Goal: Task Accomplishment & Management: Use online tool/utility

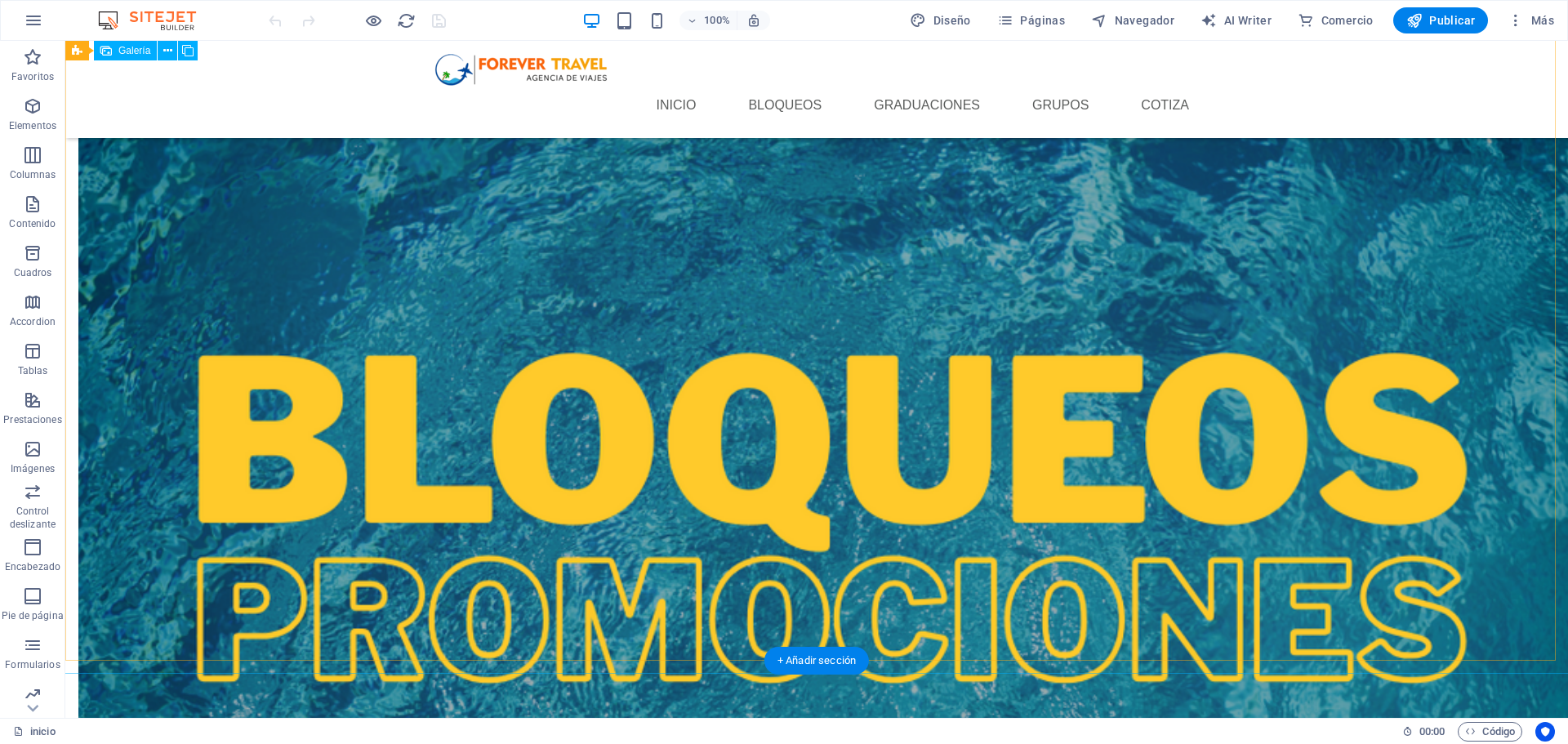
scroll to position [1480, 0]
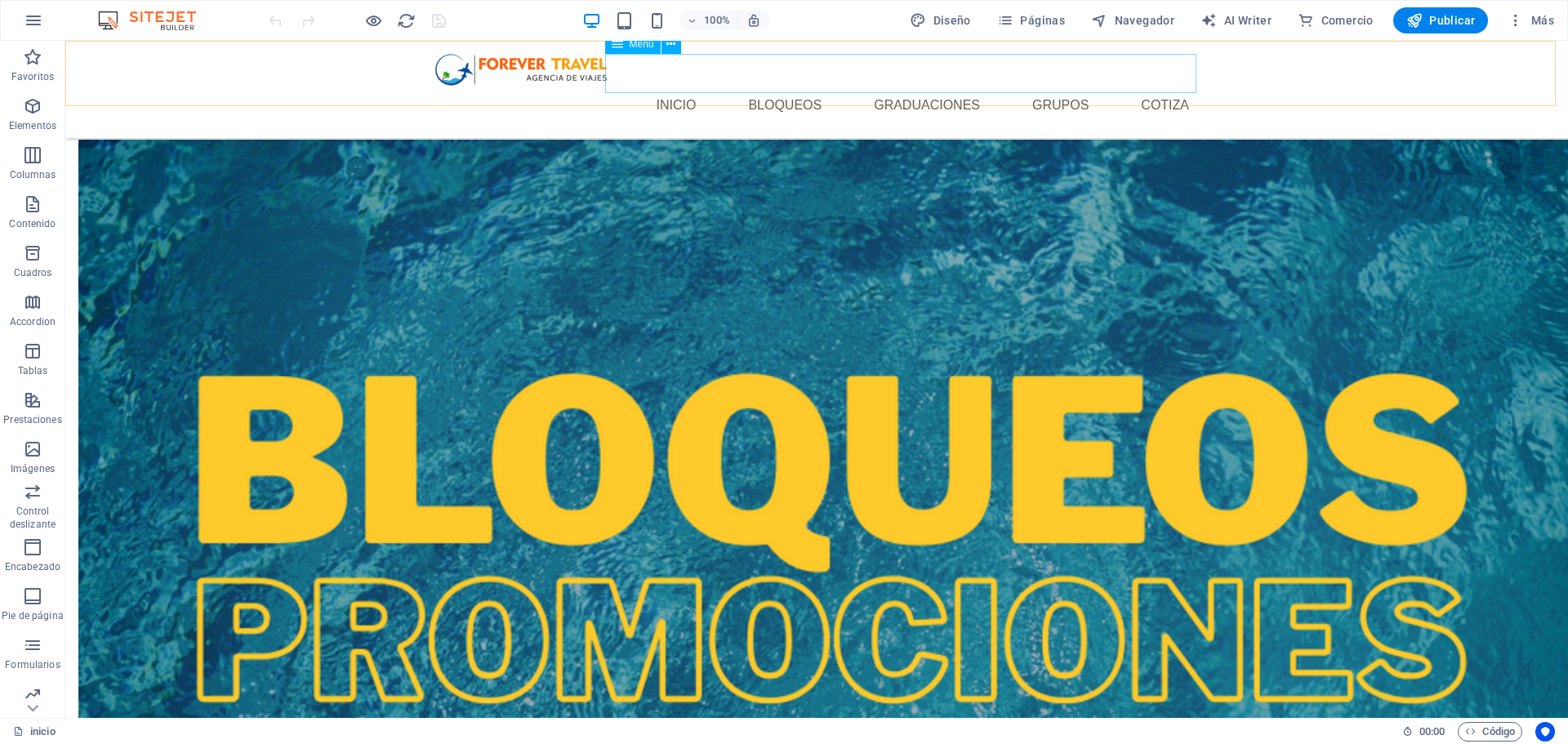
click at [911, 86] on nav "inicio bloqueos Graduaciones Grupos Cotiza" at bounding box center [816, 105] width 771 height 39
click at [1032, 19] on span "Páginas" at bounding box center [1031, 21] width 68 height 17
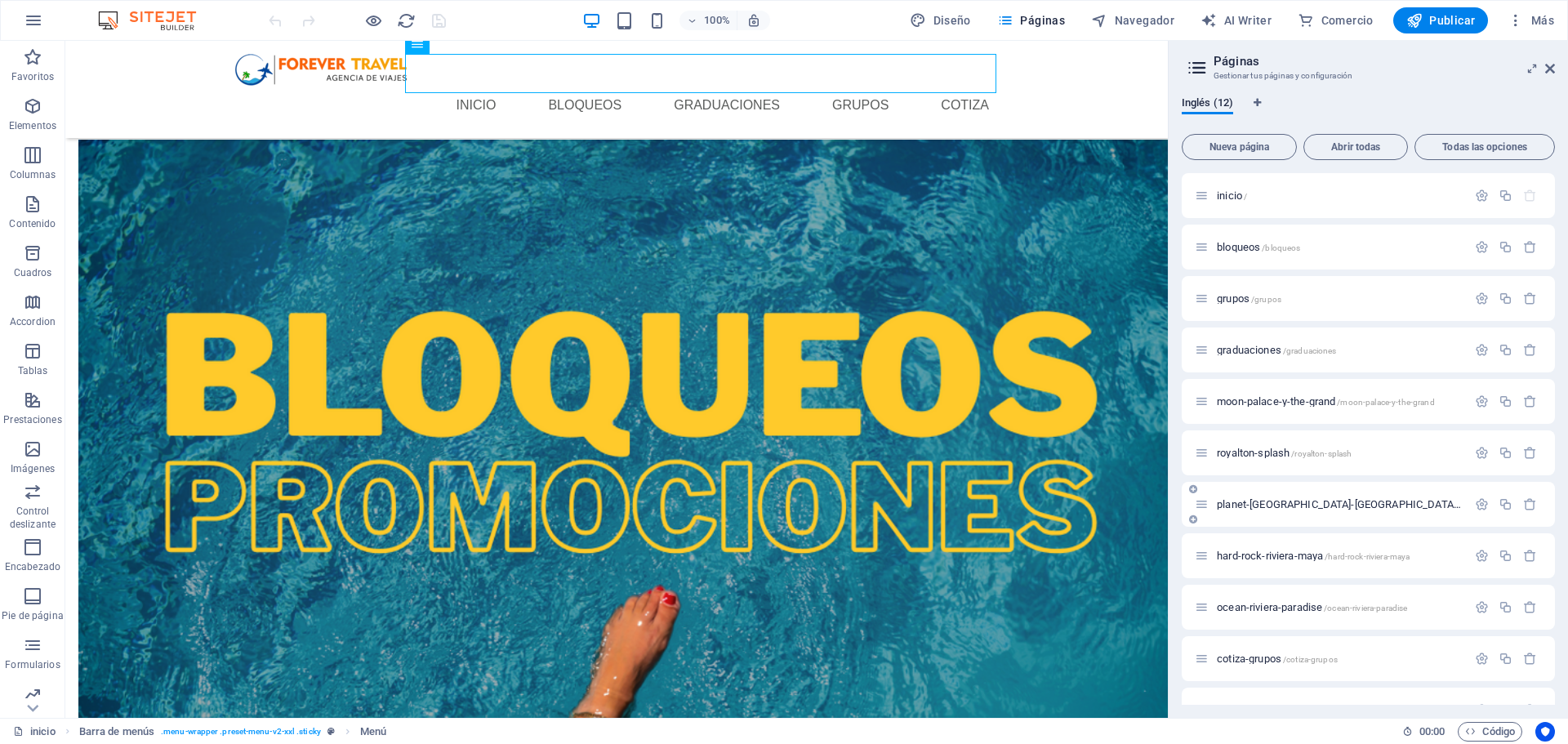
click at [1305, 506] on span "planet-[GEOGRAPHIC_DATA]-[GEOGRAPHIC_DATA] /planet-[GEOGRAPHIC_DATA]-[GEOGRAPHI…" at bounding box center [1437, 504] width 439 height 13
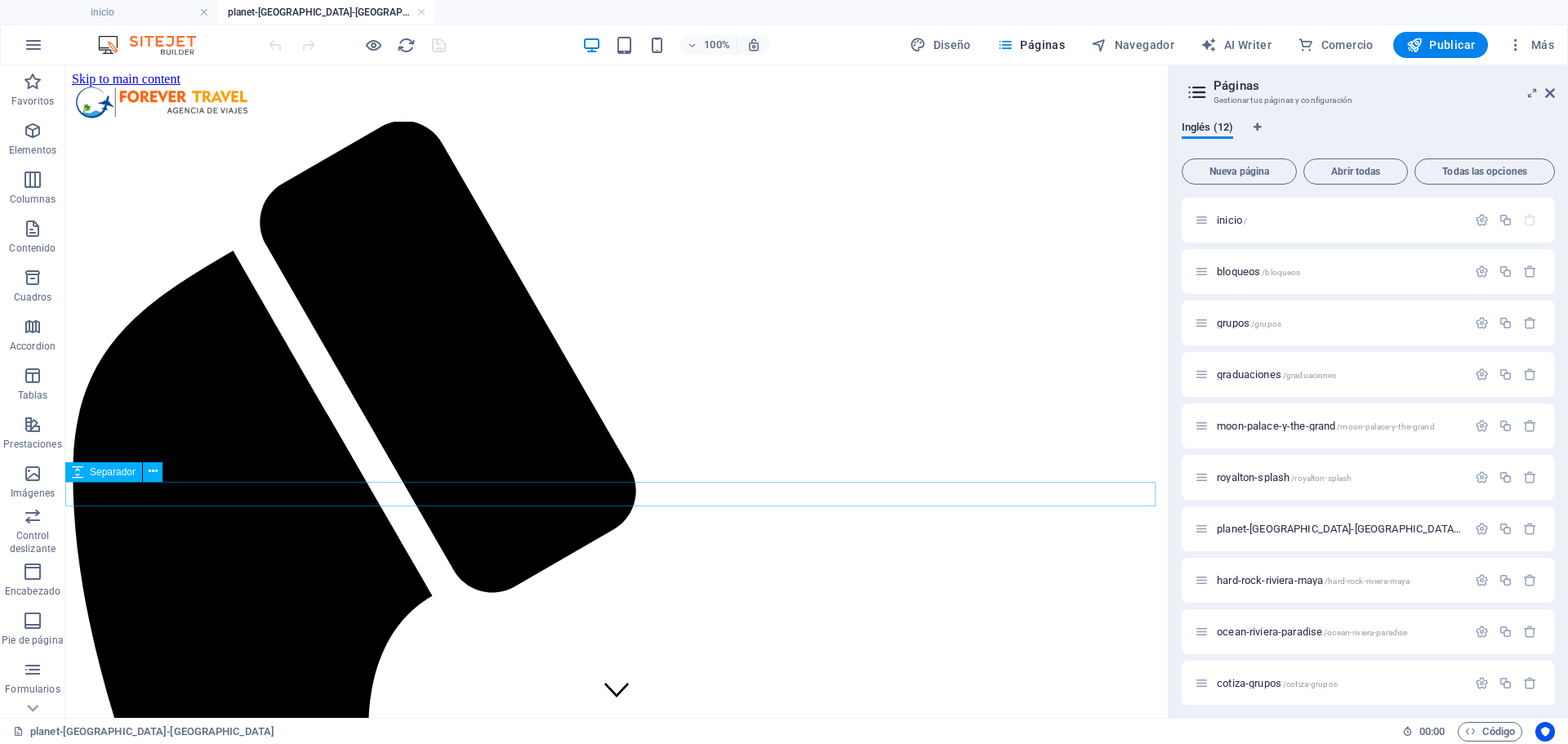
scroll to position [735, 0]
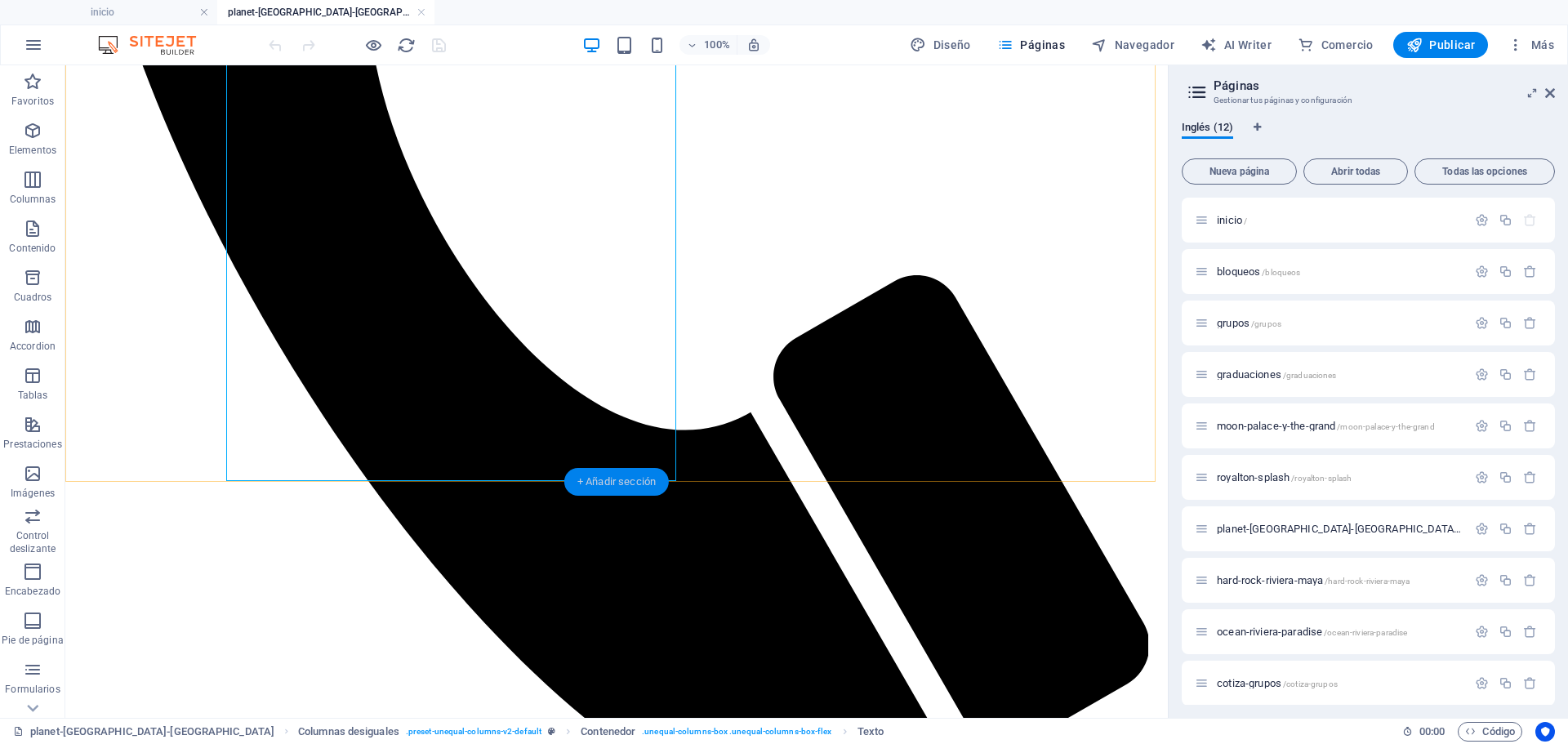
click at [593, 480] on div "+ Añadir sección" at bounding box center [617, 481] width 104 height 28
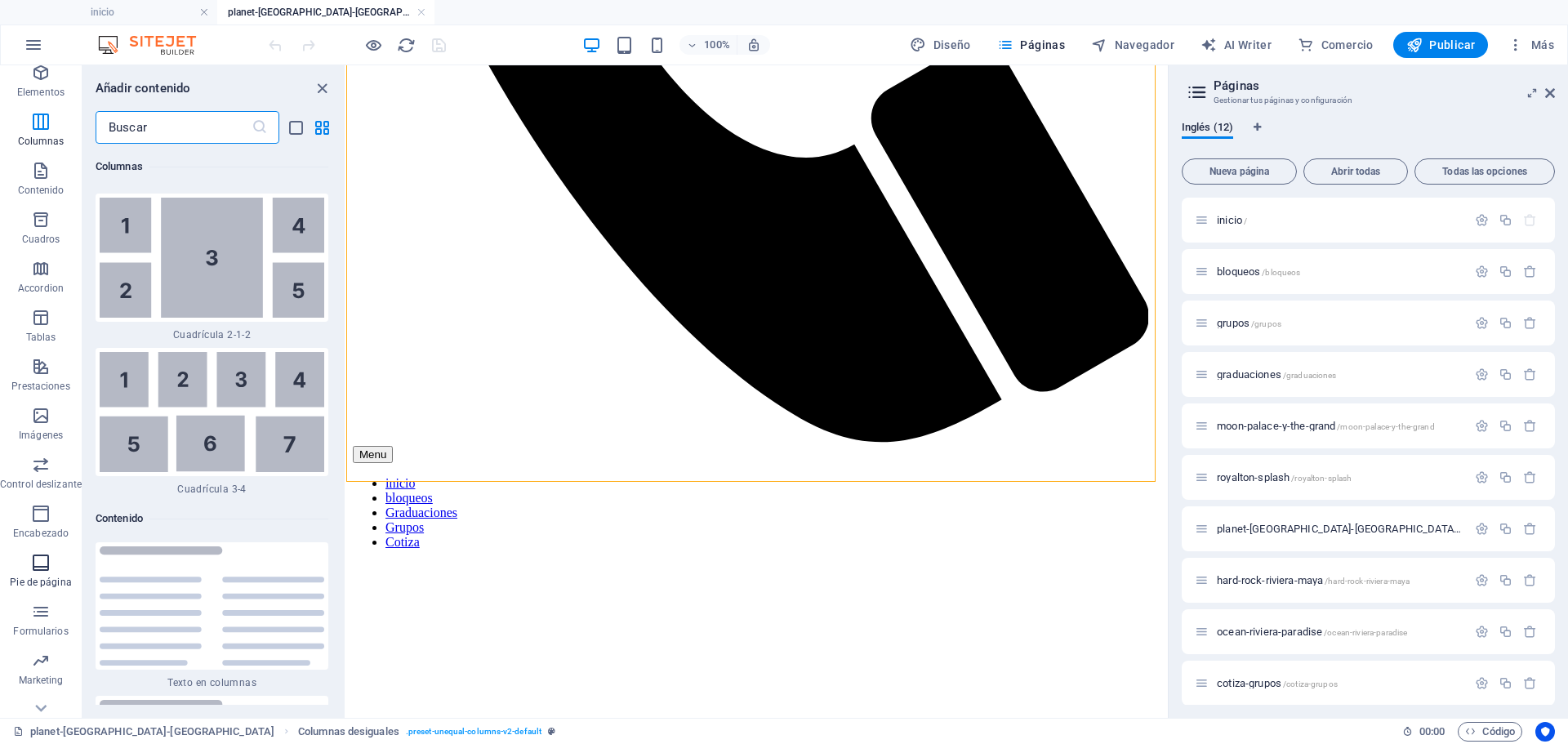
scroll to position [131, 0]
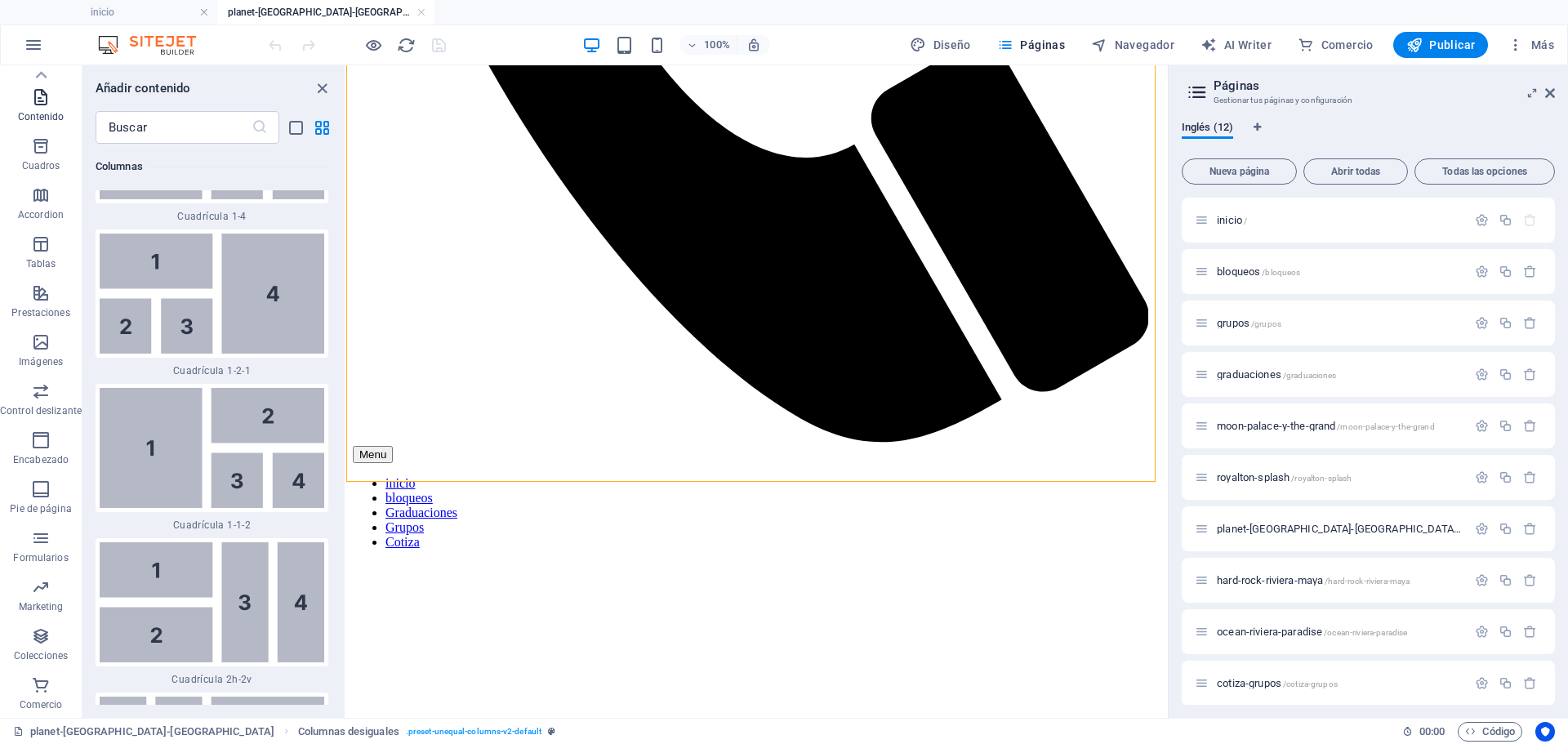
click at [40, 101] on icon "button" at bounding box center [40, 97] width 19 height 19
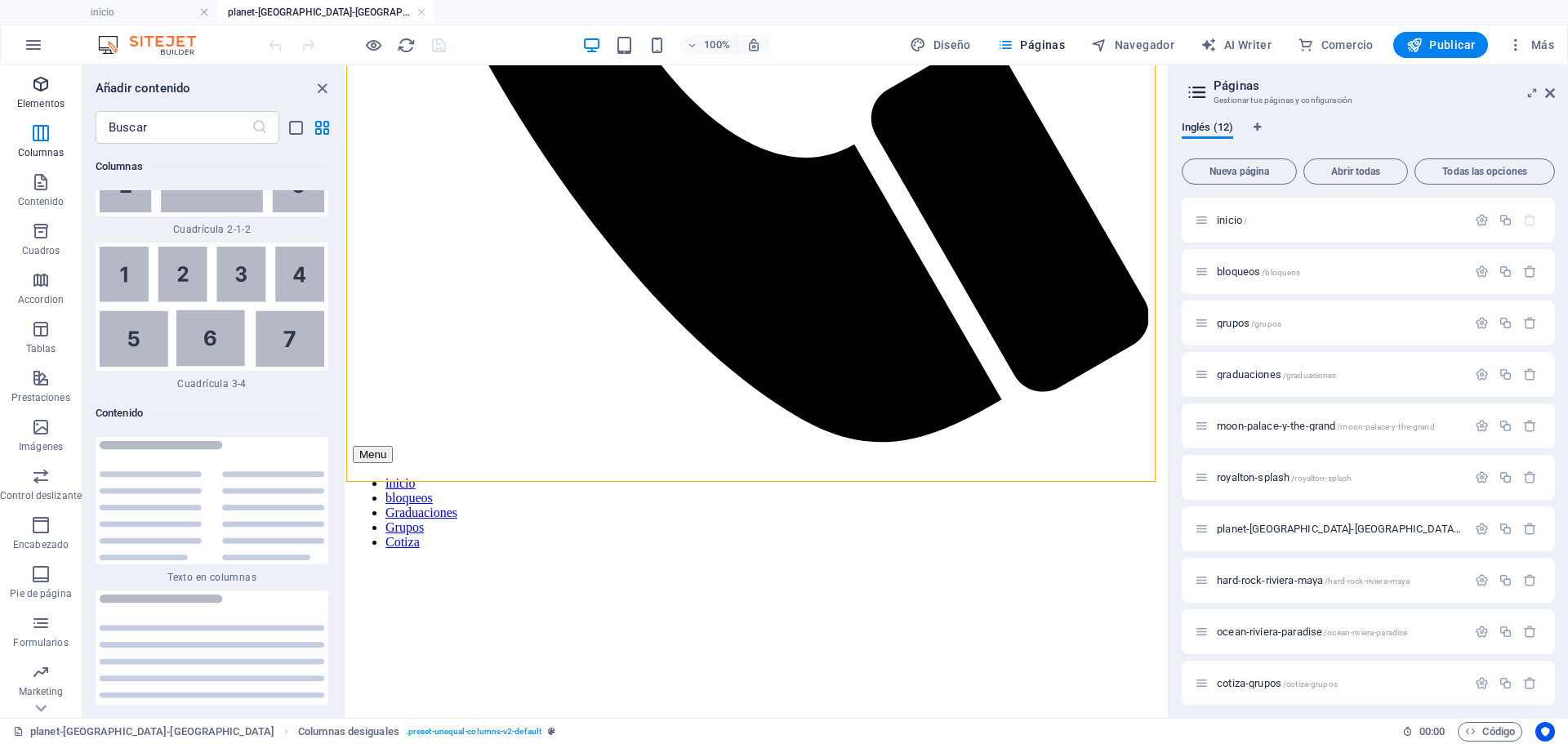
scroll to position [0, 0]
click at [41, 130] on icon "button" at bounding box center [40, 130] width 19 height 19
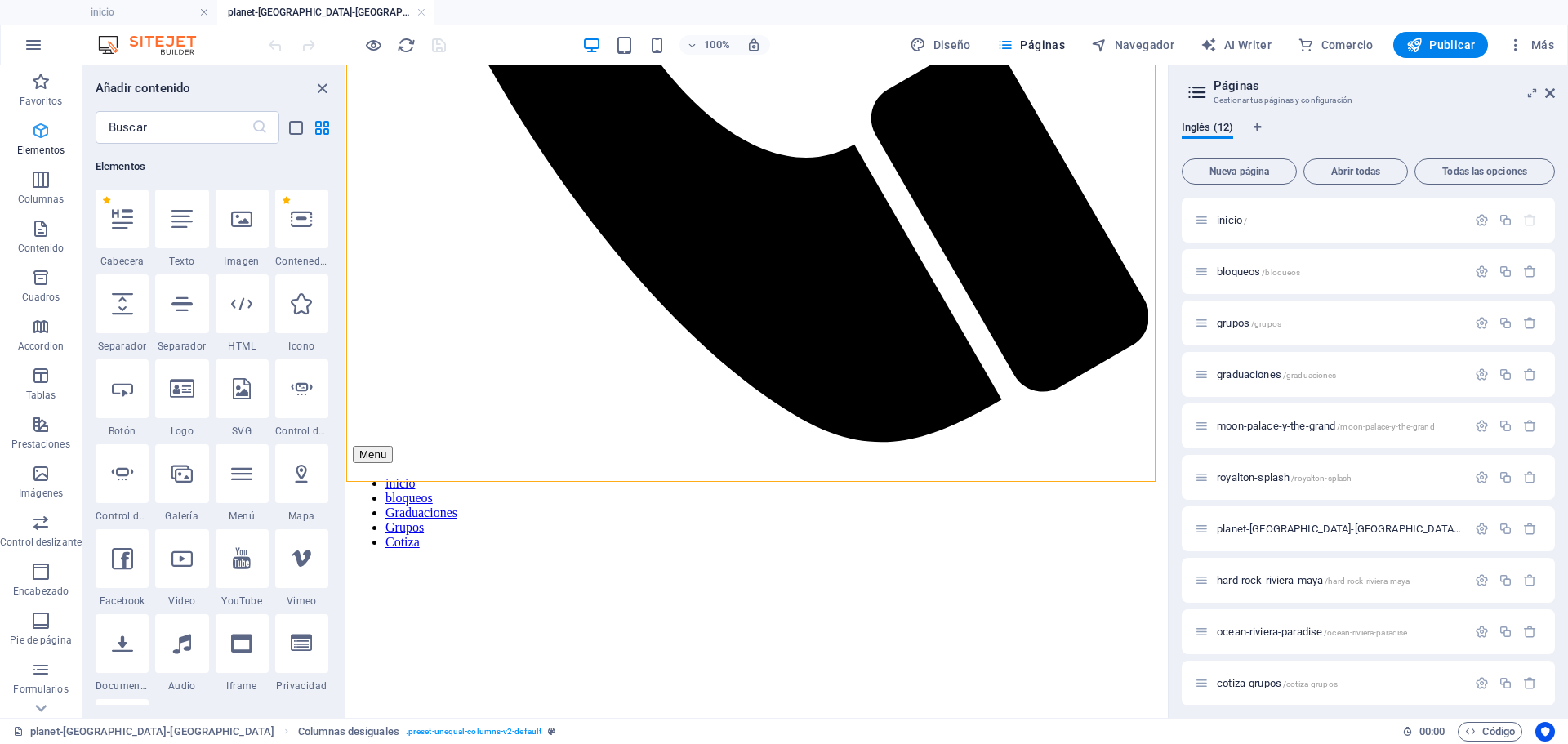
scroll to position [308, 0]
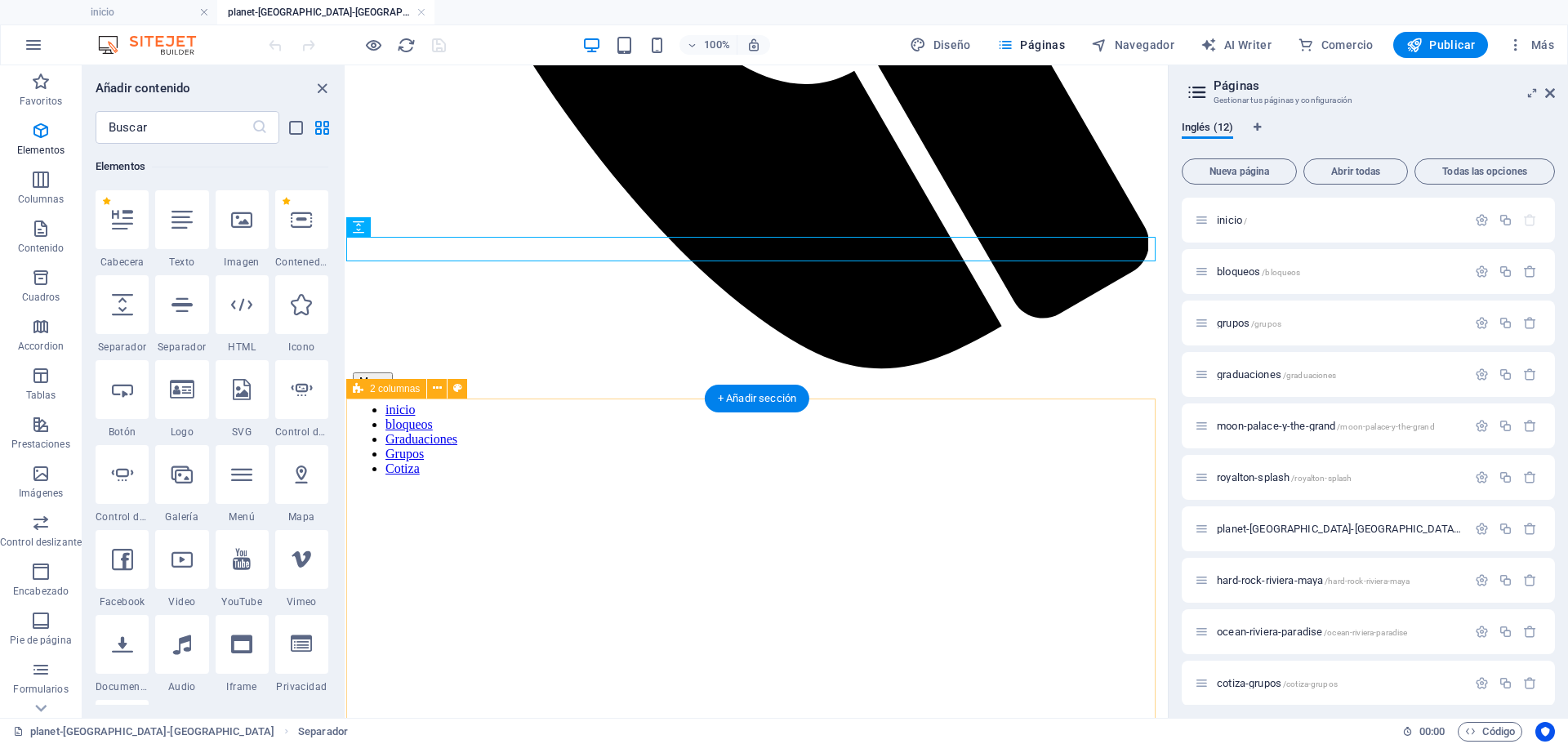
scroll to position [735, 0]
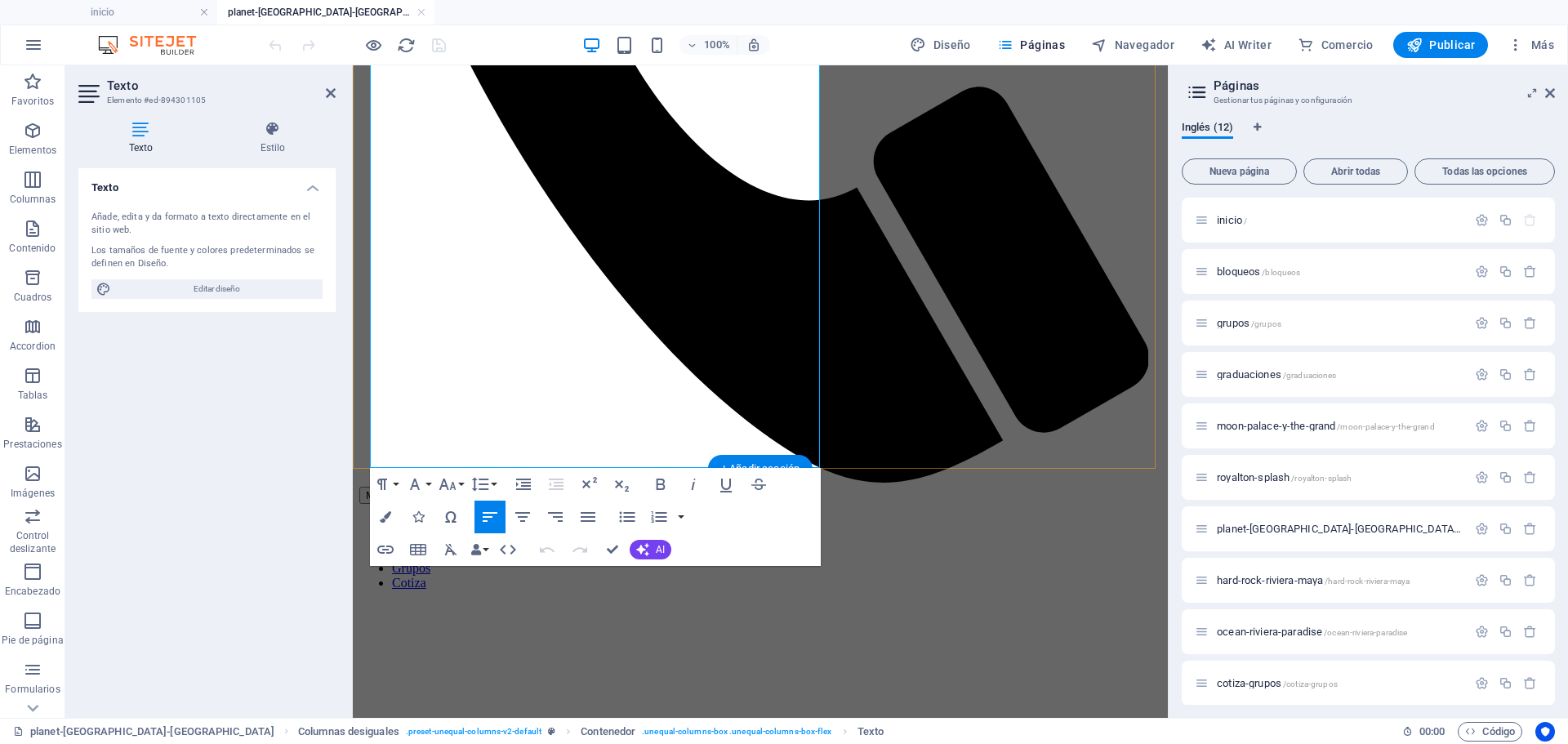
scroll to position [777, 0]
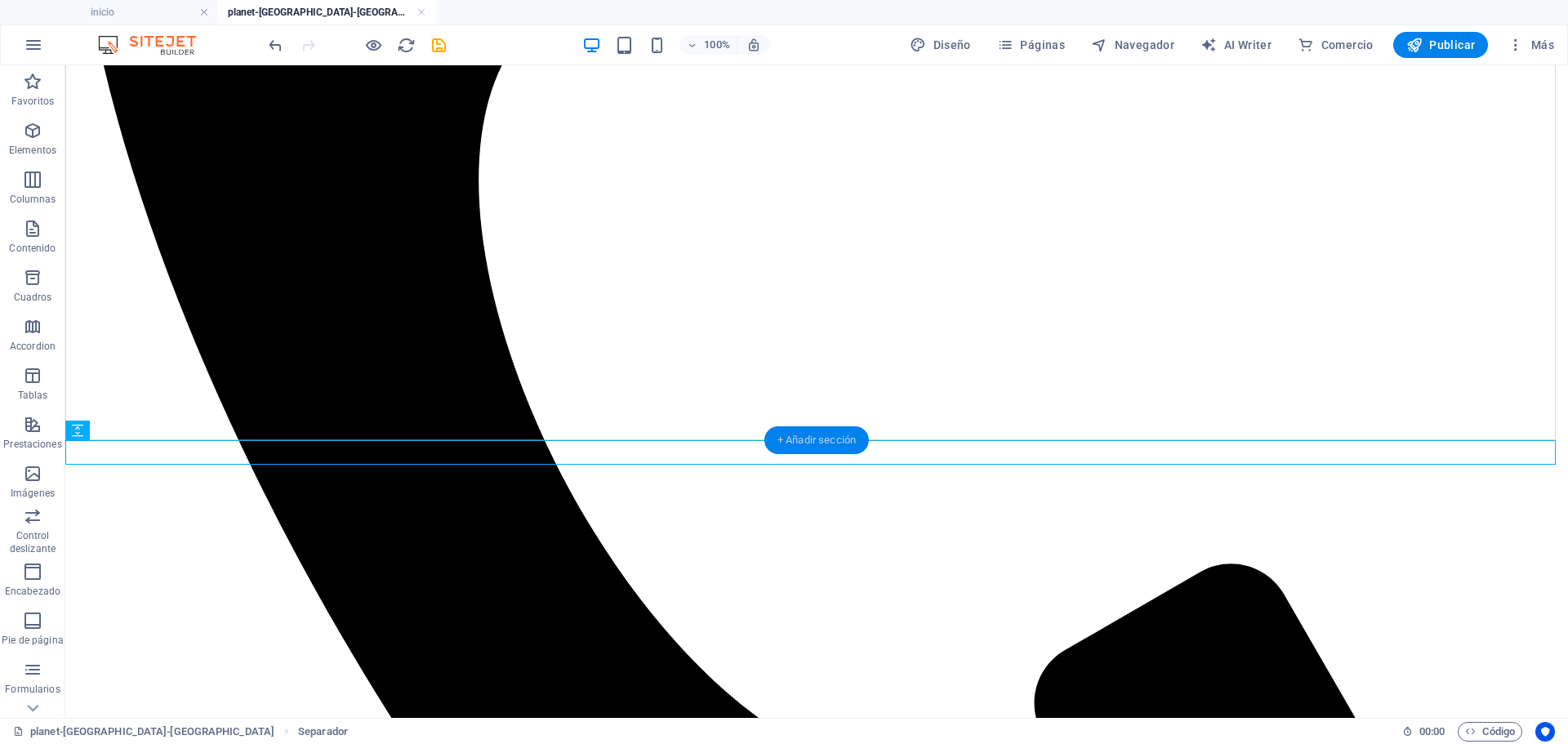
click at [768, 432] on div "+ Añadir sección" at bounding box center [816, 439] width 104 height 28
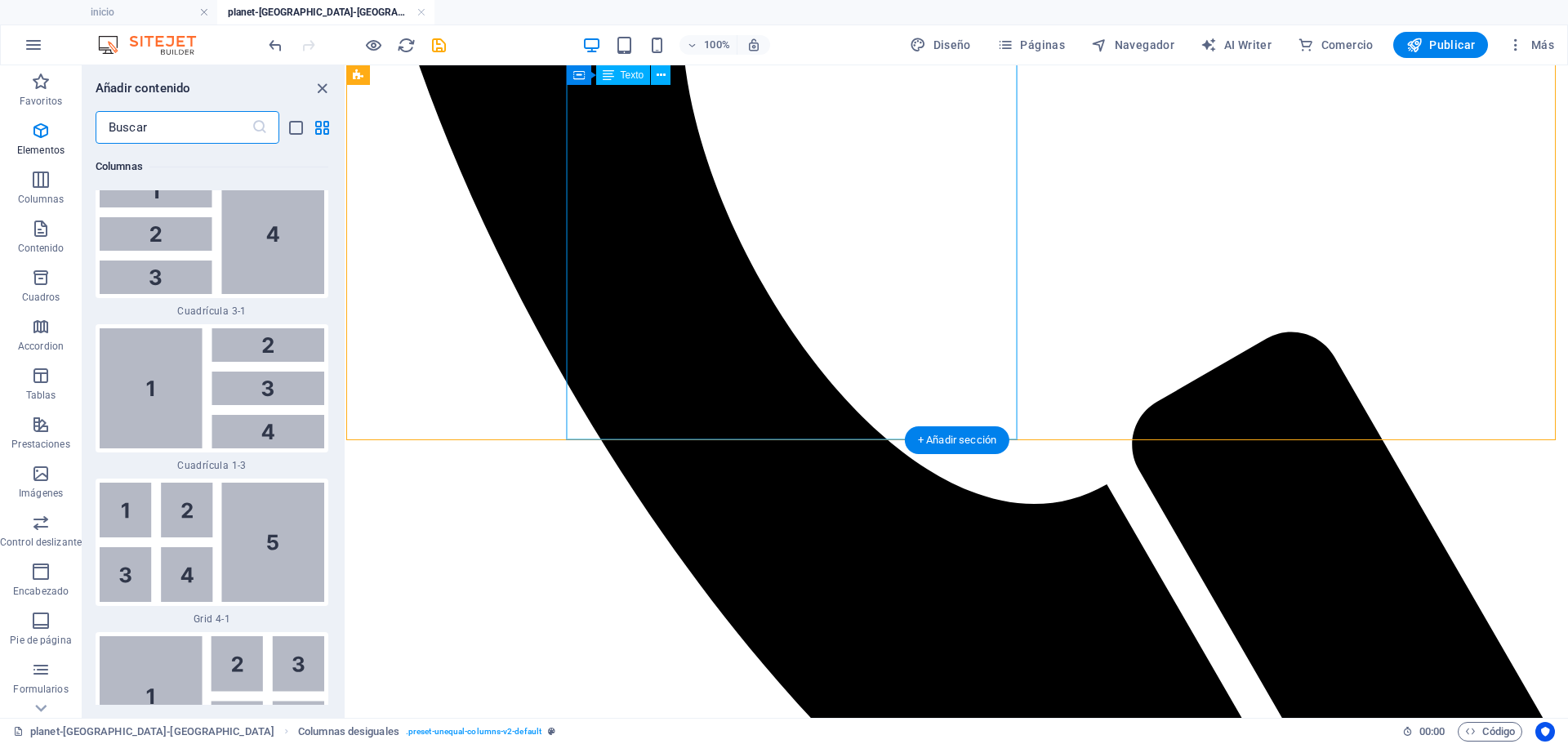
scroll to position [5539, 0]
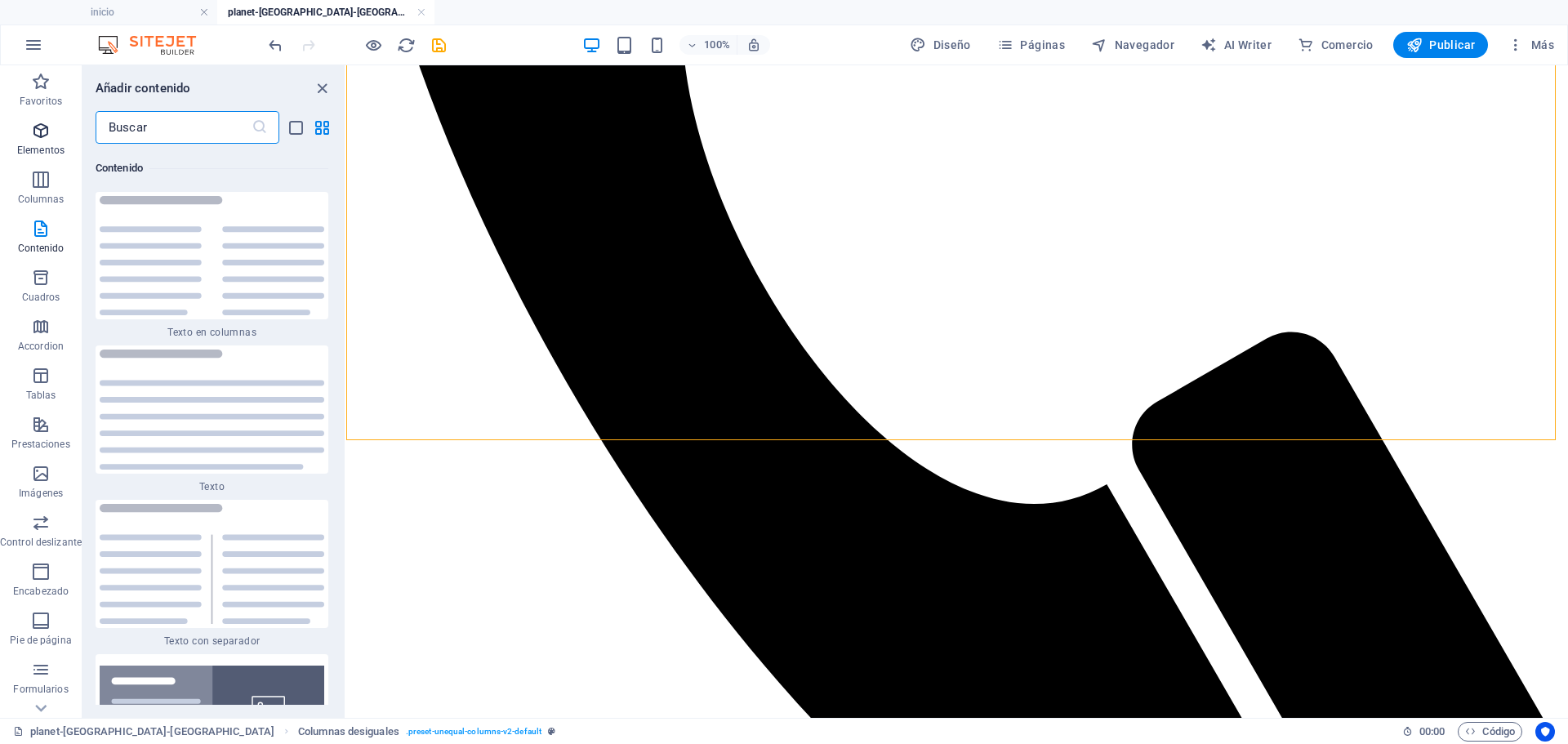
click at [37, 135] on icon "button" at bounding box center [40, 130] width 19 height 19
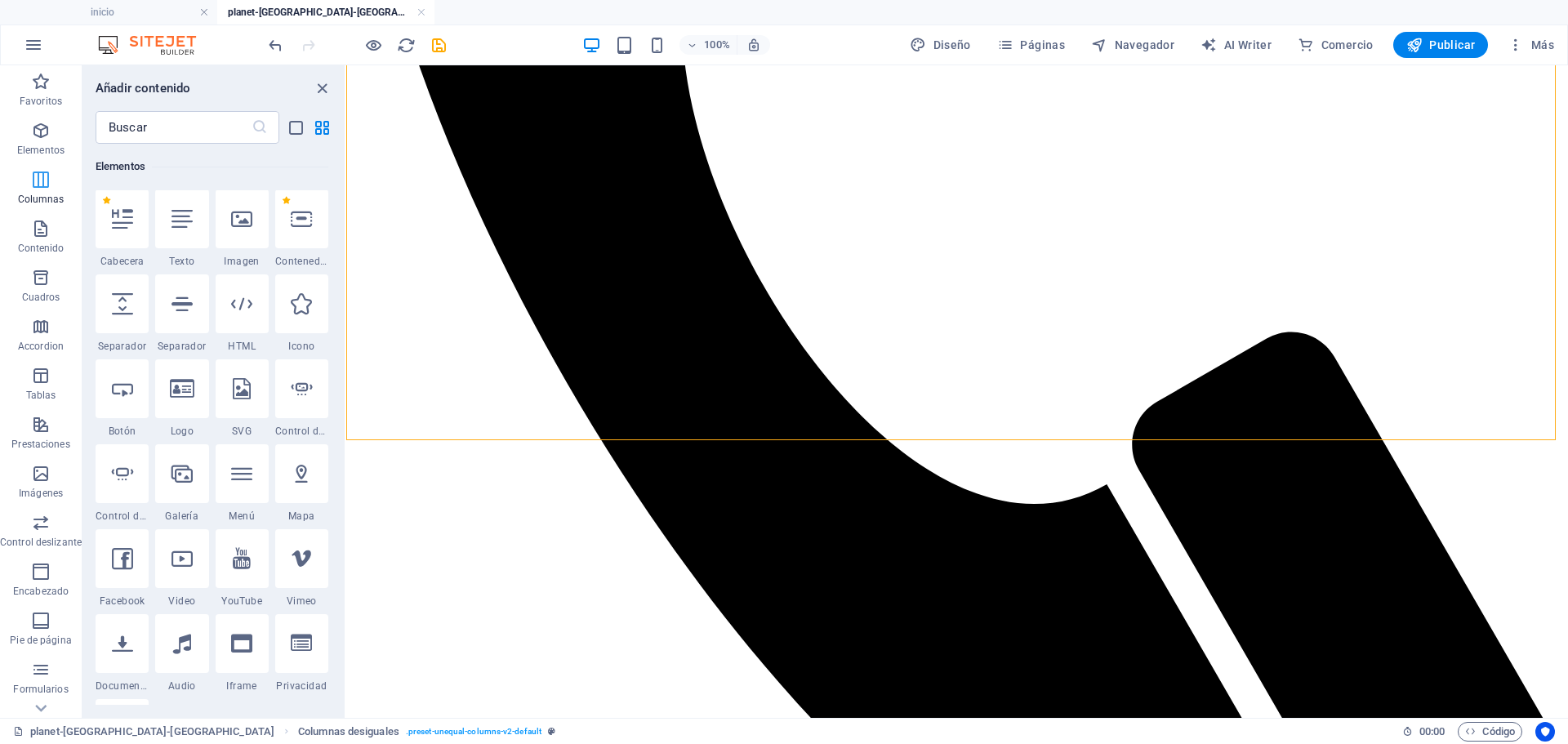
scroll to position [308, 0]
click at [123, 634] on icon at bounding box center [122, 644] width 21 height 21
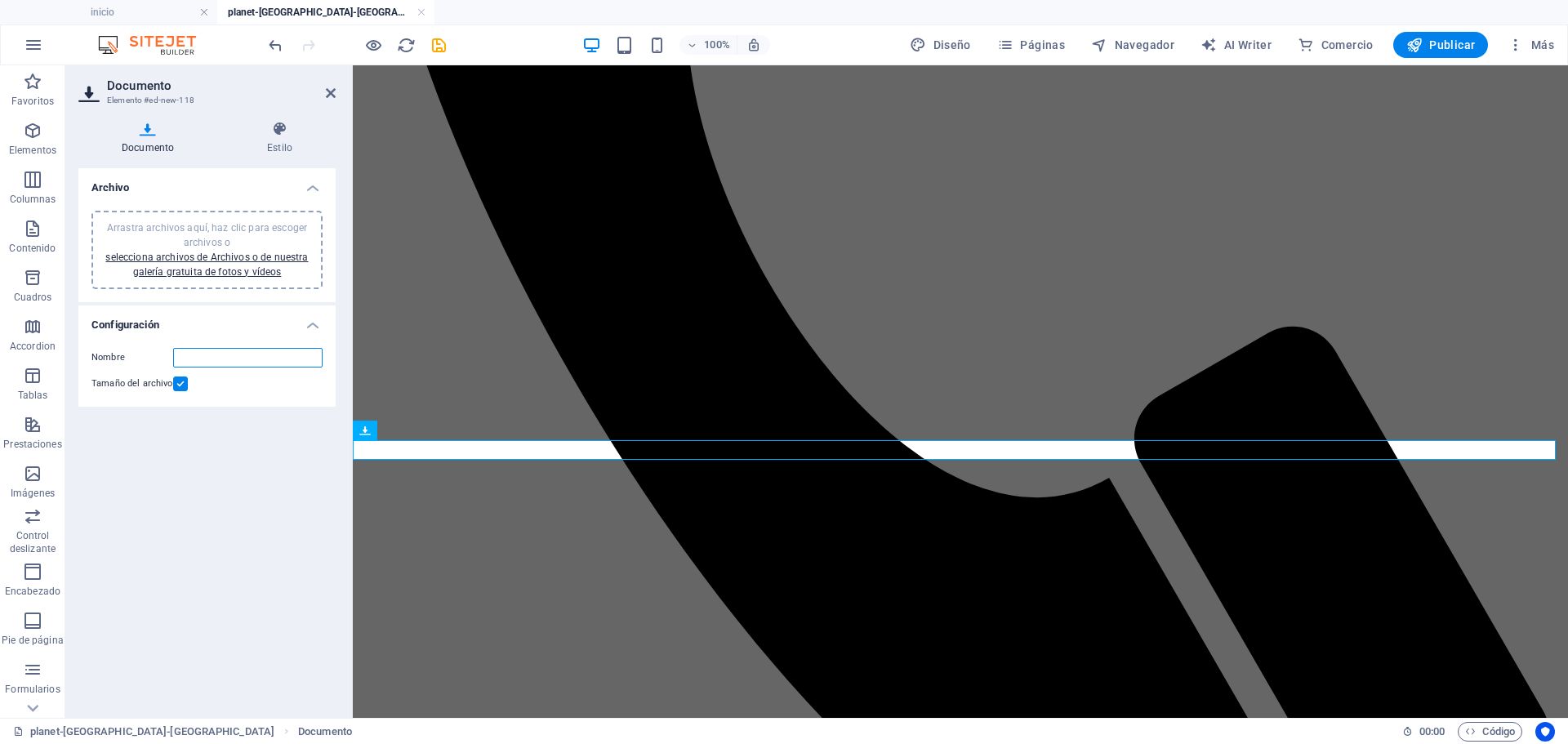
click at [235, 358] on input "Nombre" at bounding box center [247, 357] width 150 height 19
click at [248, 357] on input "M" at bounding box center [247, 357] width 150 height 19
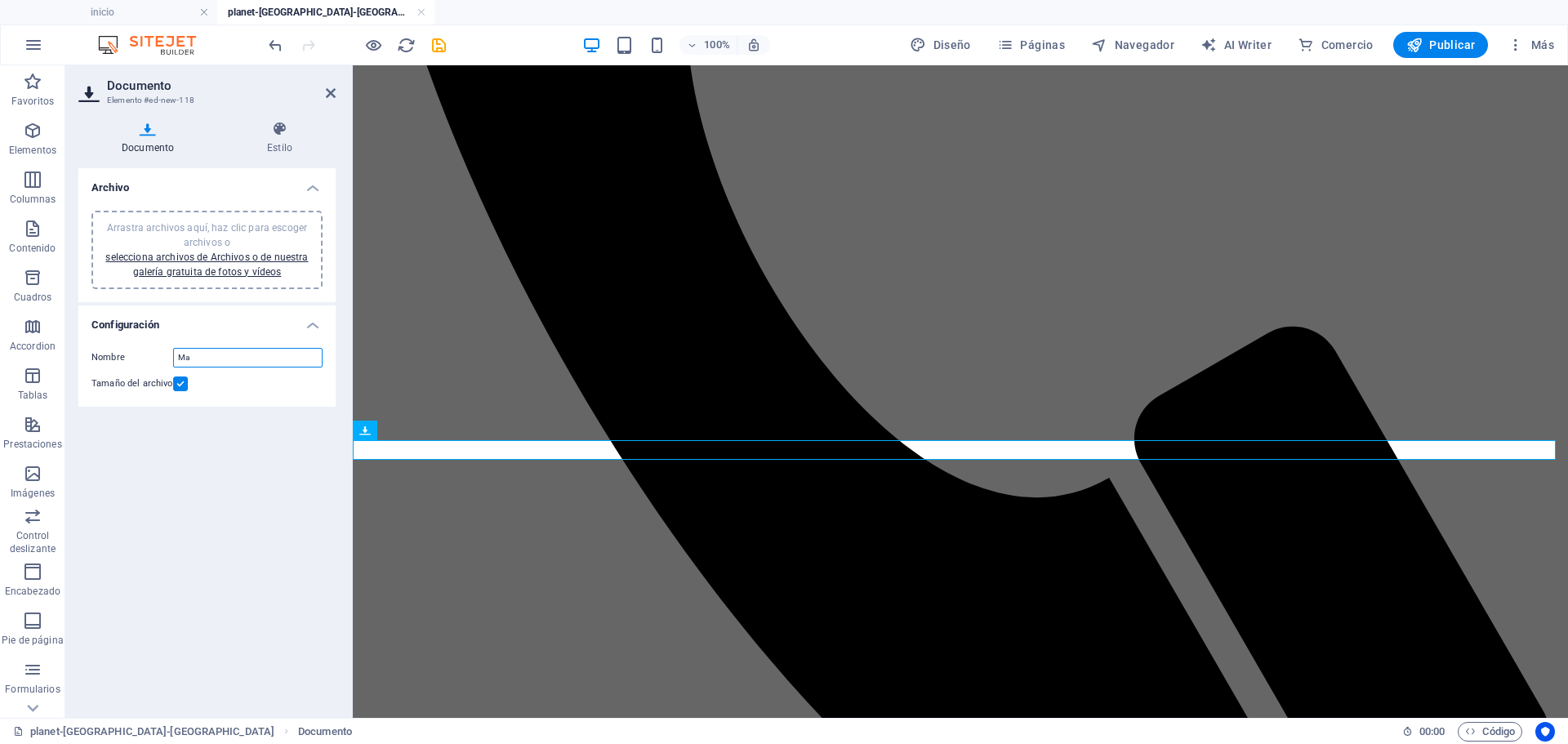
type input "M"
type input "Mapa del hotel"
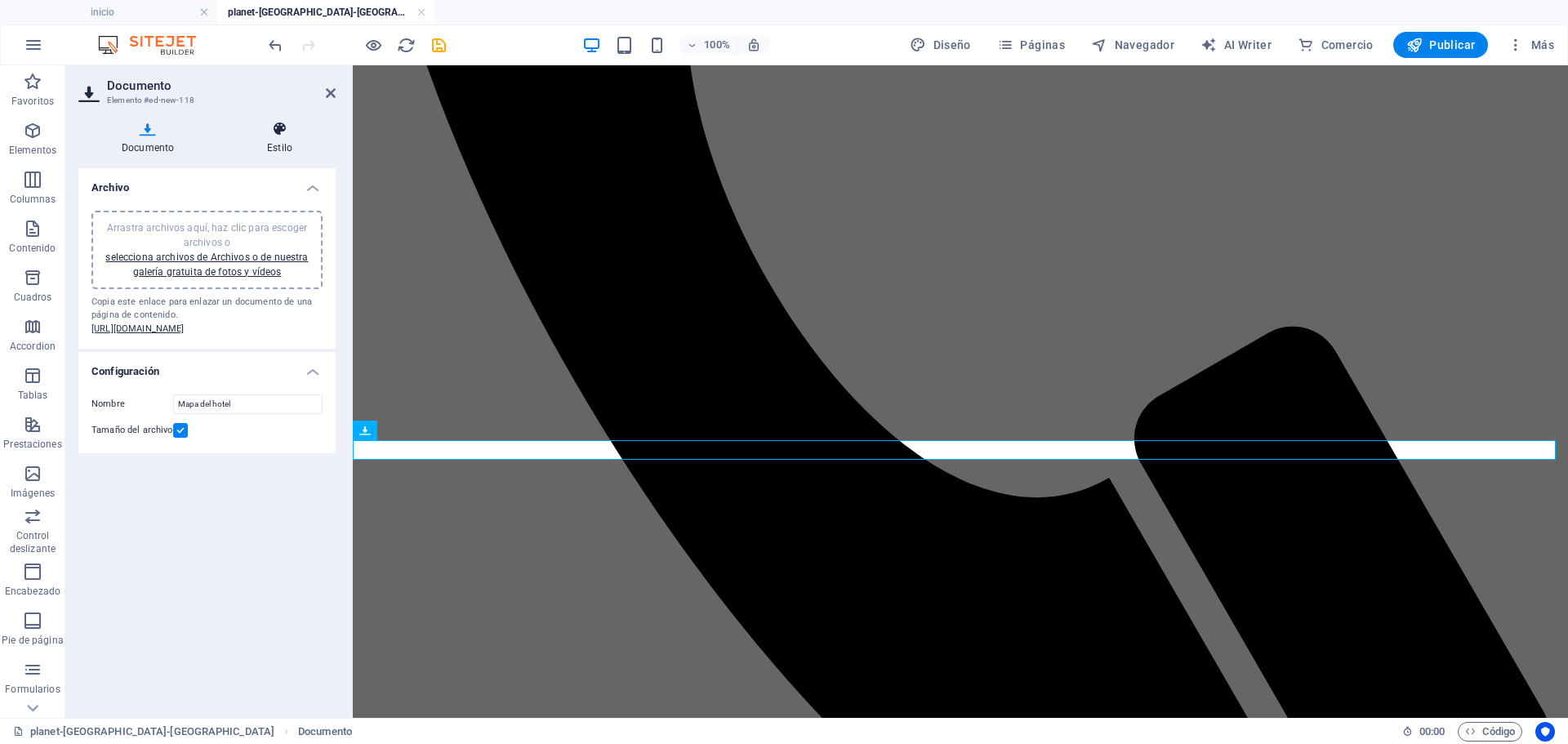
click at [278, 141] on h4 "Estilo" at bounding box center [280, 138] width 112 height 34
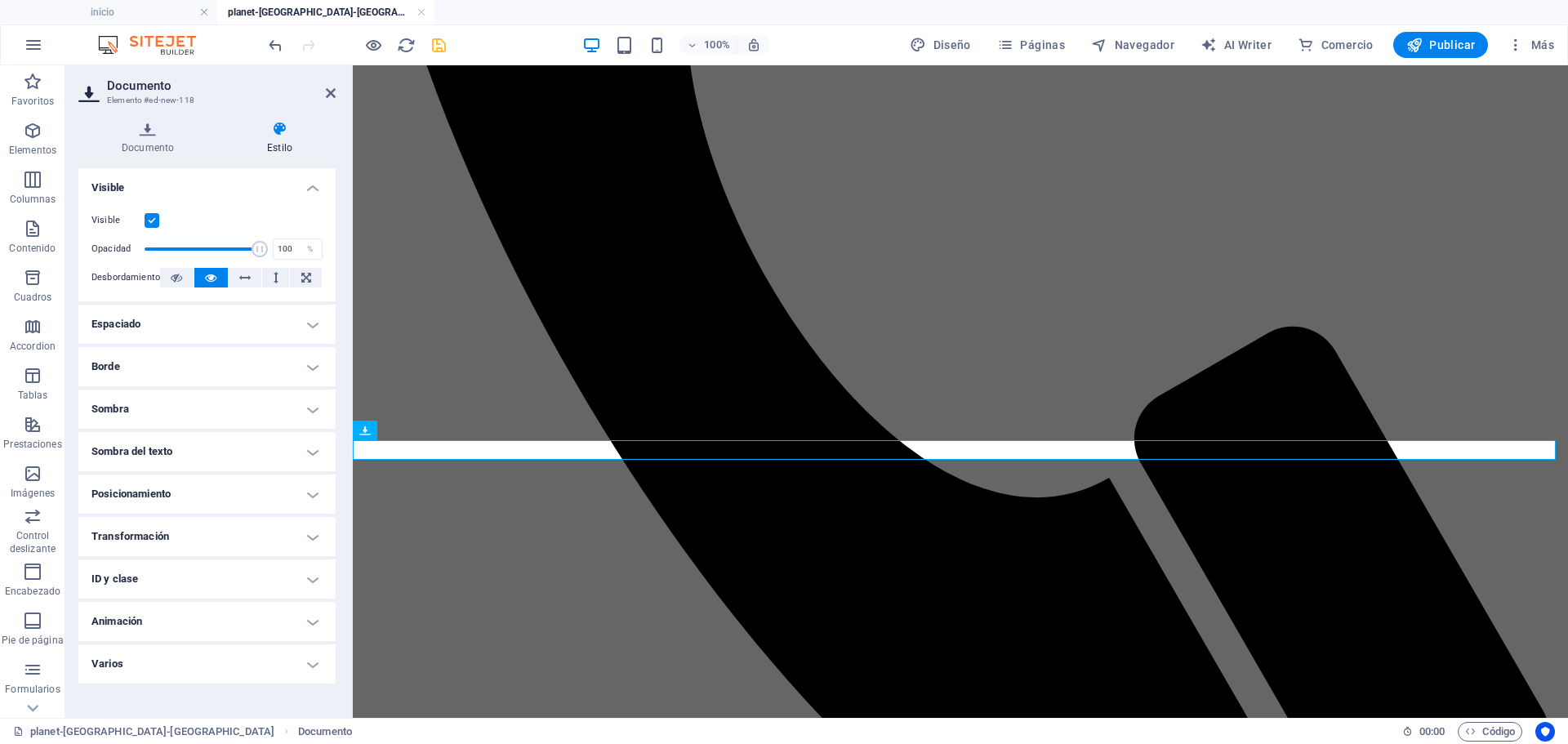
click at [439, 52] on icon "save" at bounding box center [439, 45] width 18 height 18
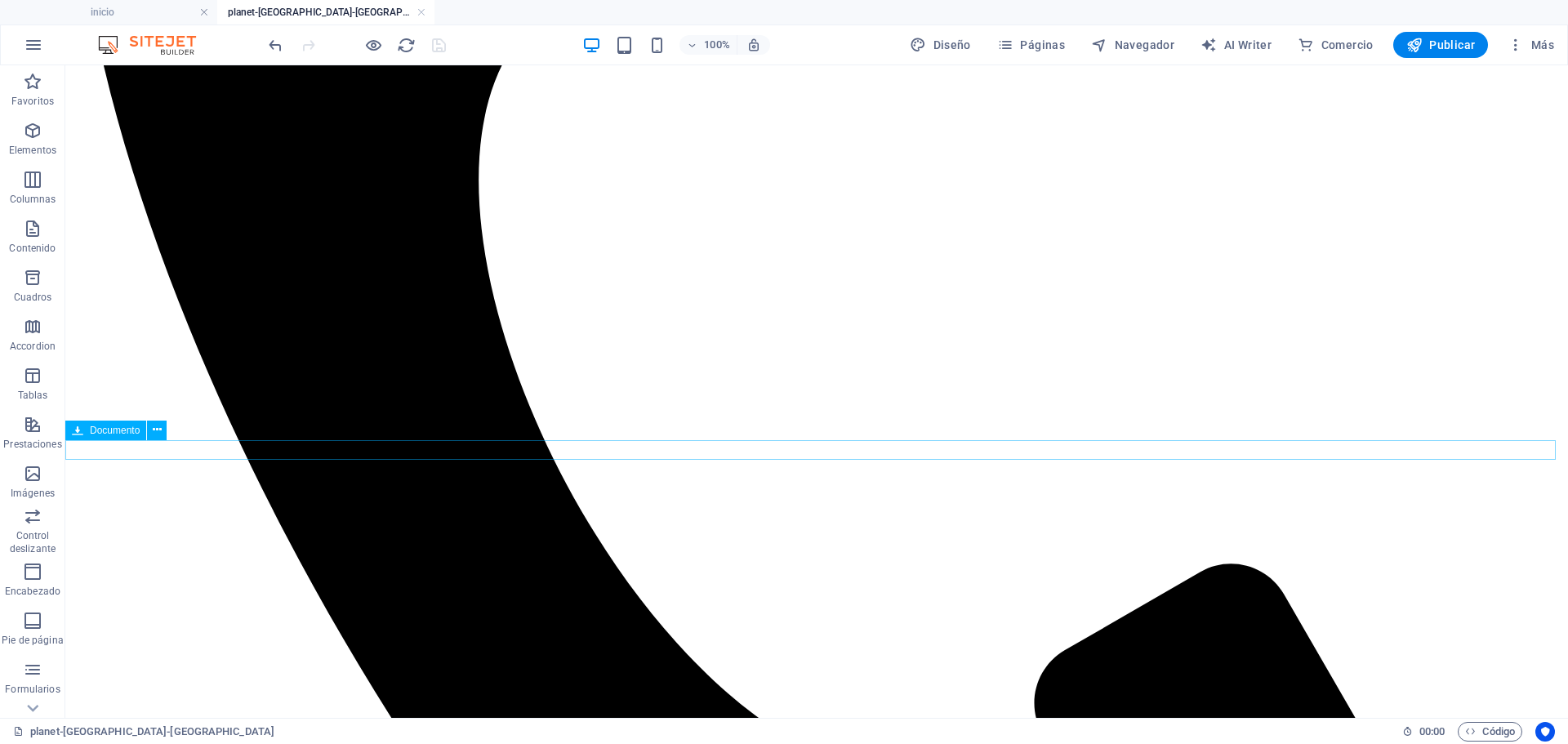
click at [812, 429] on div "+ Añadir sección" at bounding box center [816, 439] width 104 height 28
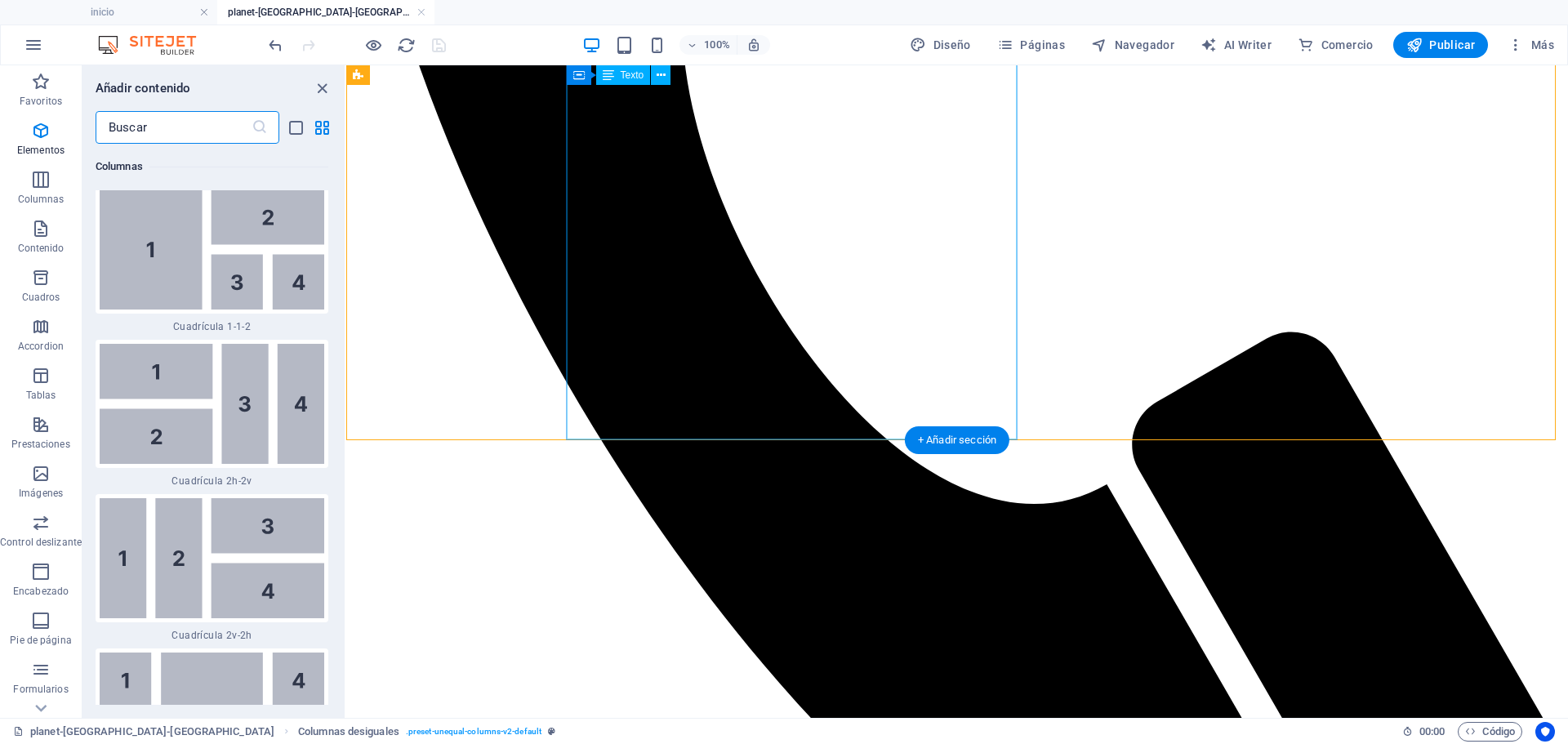
scroll to position [5539, 0]
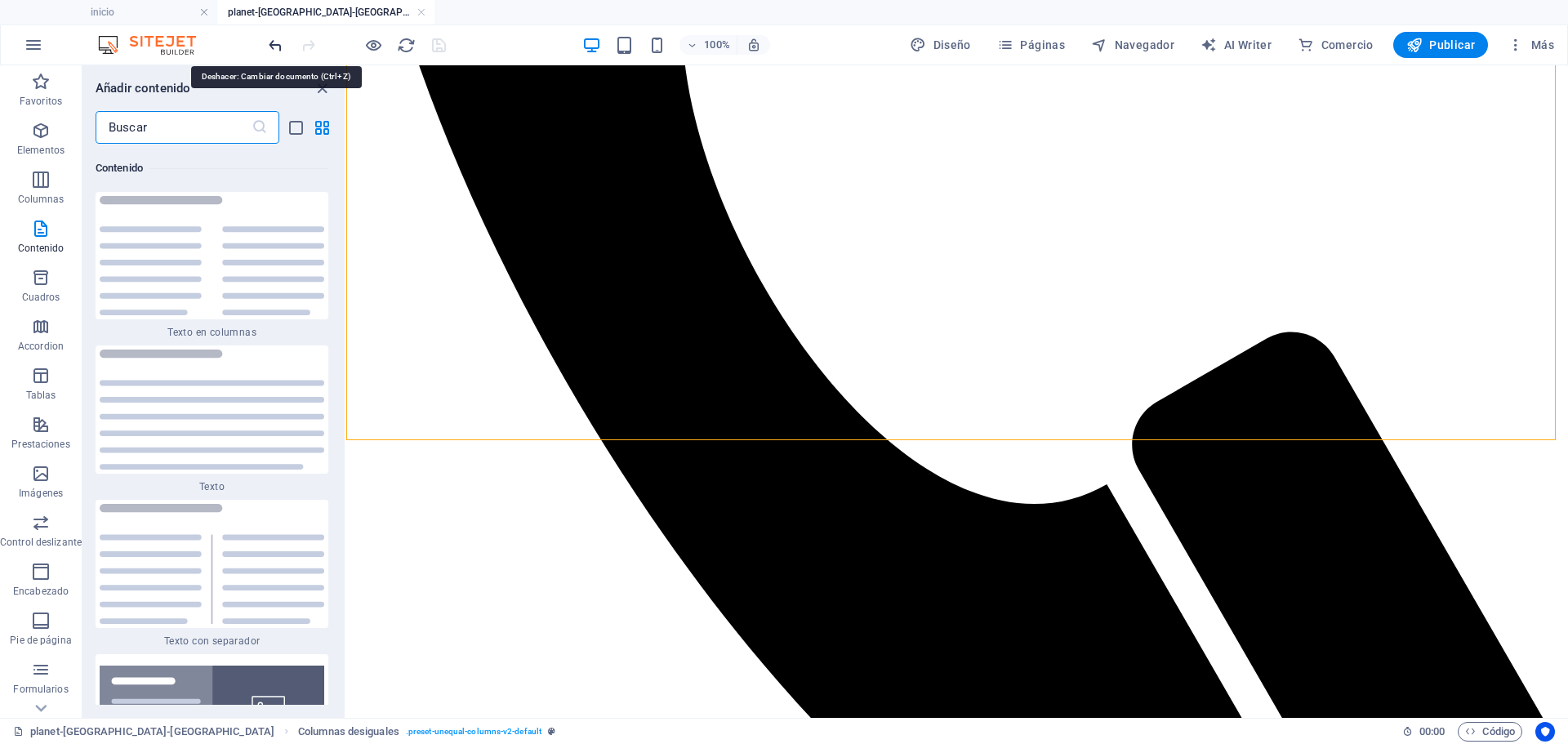
click at [271, 39] on icon "undo" at bounding box center [276, 45] width 18 height 18
click at [275, 52] on icon "undo" at bounding box center [276, 45] width 18 height 18
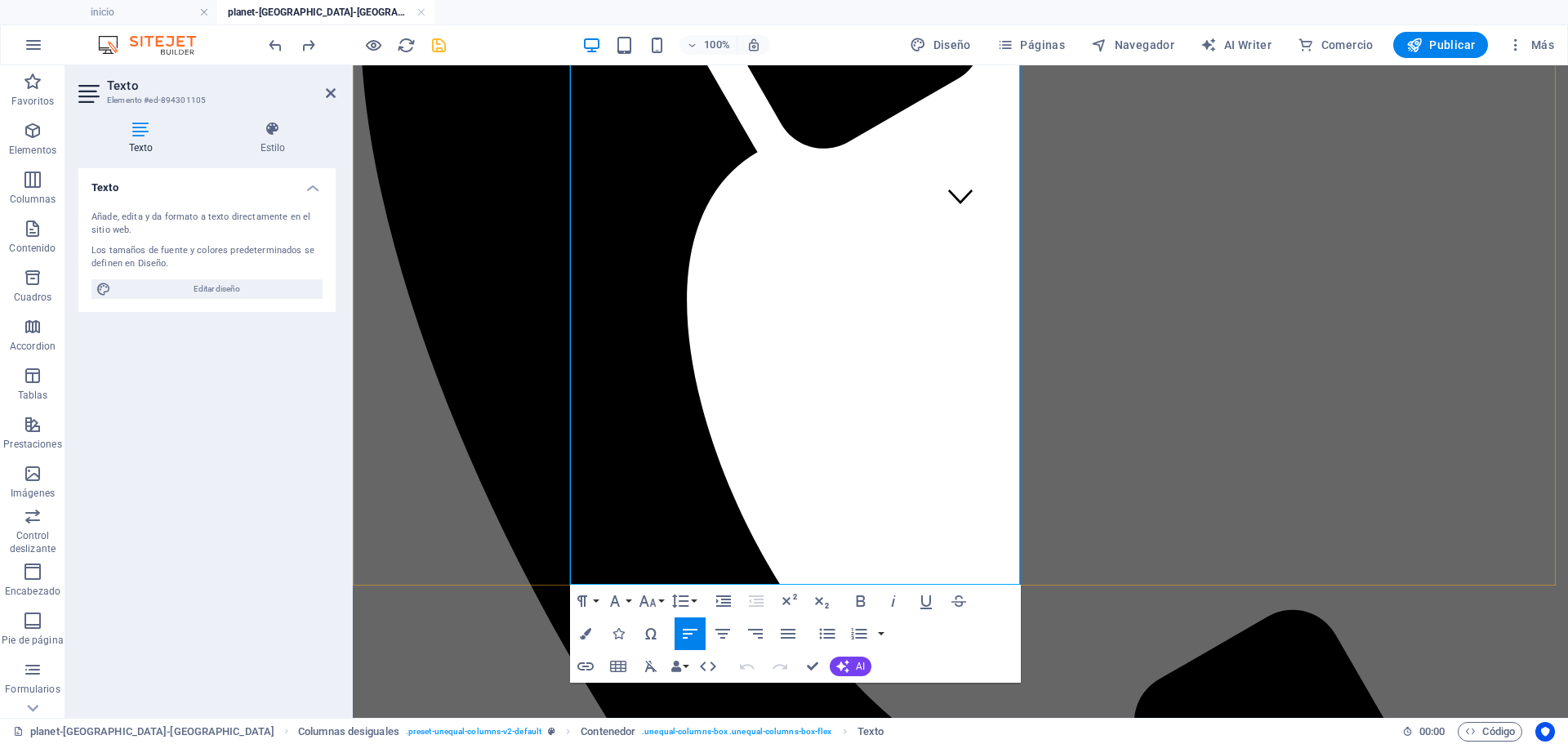
scroll to position [695, 0]
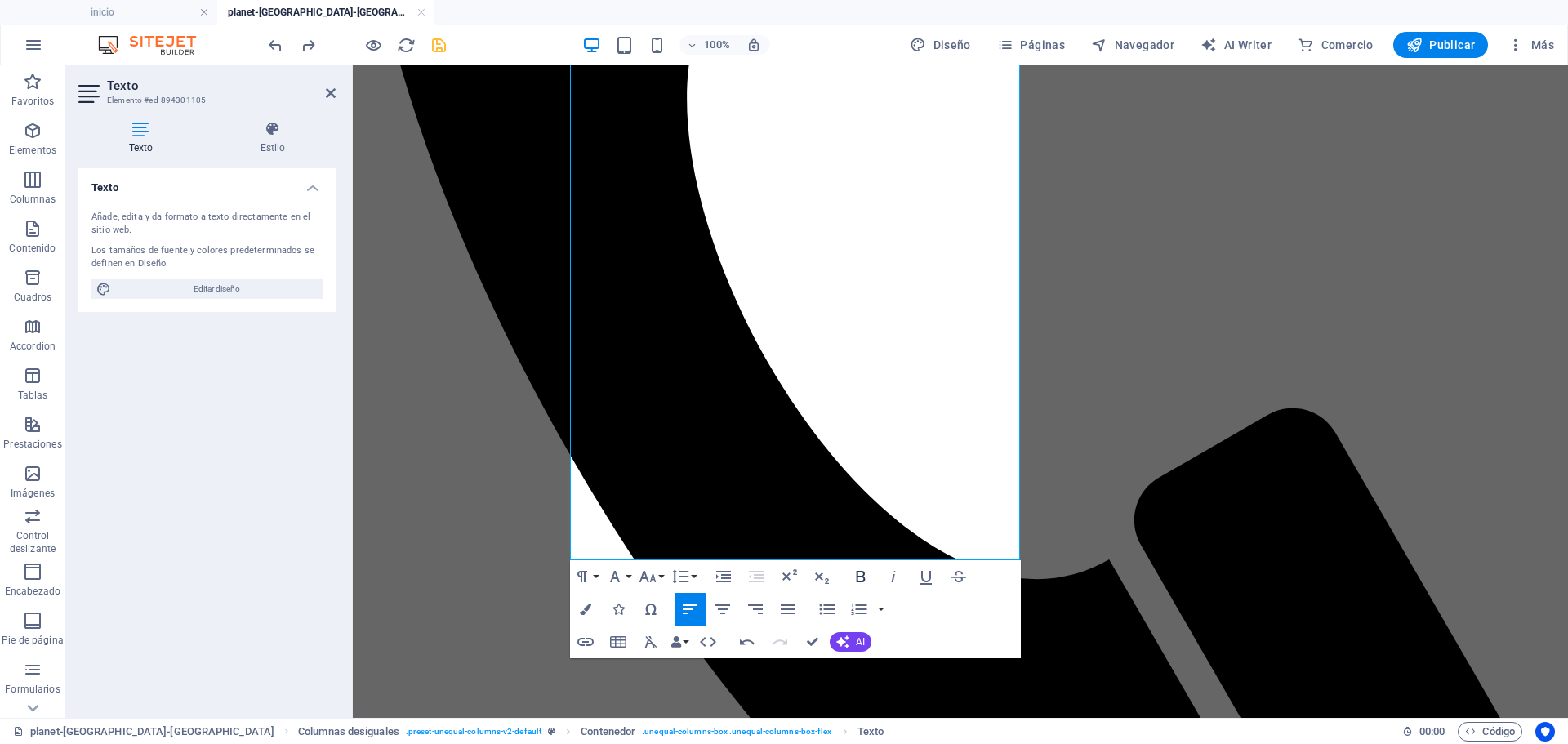
click at [859, 579] on icon "button" at bounding box center [860, 576] width 19 height 19
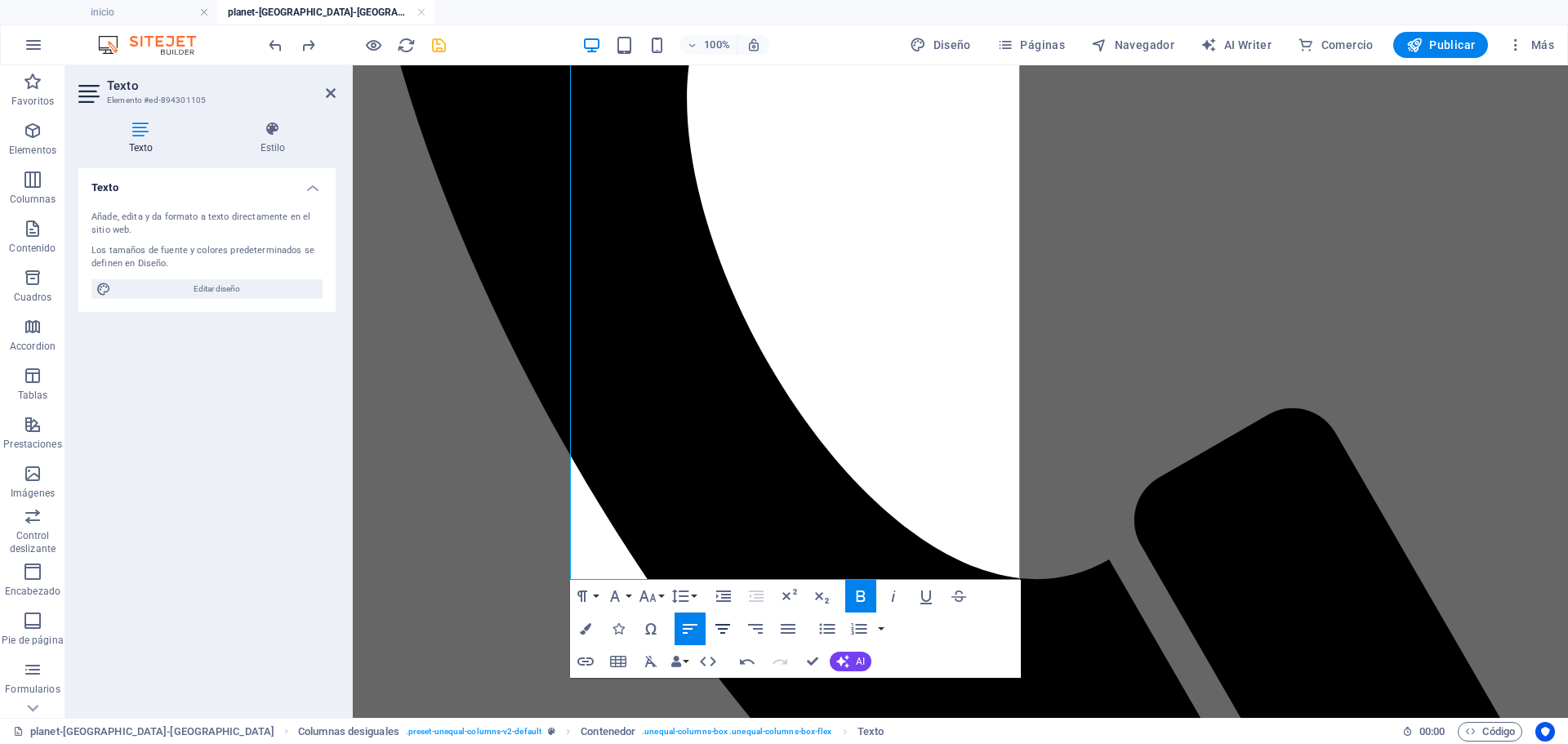
click at [720, 635] on icon "button" at bounding box center [723, 628] width 19 height 19
click at [29, 128] on icon "button" at bounding box center [32, 130] width 19 height 19
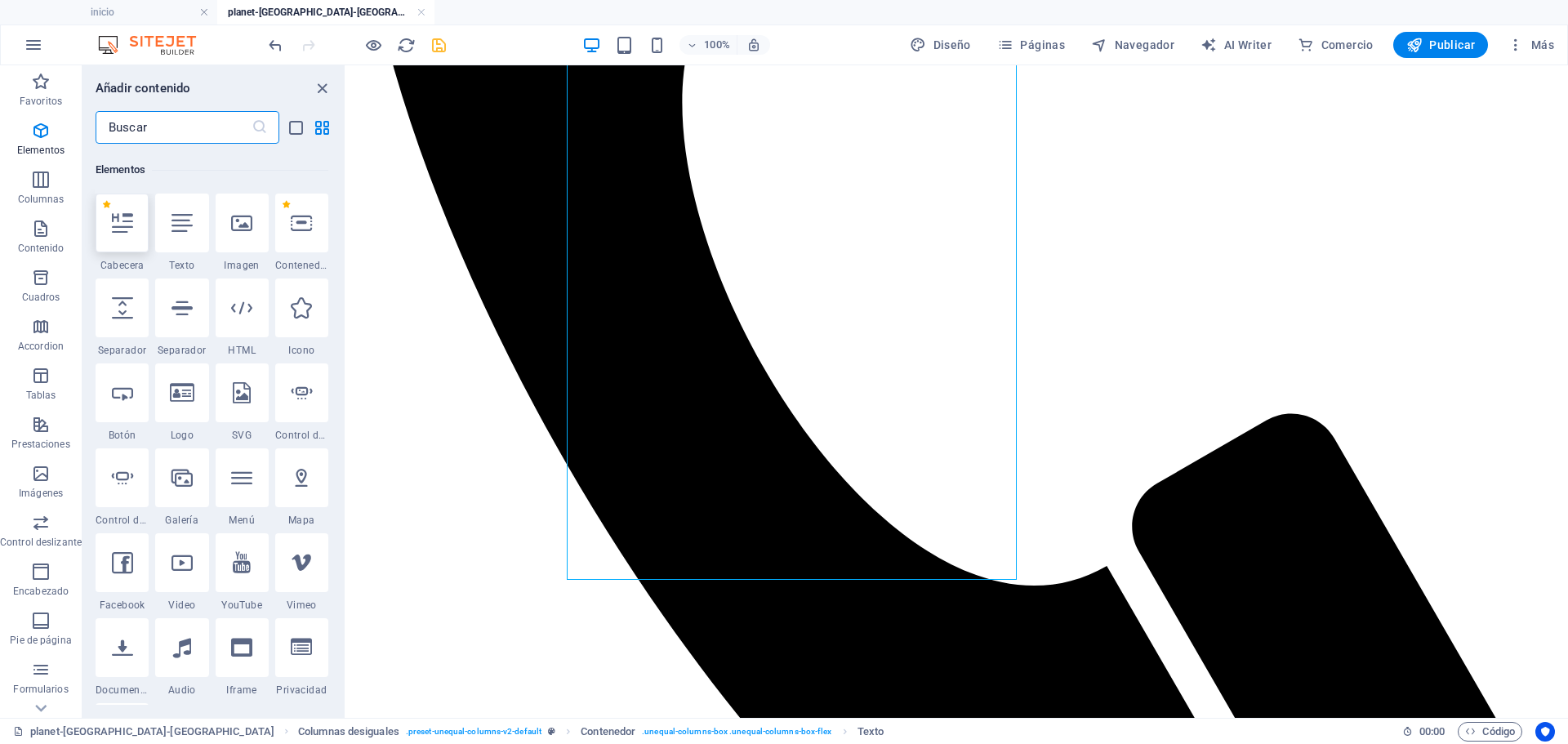
scroll to position [308, 0]
click at [124, 635] on icon at bounding box center [122, 644] width 21 height 21
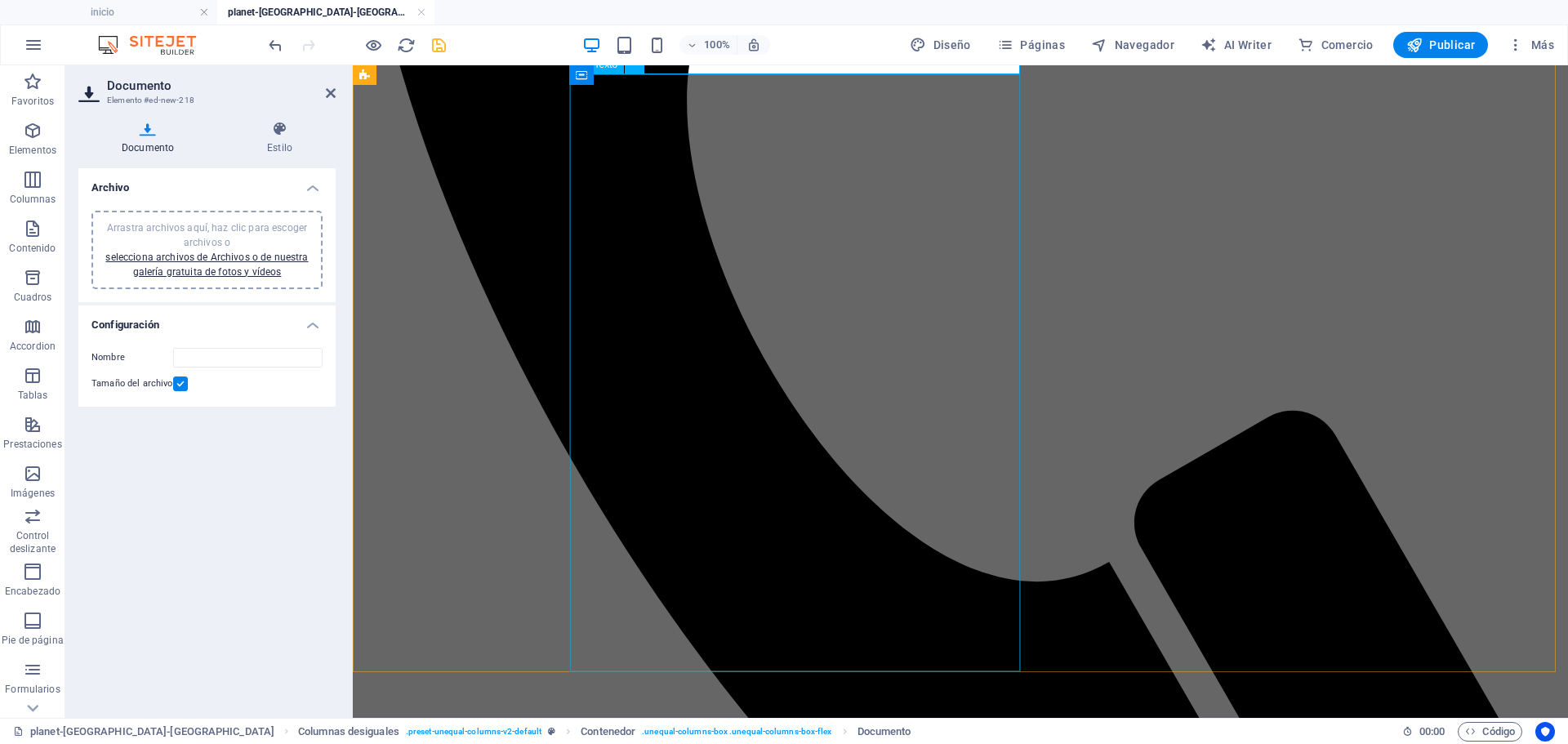
scroll to position [787, 0]
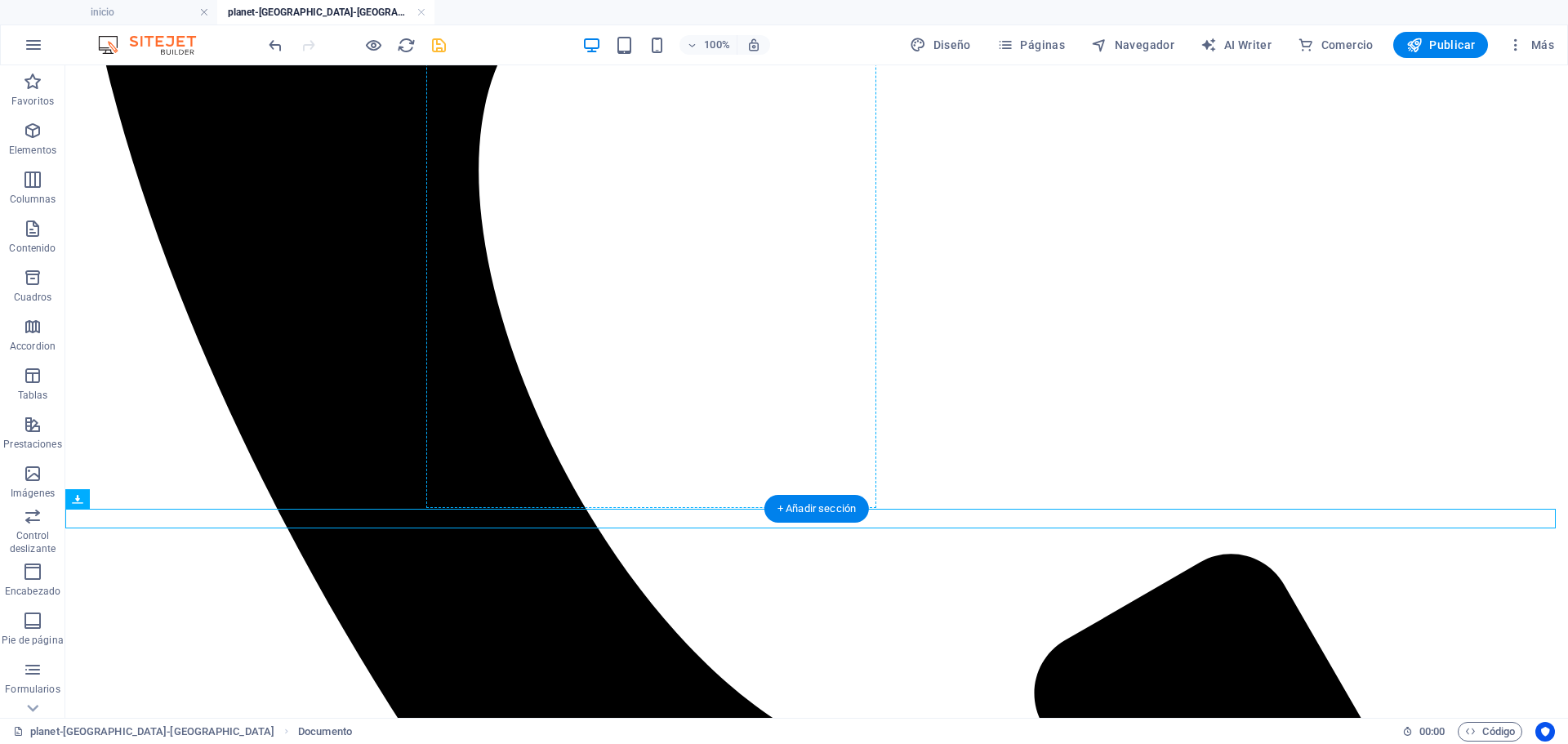
drag, startPoint x: 149, startPoint y: 517, endPoint x: 814, endPoint y: 435, distance: 670.0
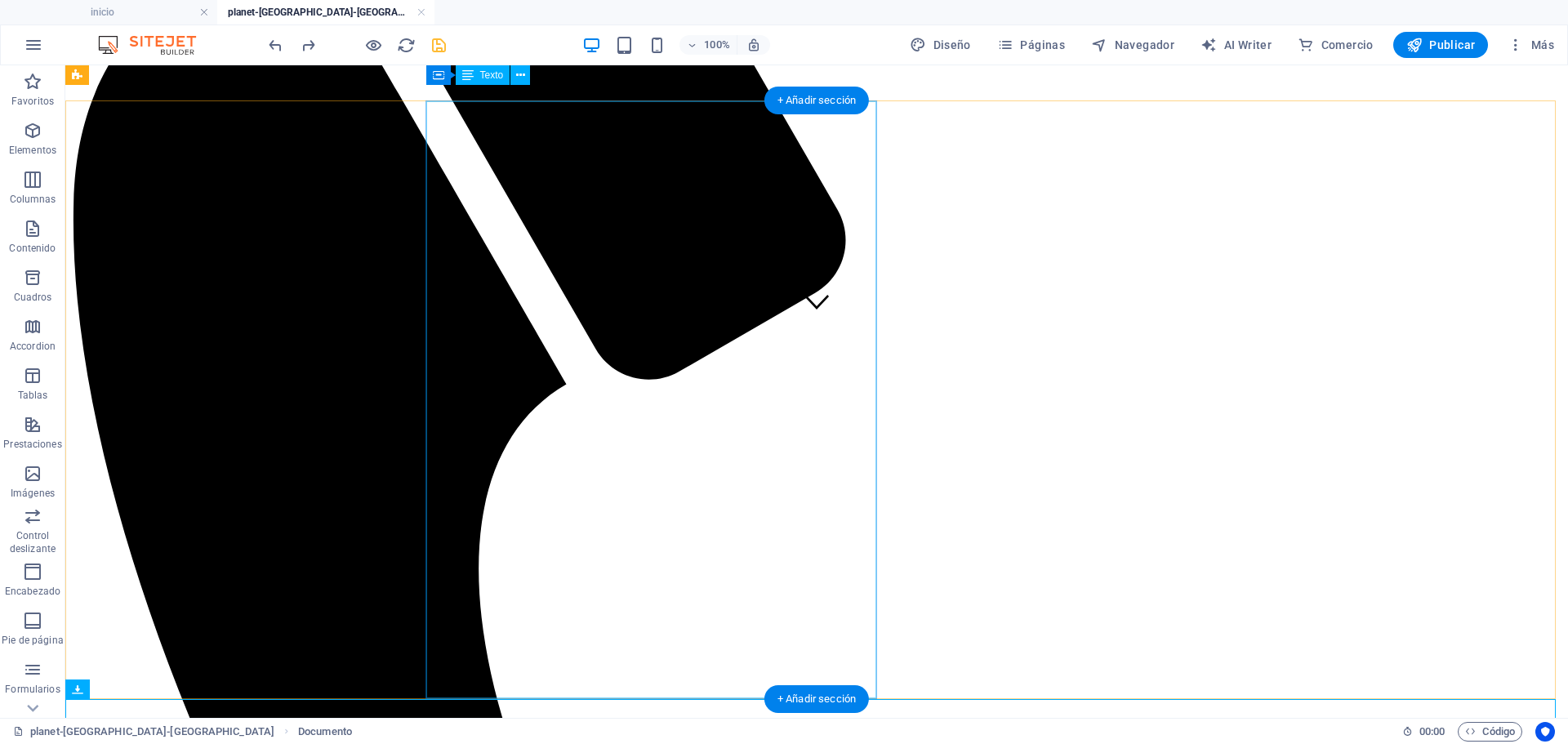
scroll to position [296, 0]
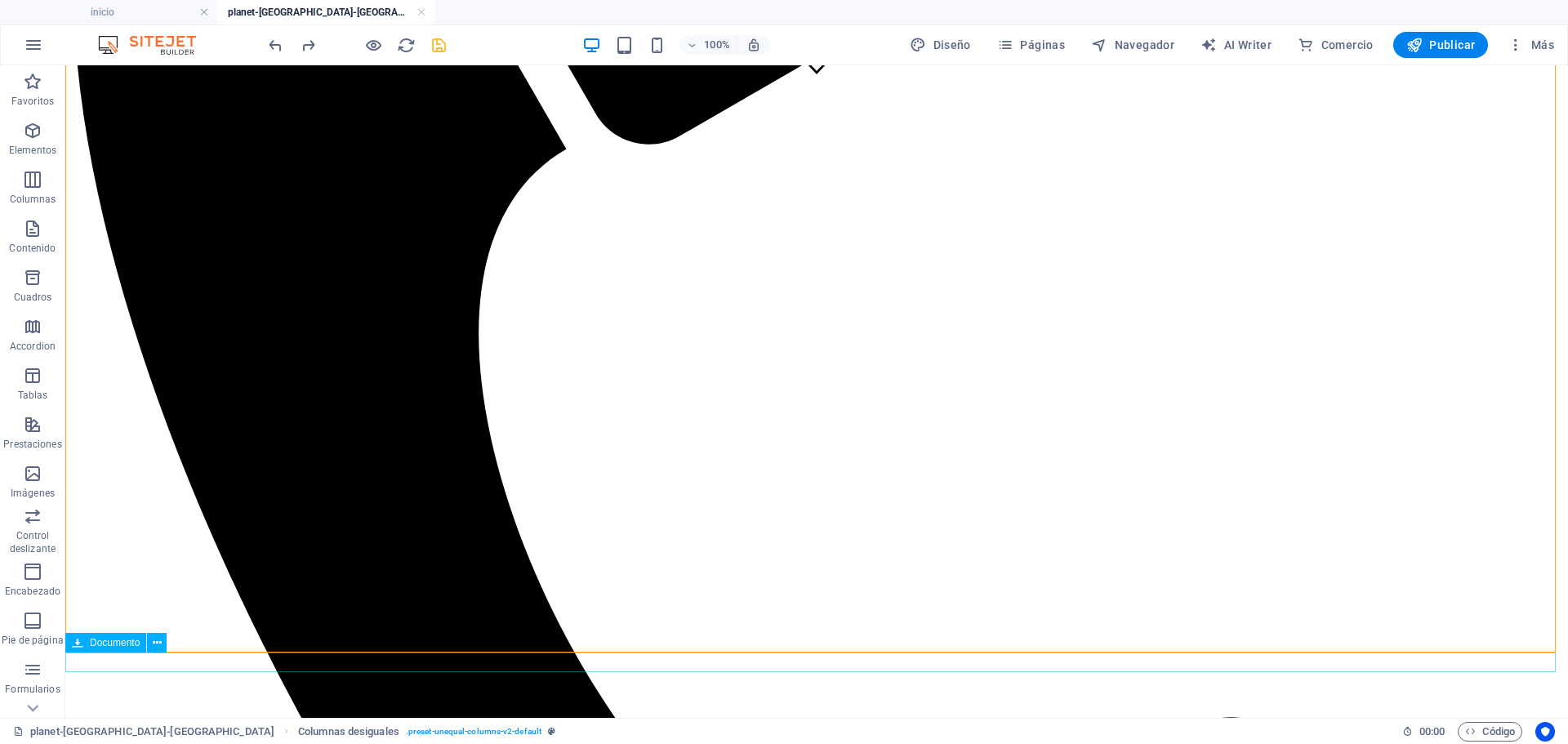
scroll to position [787, 0]
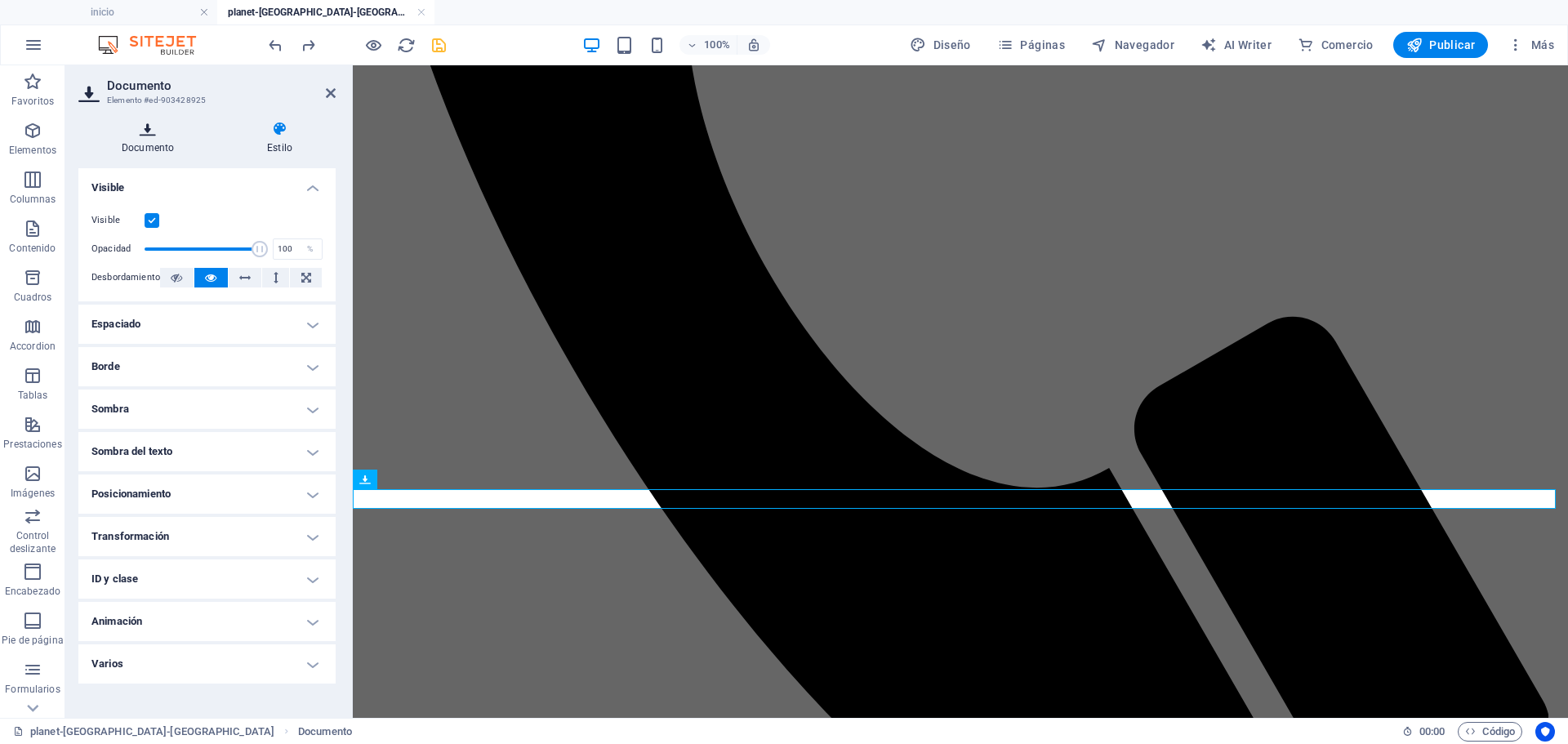
click at [140, 134] on icon at bounding box center [148, 129] width 139 height 17
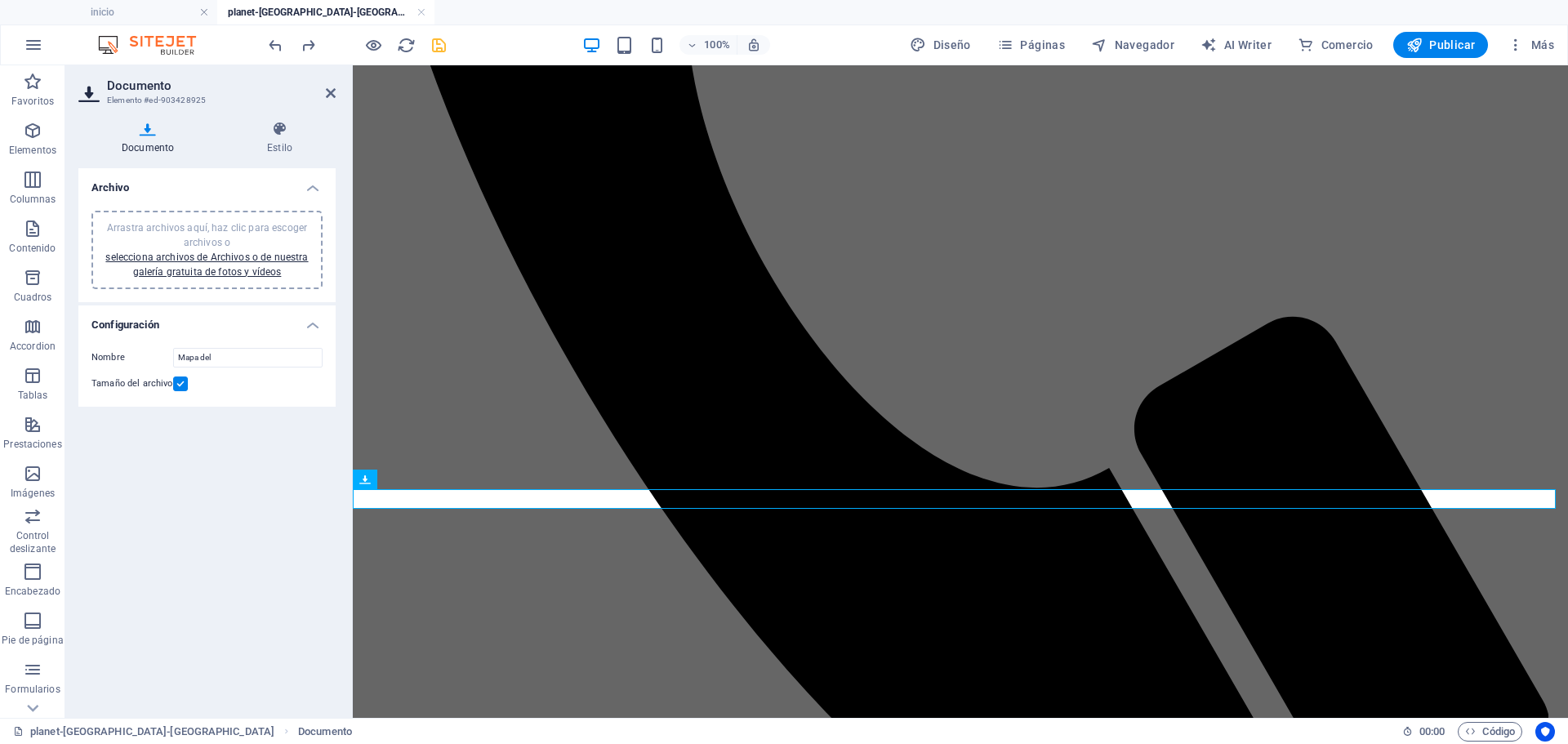
click at [210, 239] on span "Arrastra archivos aquí, haz clic para escoger archivos o selecciona archivos de…" at bounding box center [206, 250] width 202 height 55
drag, startPoint x: 264, startPoint y: 437, endPoint x: 157, endPoint y: 435, distance: 107.0
click at [157, 414] on div "Nombre Mapa del" at bounding box center [207, 403] width 231 height 19
paste input "Descarga el mapa del hotel."
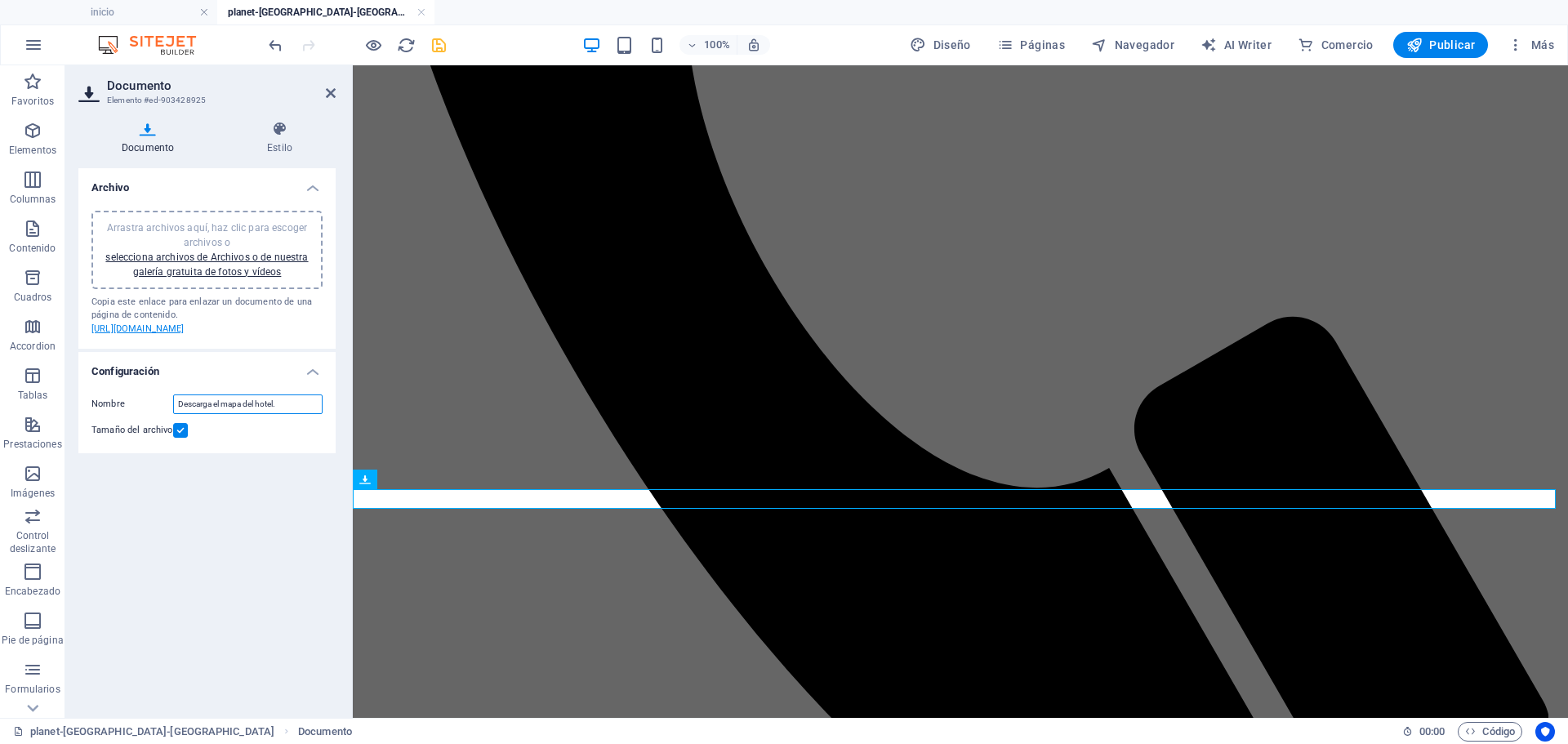
type input "Descarga el mapa del hotel."
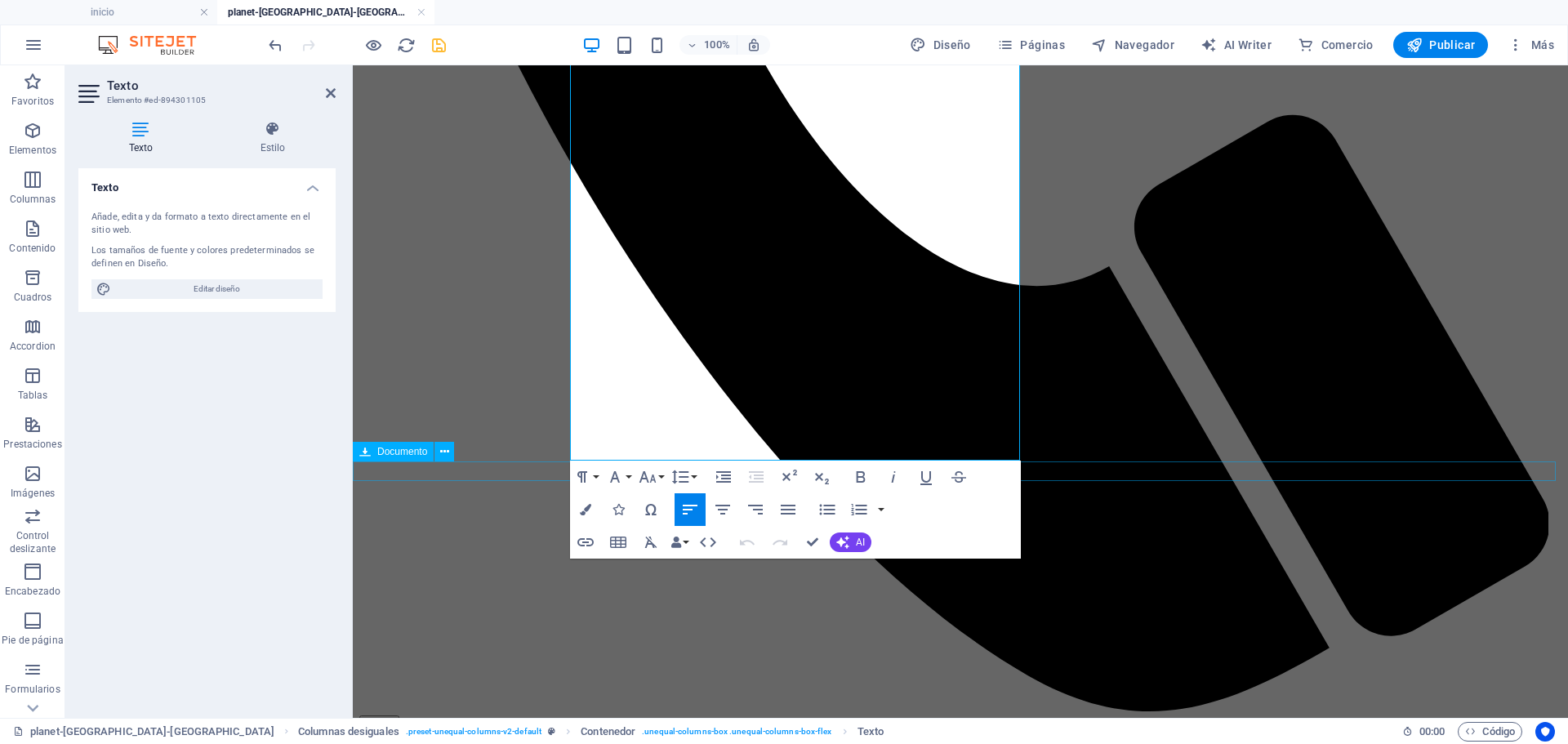
scroll to position [1021, 0]
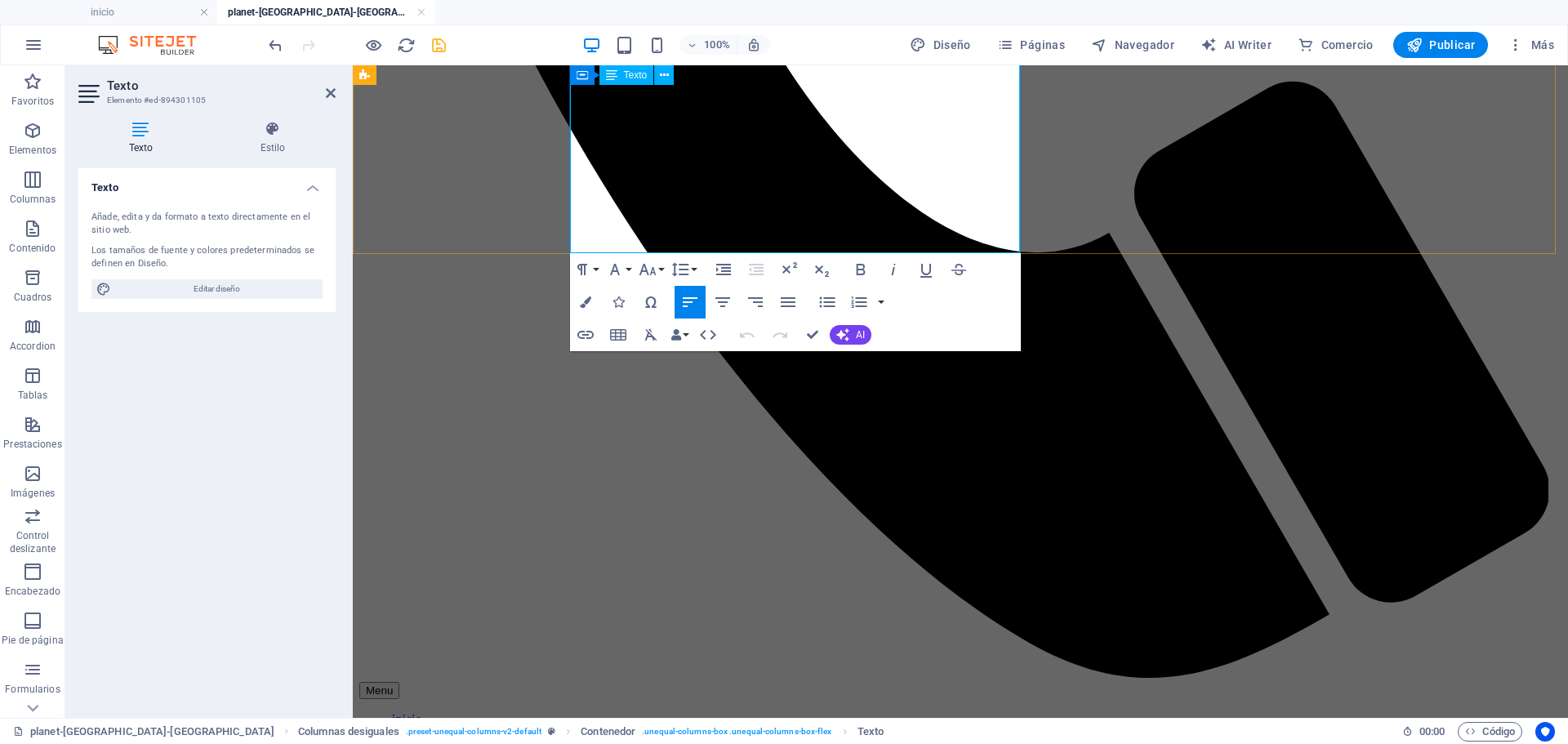
drag, startPoint x: 814, startPoint y: 226, endPoint x: 765, endPoint y: 226, distance: 49.0
click at [862, 278] on icon "button" at bounding box center [860, 269] width 19 height 19
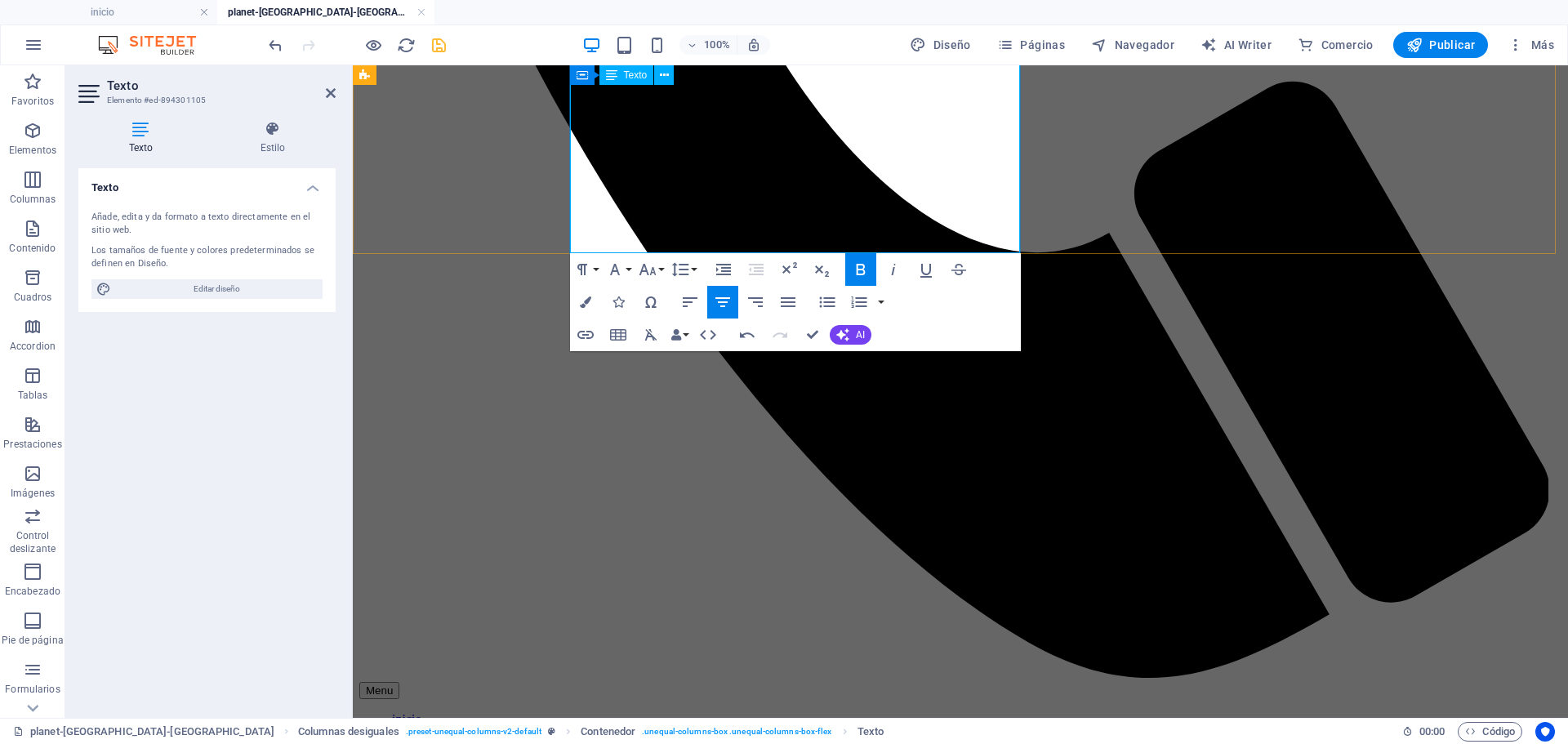
click at [710, 334] on icon "button" at bounding box center [708, 334] width 19 height 19
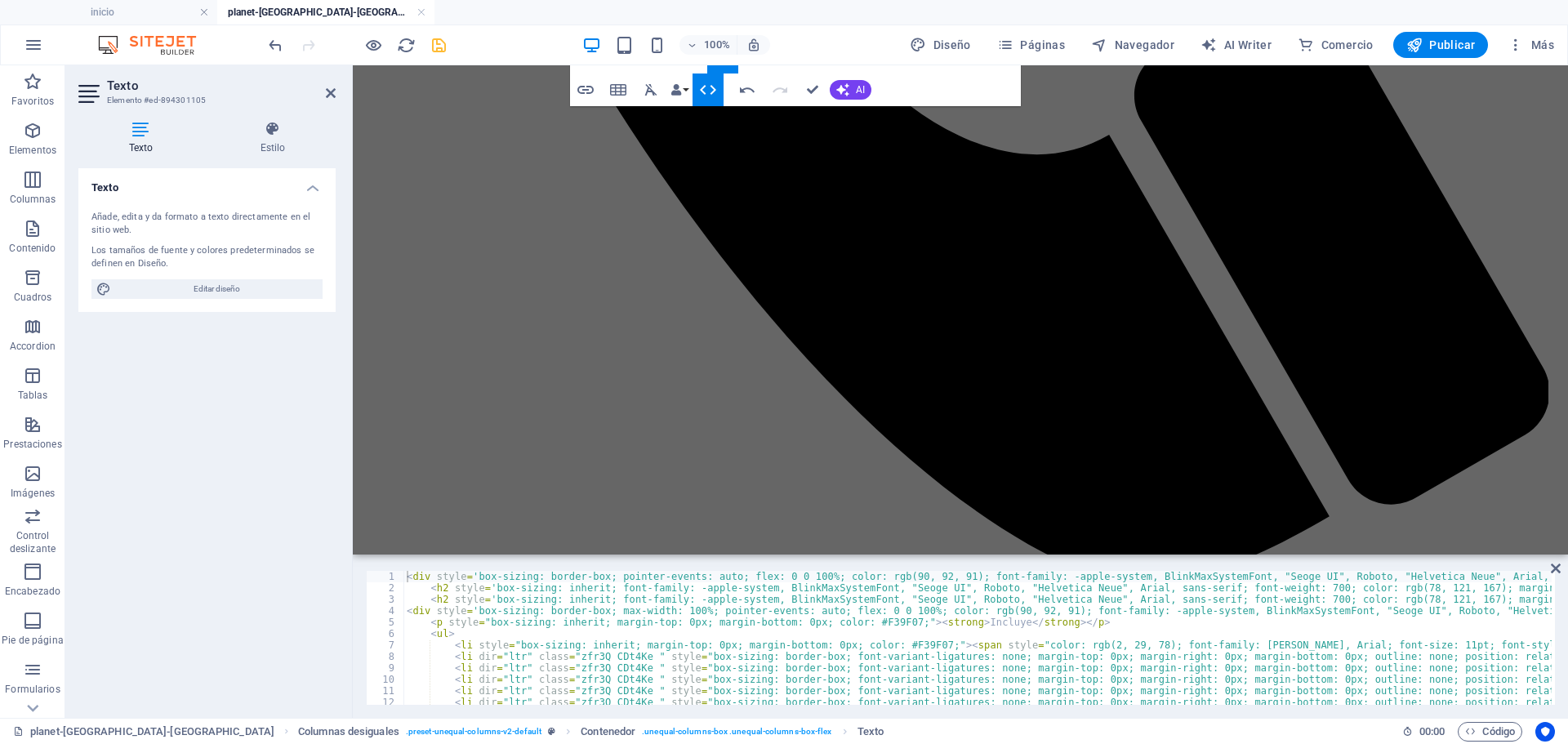
scroll to position [144, 0]
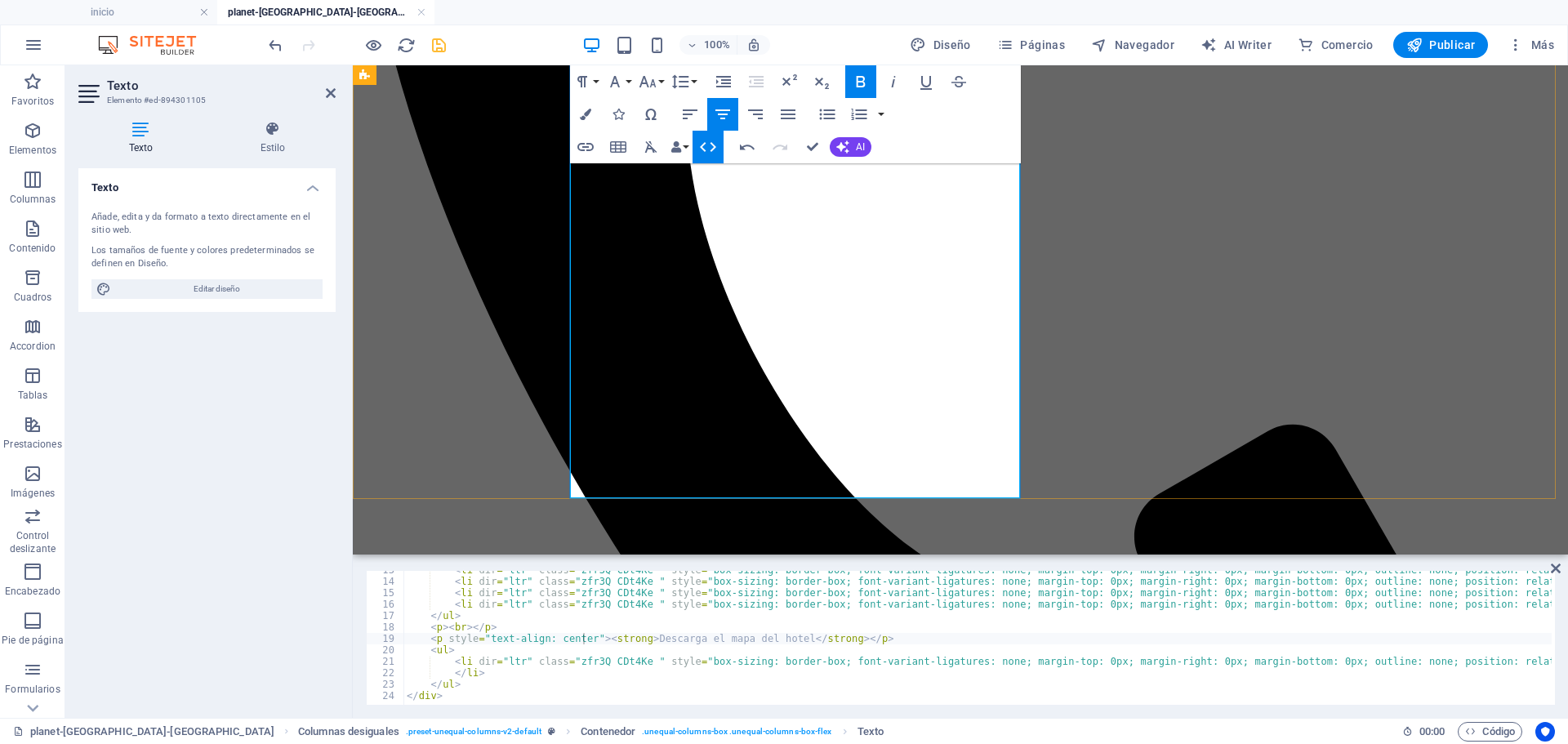
scroll to position [630, 0]
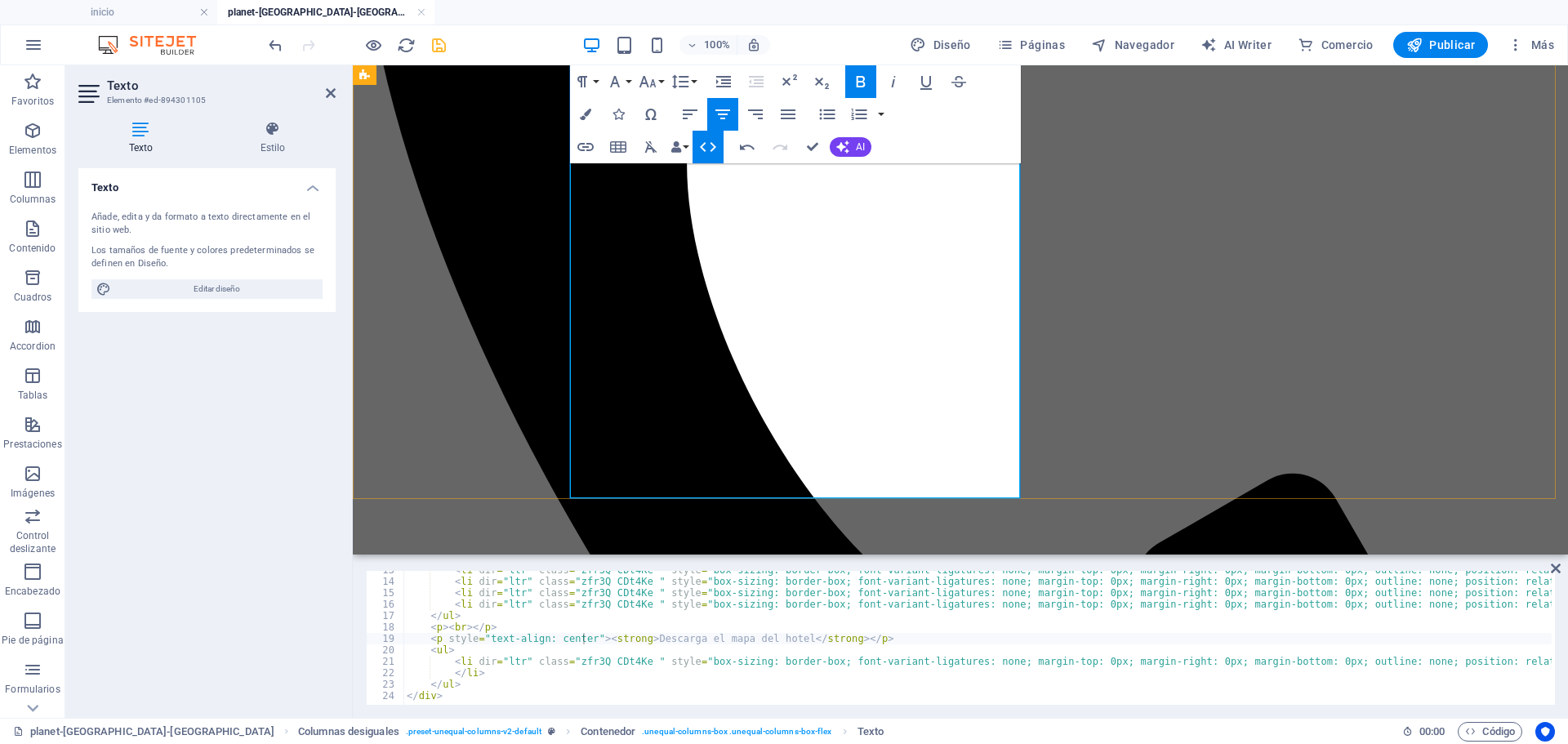
drag, startPoint x: 879, startPoint y: 468, endPoint x: 701, endPoint y: 468, distance: 178.0
drag, startPoint x: 708, startPoint y: 470, endPoint x: 881, endPoint y: 468, distance: 173.0
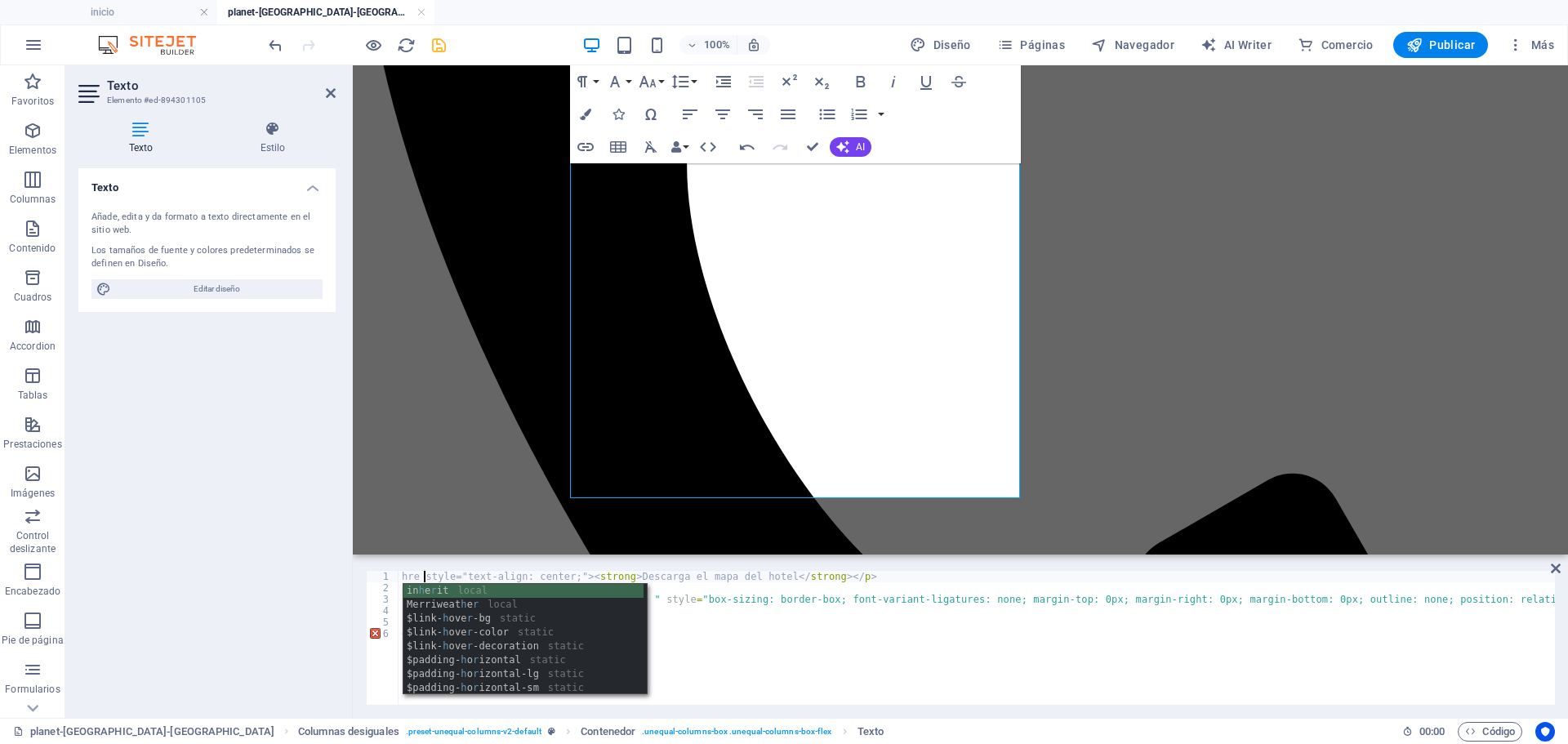
scroll to position [0, 2]
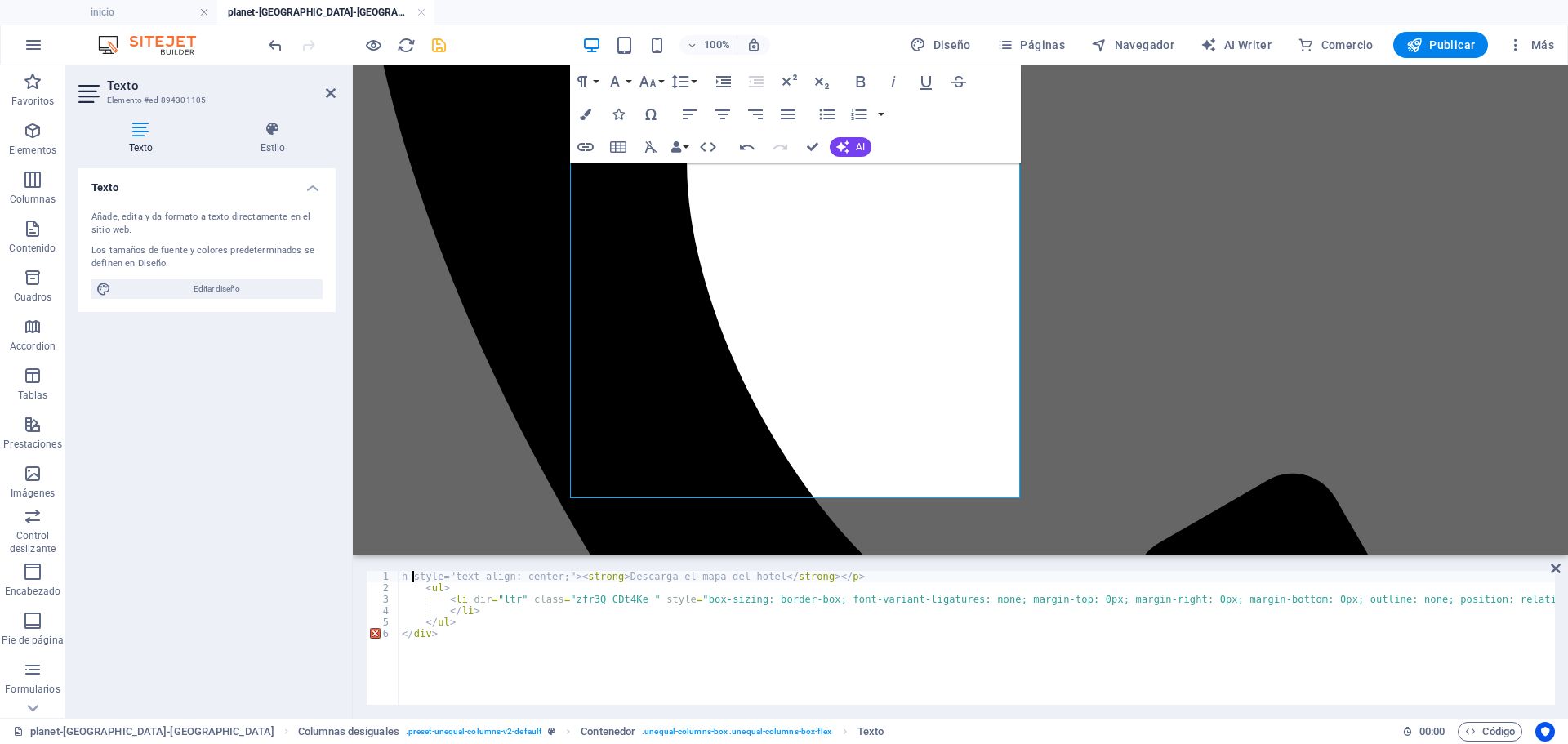
type textarea "<p><br></p> <p style="text-align: center;"><strong>Descarga el mapa del hotel</…"
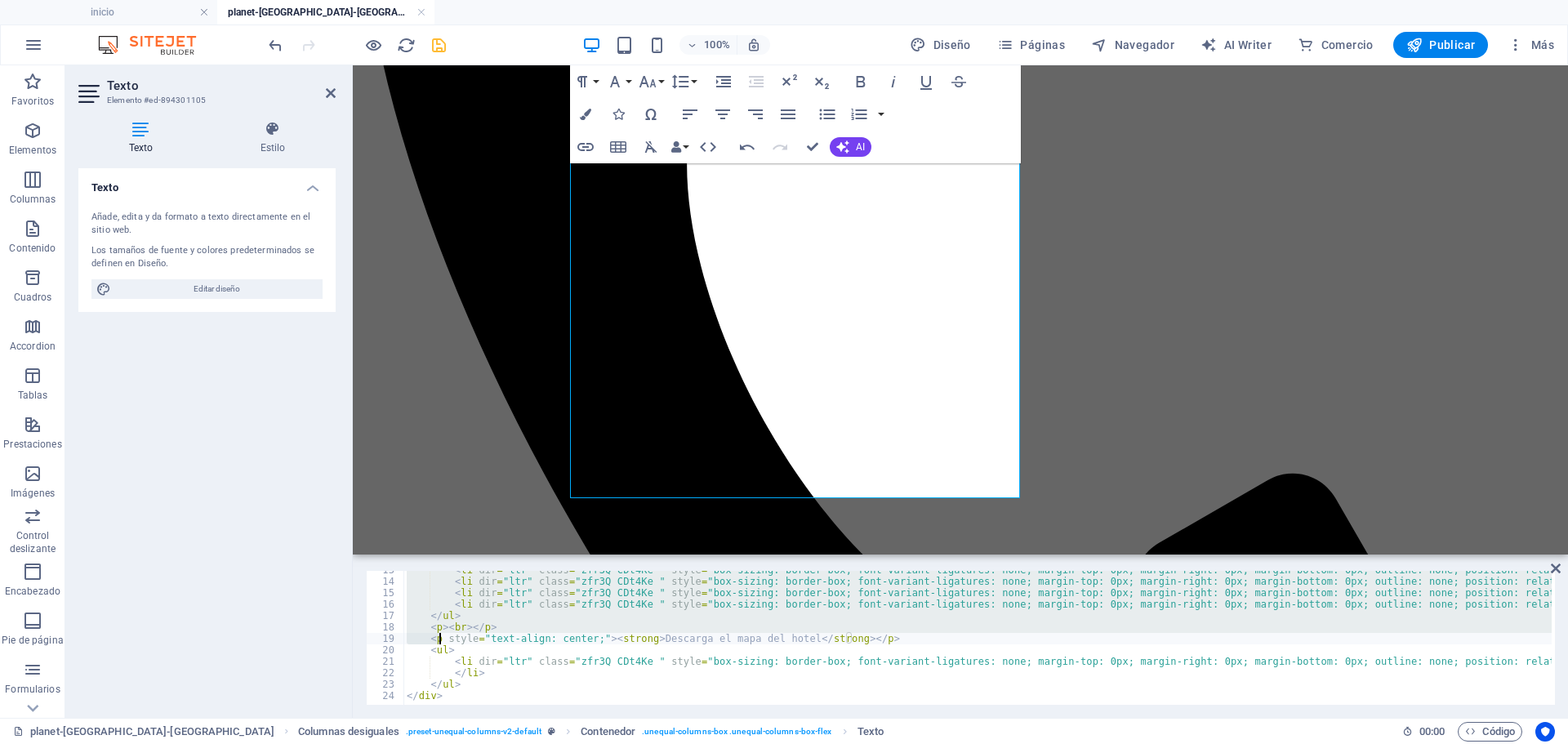
scroll to position [777, 0]
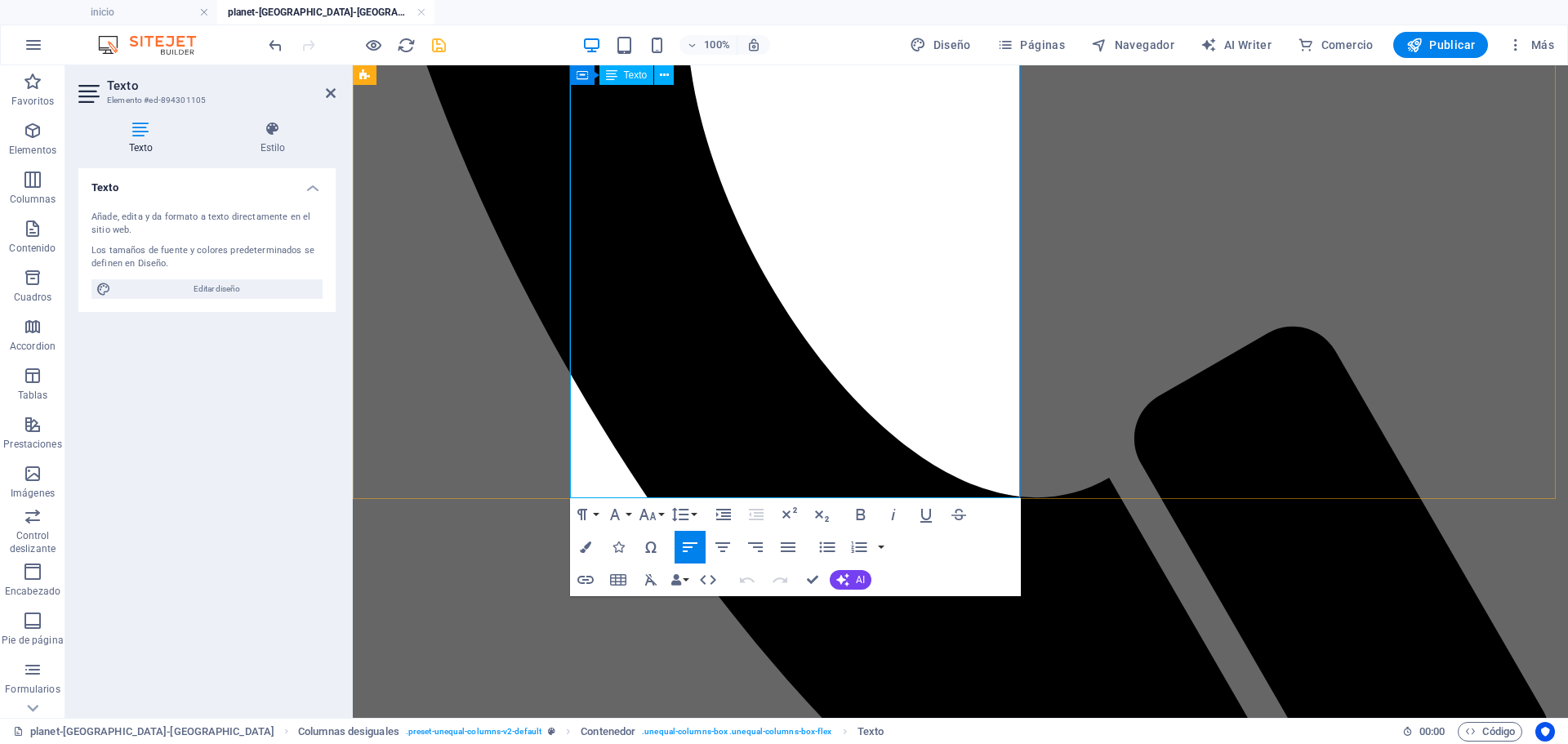
drag, startPoint x: 711, startPoint y: 468, endPoint x: 858, endPoint y: 468, distance: 147.0
drag, startPoint x: 883, startPoint y: 470, endPoint x: 715, endPoint y: 471, distance: 168.0
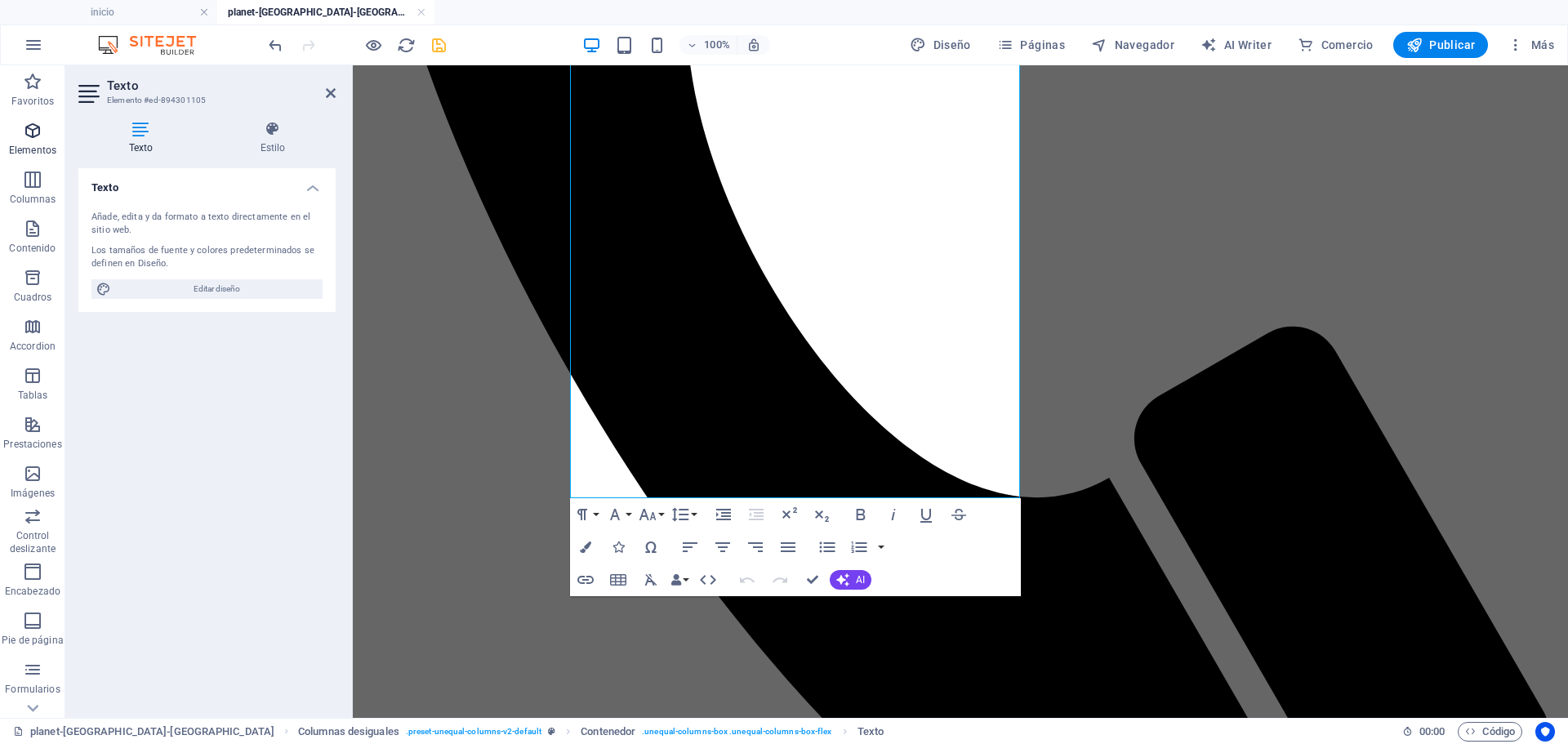
click at [38, 138] on icon "button" at bounding box center [32, 130] width 19 height 19
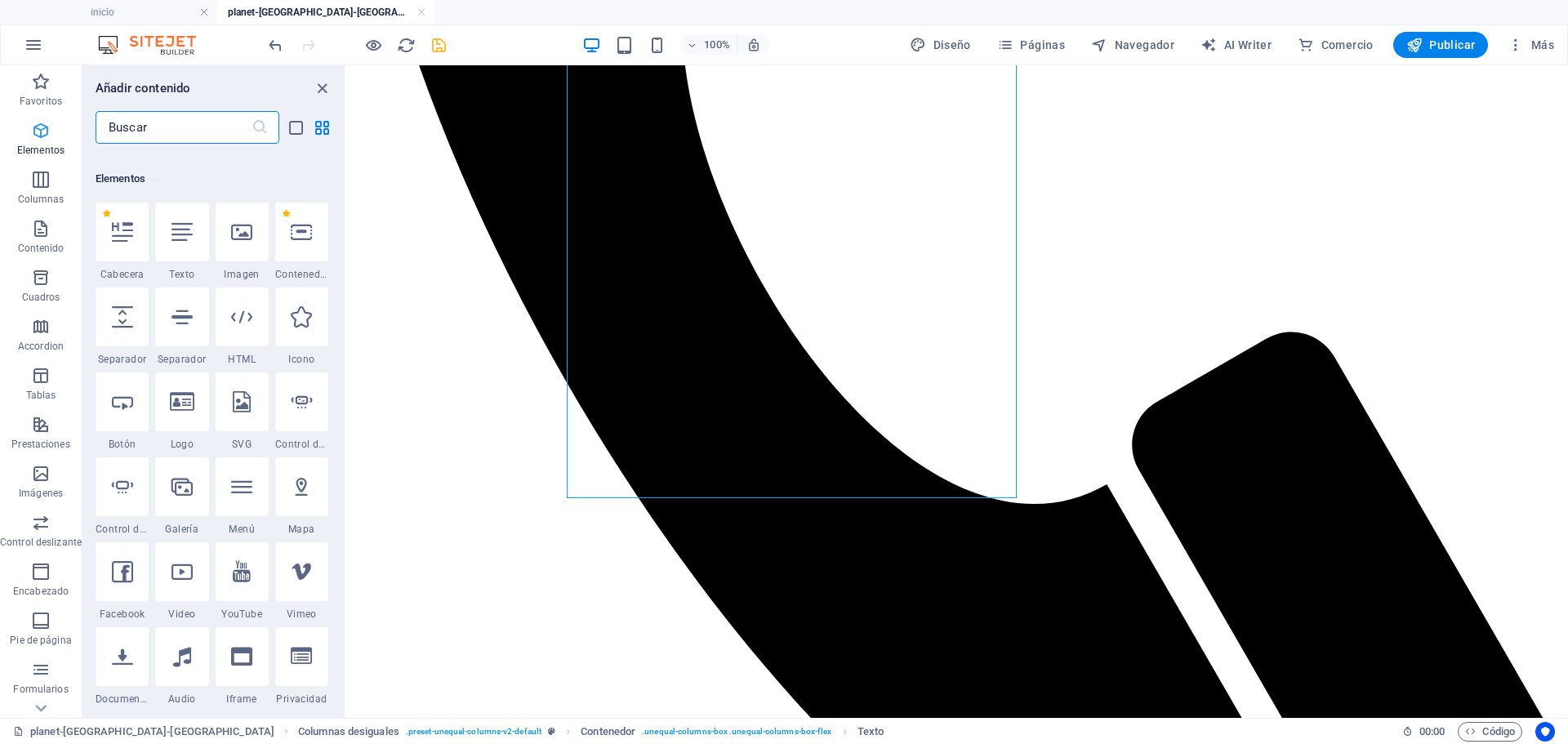
scroll to position [308, 0]
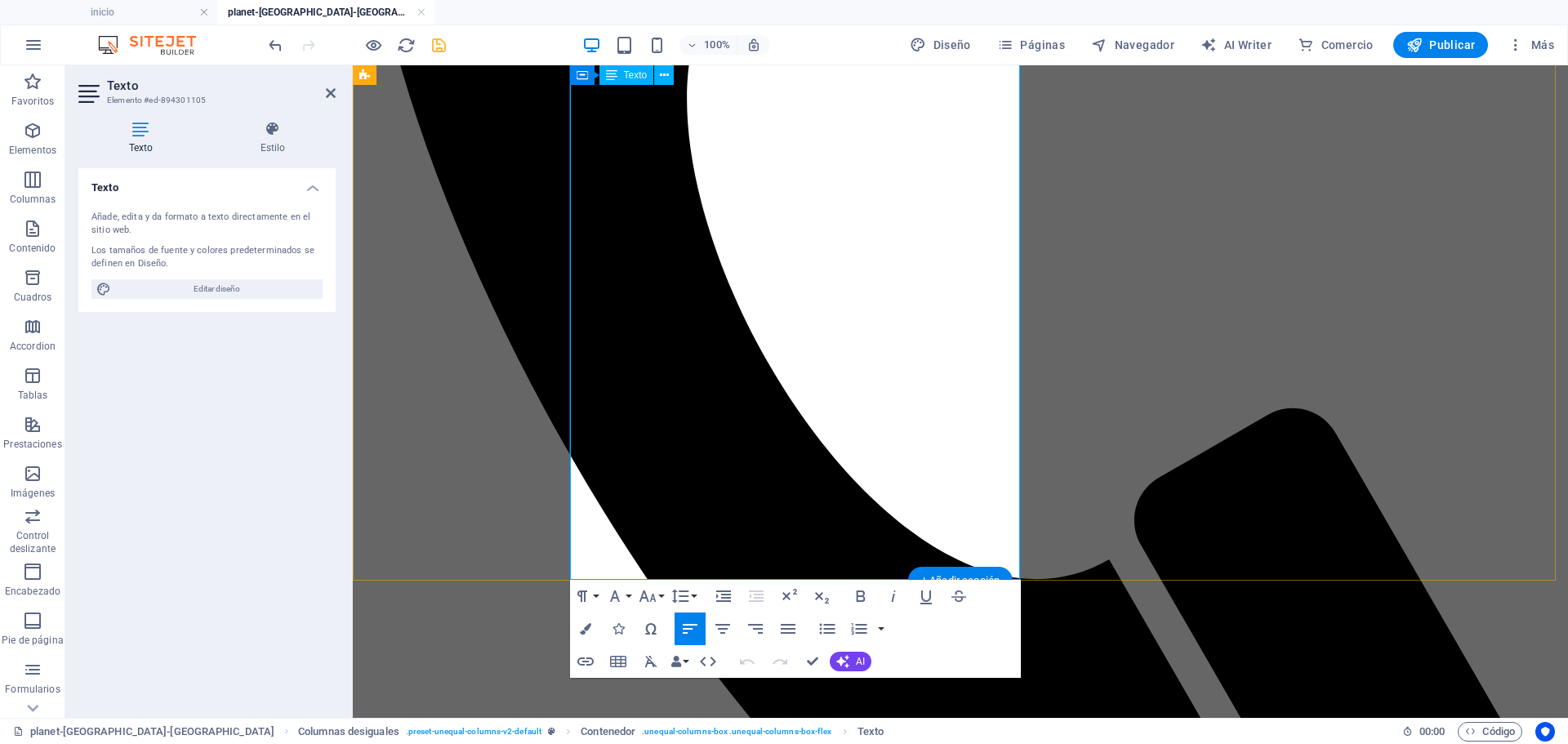
scroll to position [939, 0]
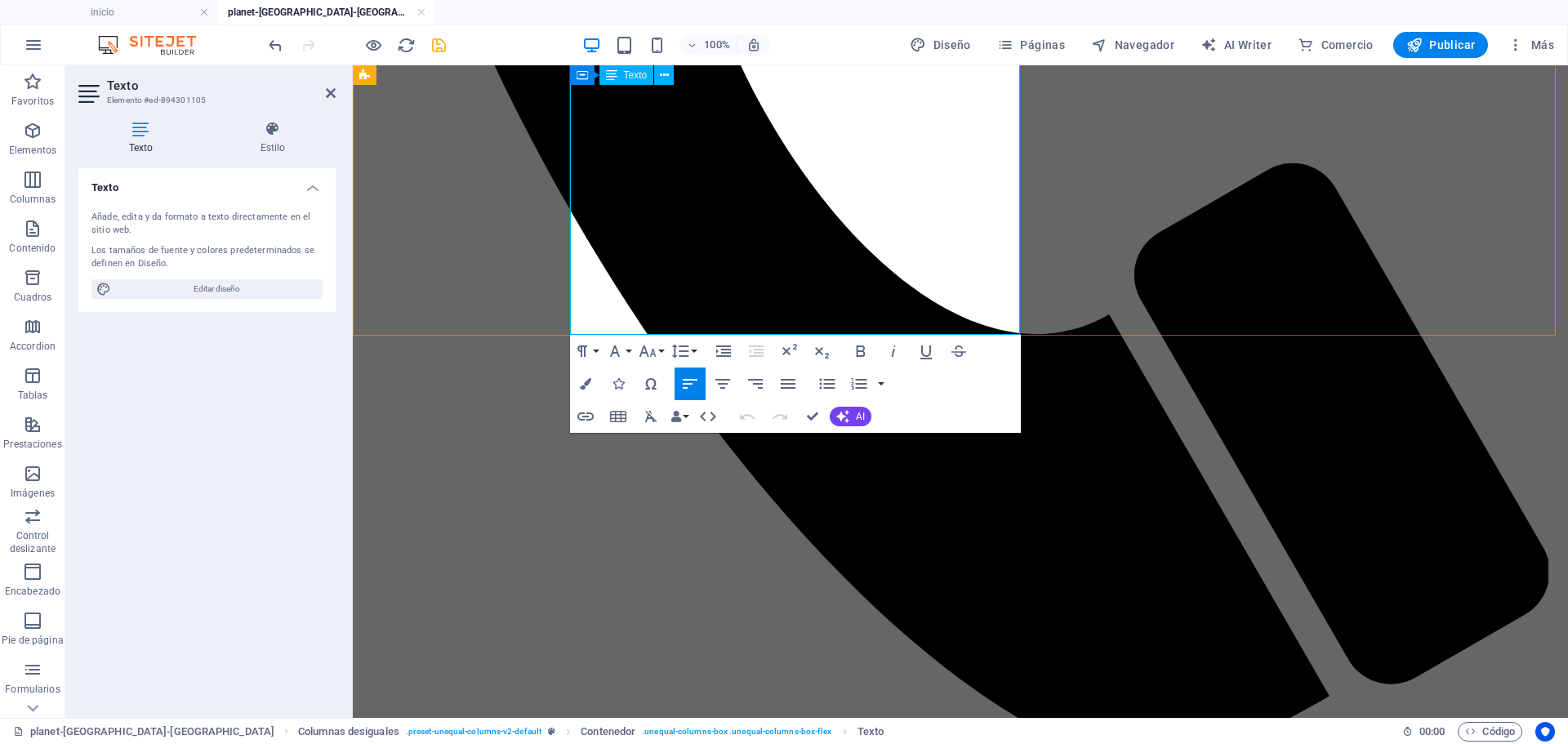
click at [14, 144] on p "Elementos" at bounding box center [33, 150] width 48 height 13
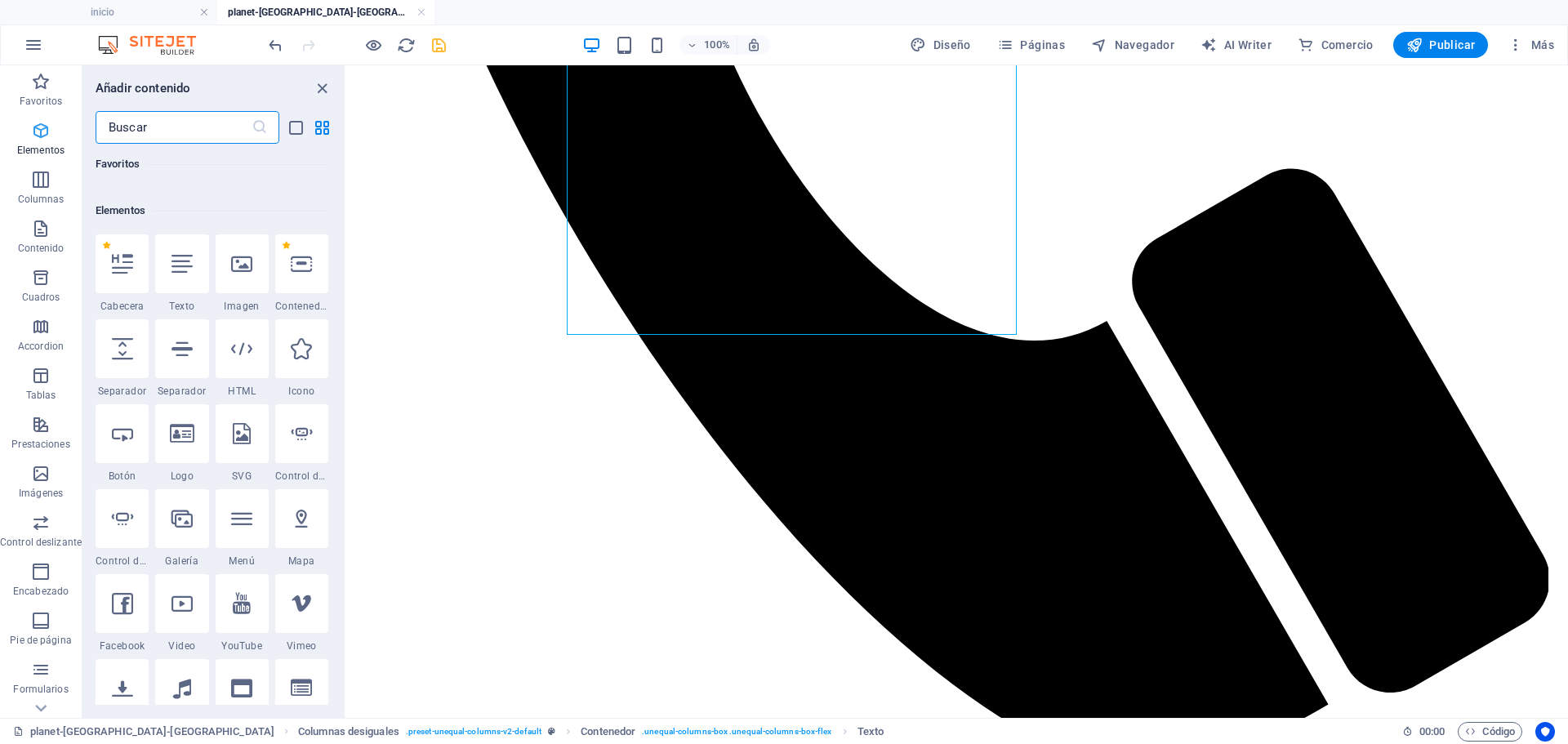
scroll to position [308, 0]
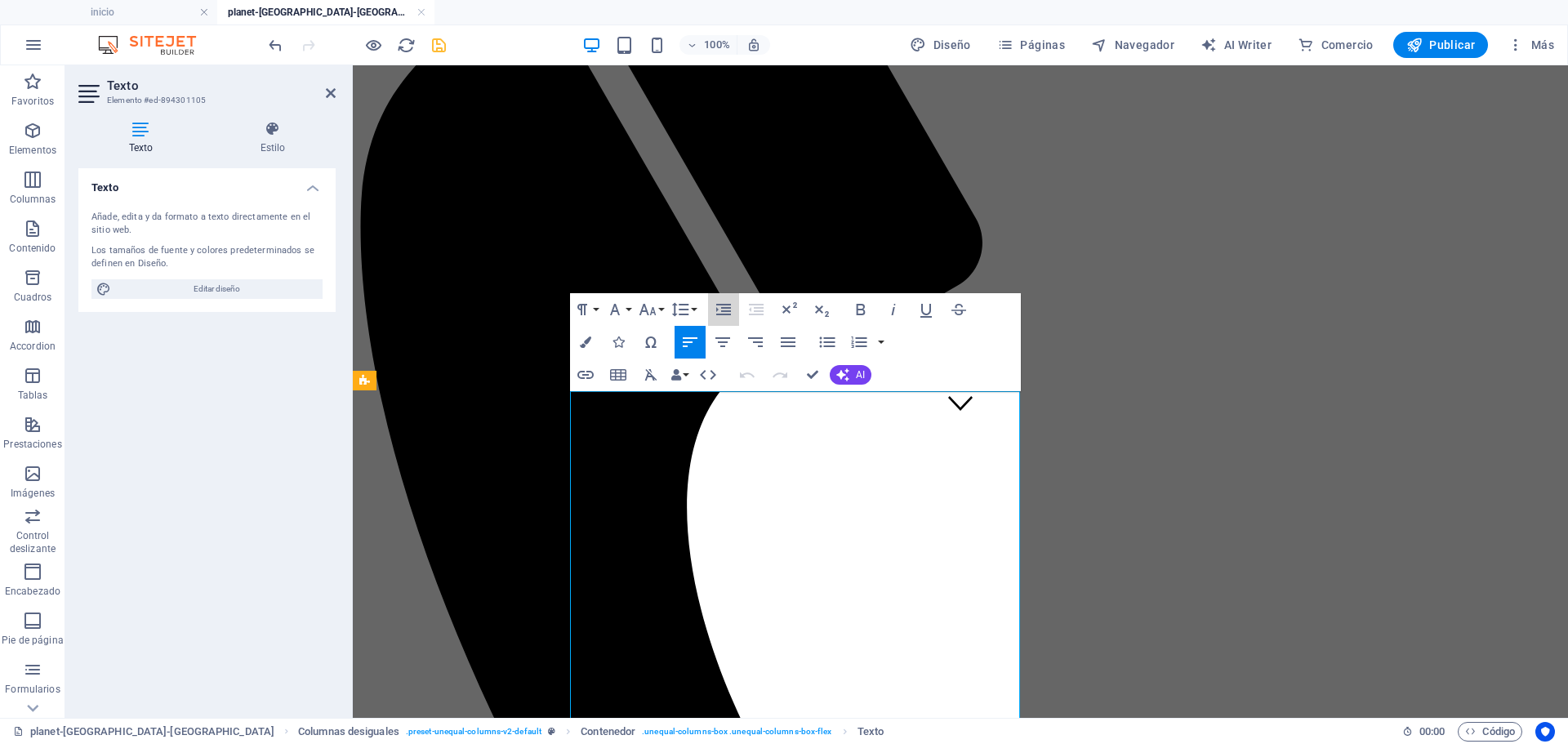
click at [736, 307] on button "Increase Indent" at bounding box center [723, 309] width 31 height 33
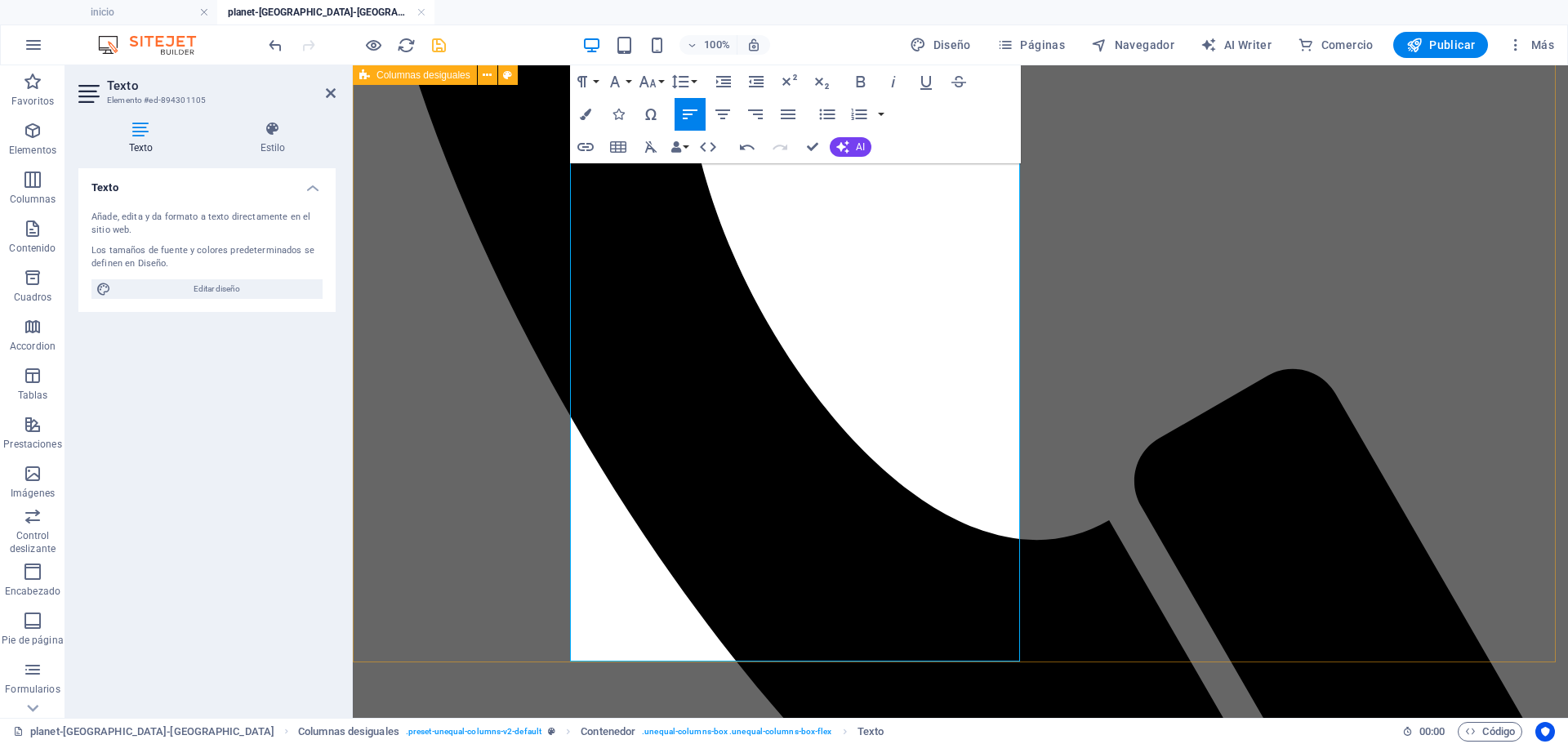
scroll to position [858, 0]
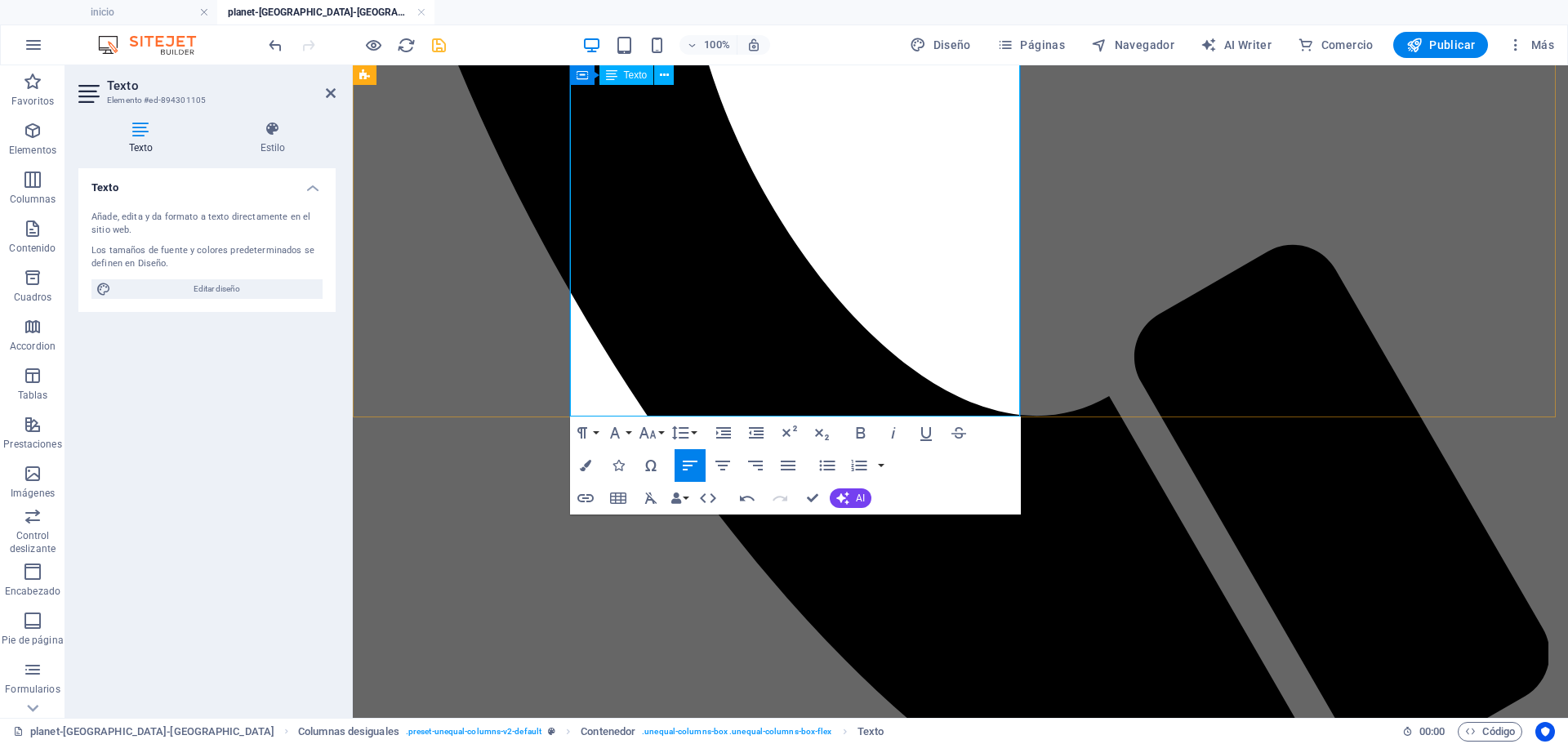
drag, startPoint x: 888, startPoint y: 389, endPoint x: 593, endPoint y: 362, distance: 296.2
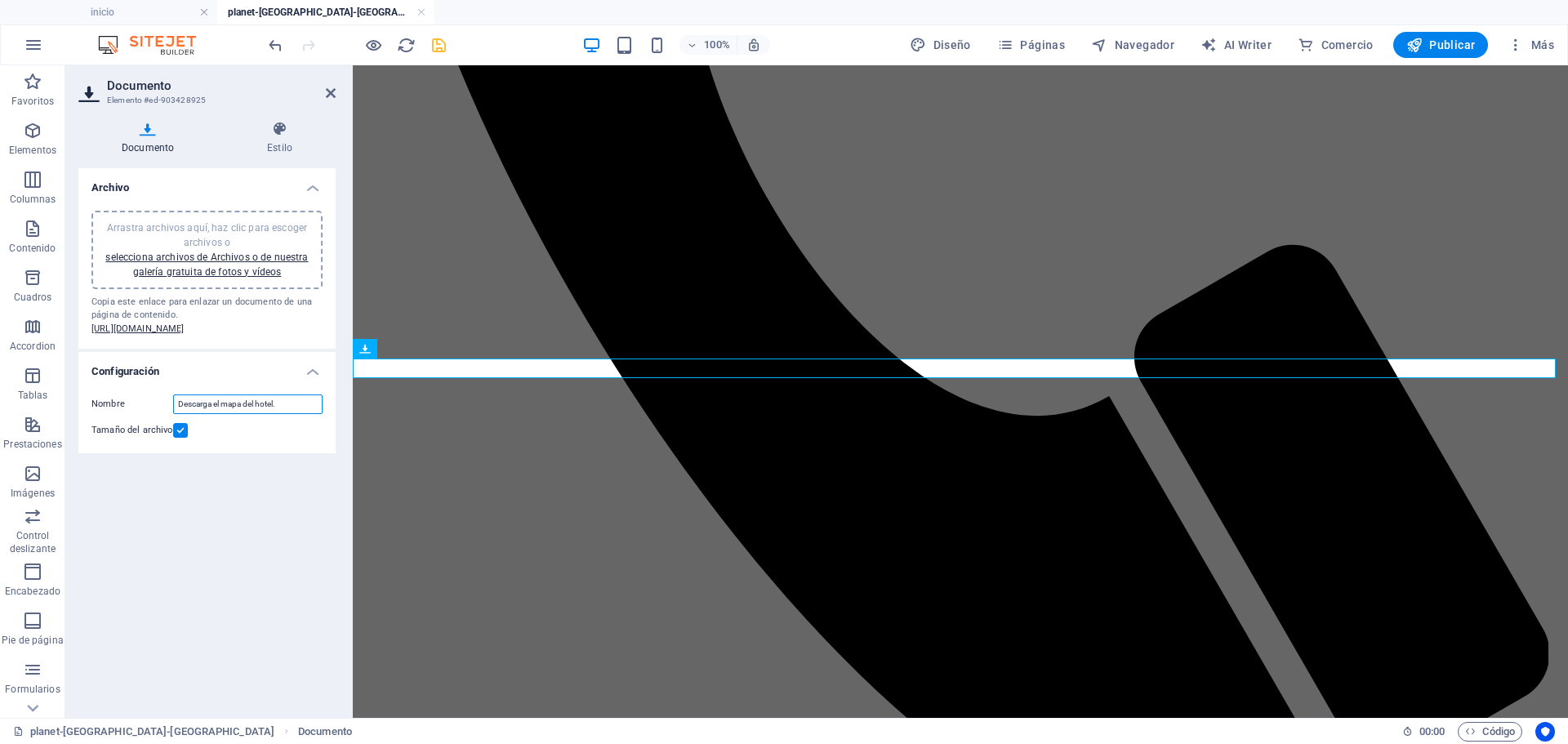
click at [292, 414] on input "Descarga el mapa del hotel." at bounding box center [247, 403] width 150 height 19
type input "Descarga el mapa del hotel"
click at [266, 144] on h4 "Estilo" at bounding box center [280, 138] width 112 height 34
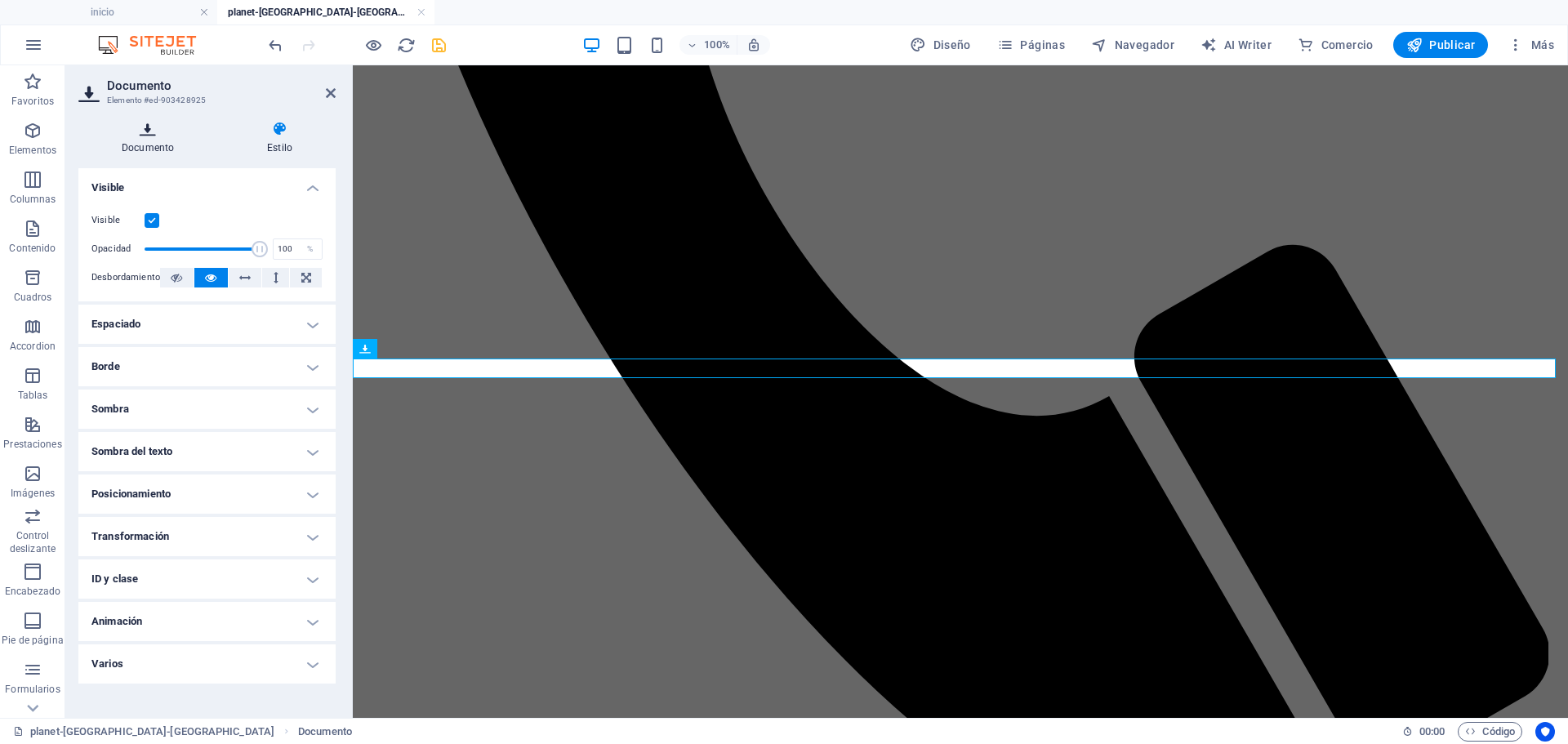
click at [143, 143] on h4 "Documento" at bounding box center [151, 138] width 145 height 34
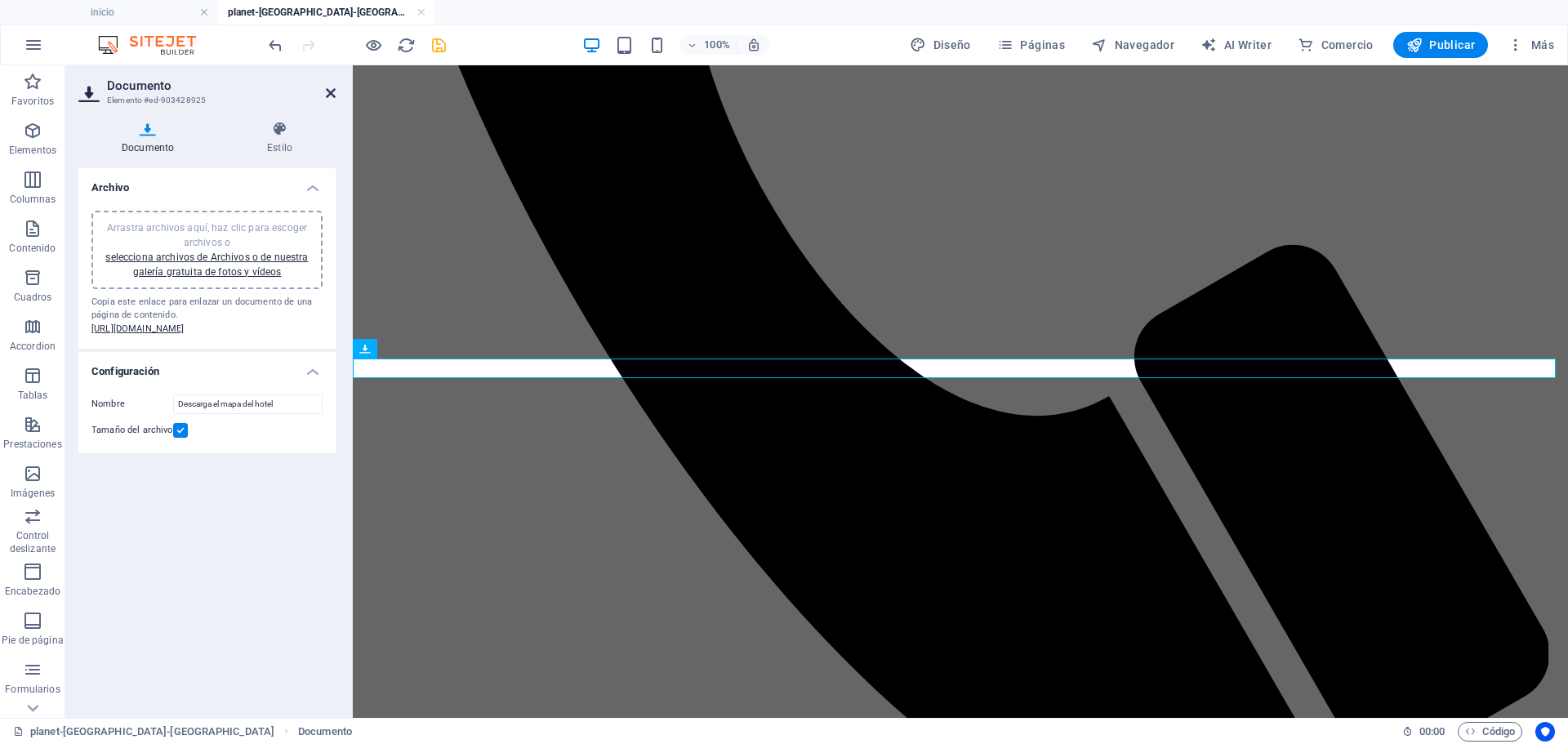
click at [334, 96] on icon at bounding box center [331, 94] width 10 height 13
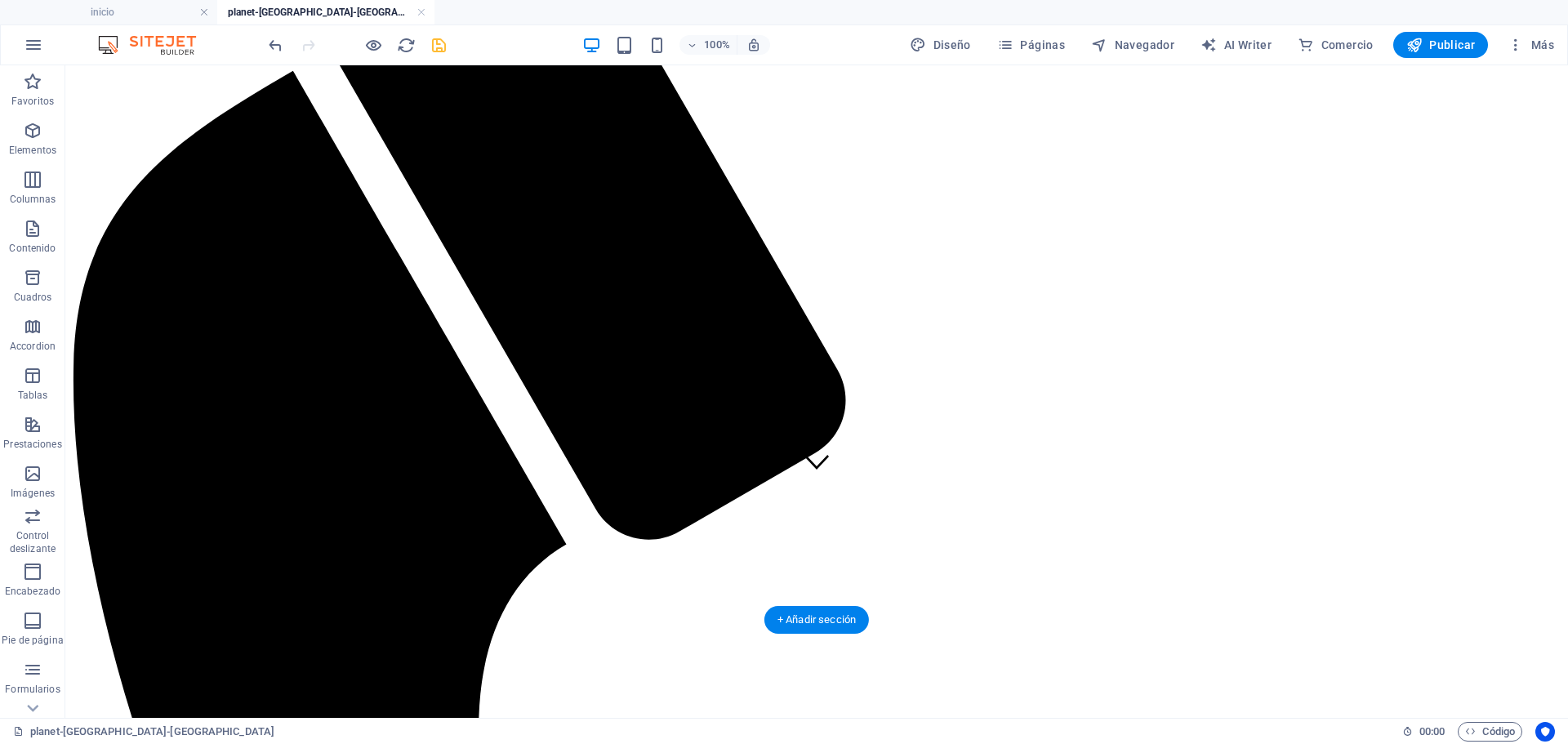
scroll to position [368, 0]
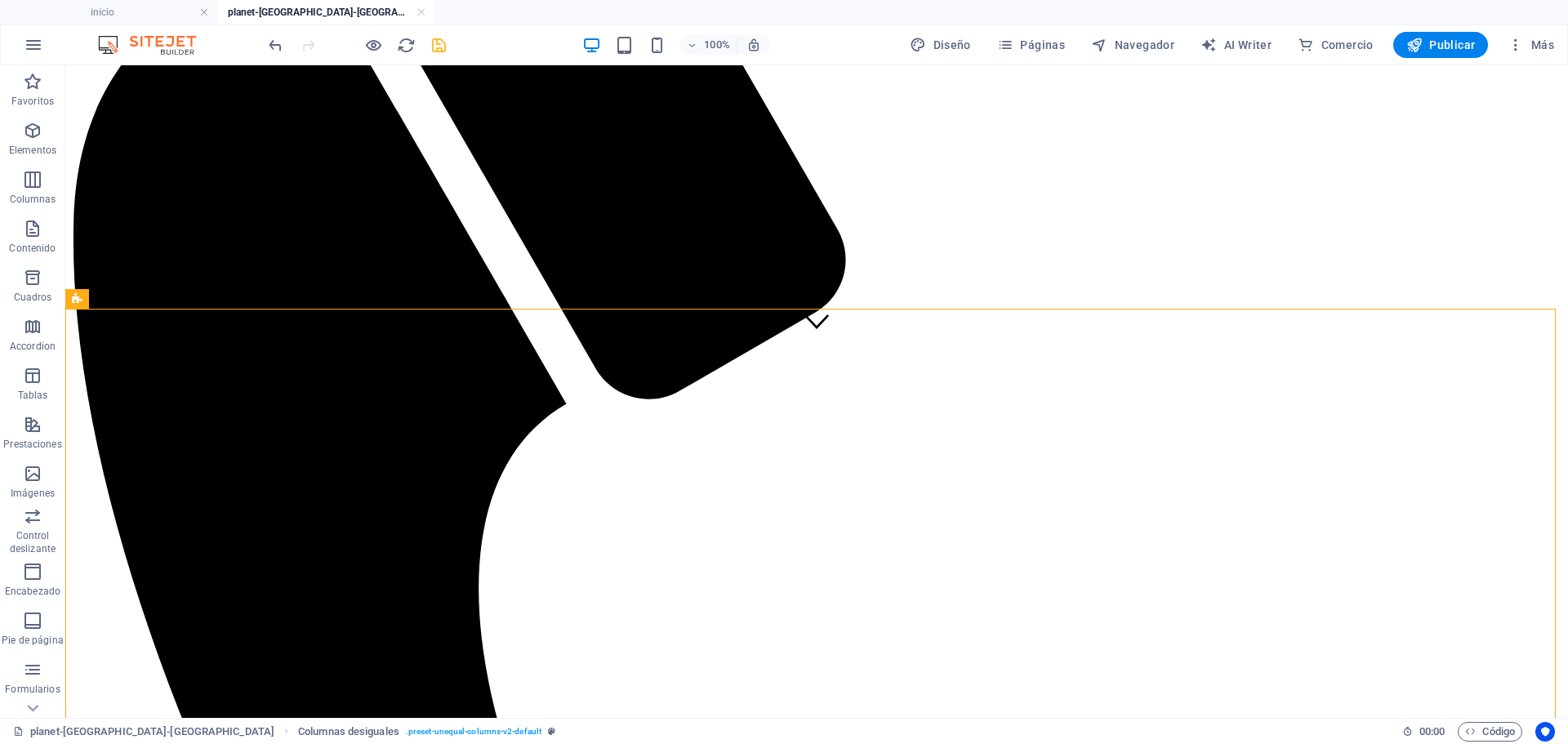
drag, startPoint x: 434, startPoint y: 33, endPoint x: 434, endPoint y: 47, distance: 14.0
click at [434, 35] on div at bounding box center [357, 44] width 183 height 26
click at [434, 48] on icon "save" at bounding box center [439, 45] width 18 height 18
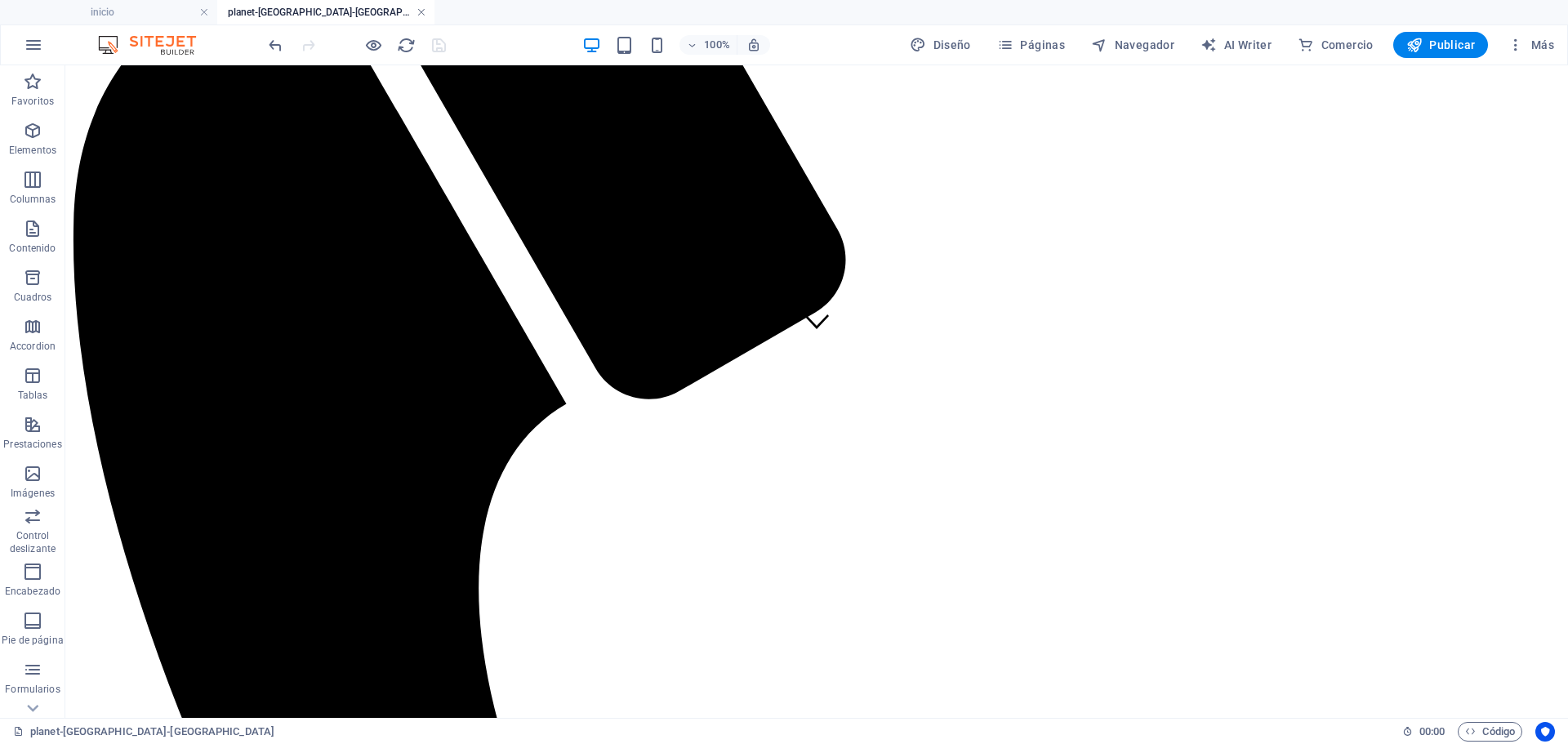
click at [420, 12] on link at bounding box center [422, 13] width 10 height 16
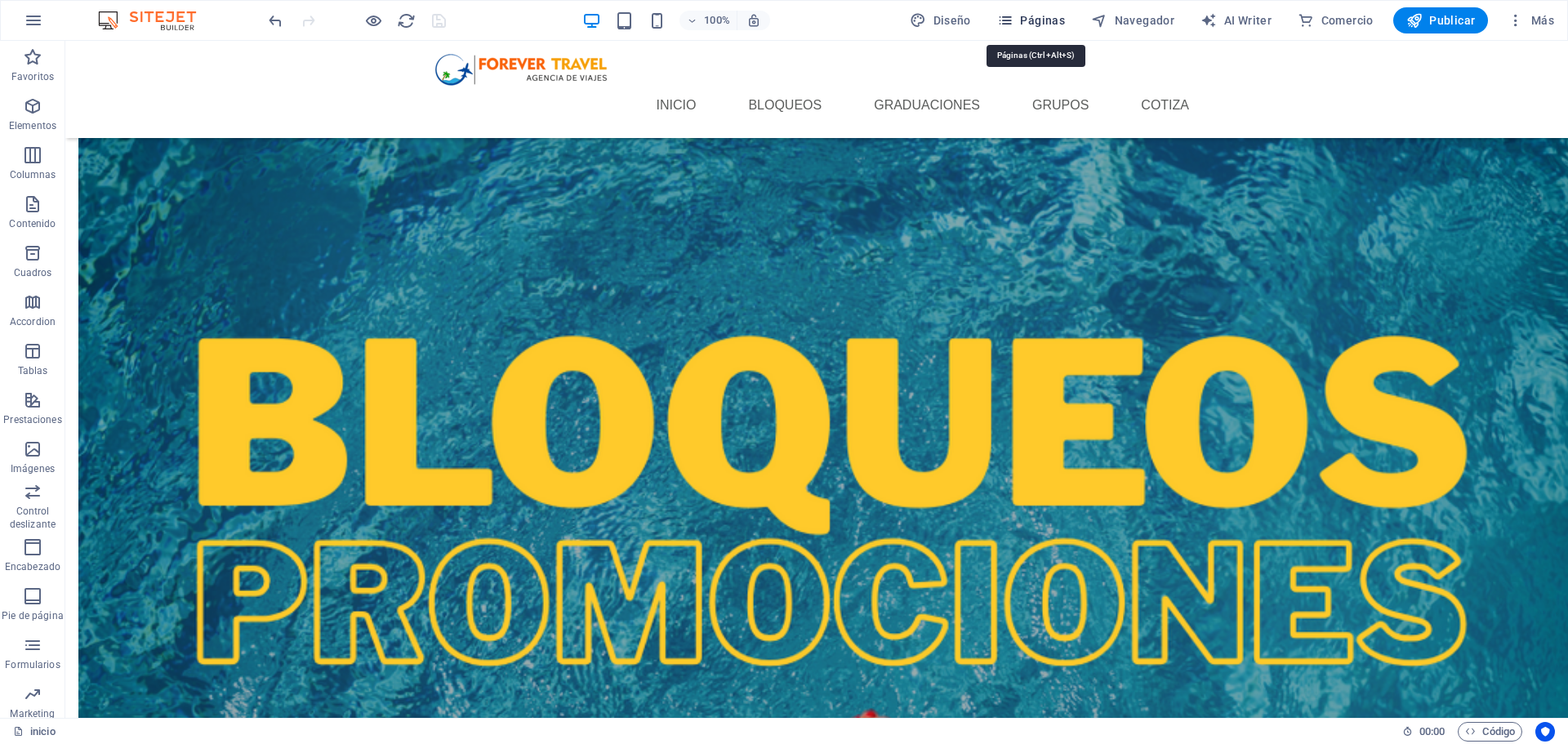
click at [1030, 25] on span "Páginas" at bounding box center [1031, 21] width 68 height 17
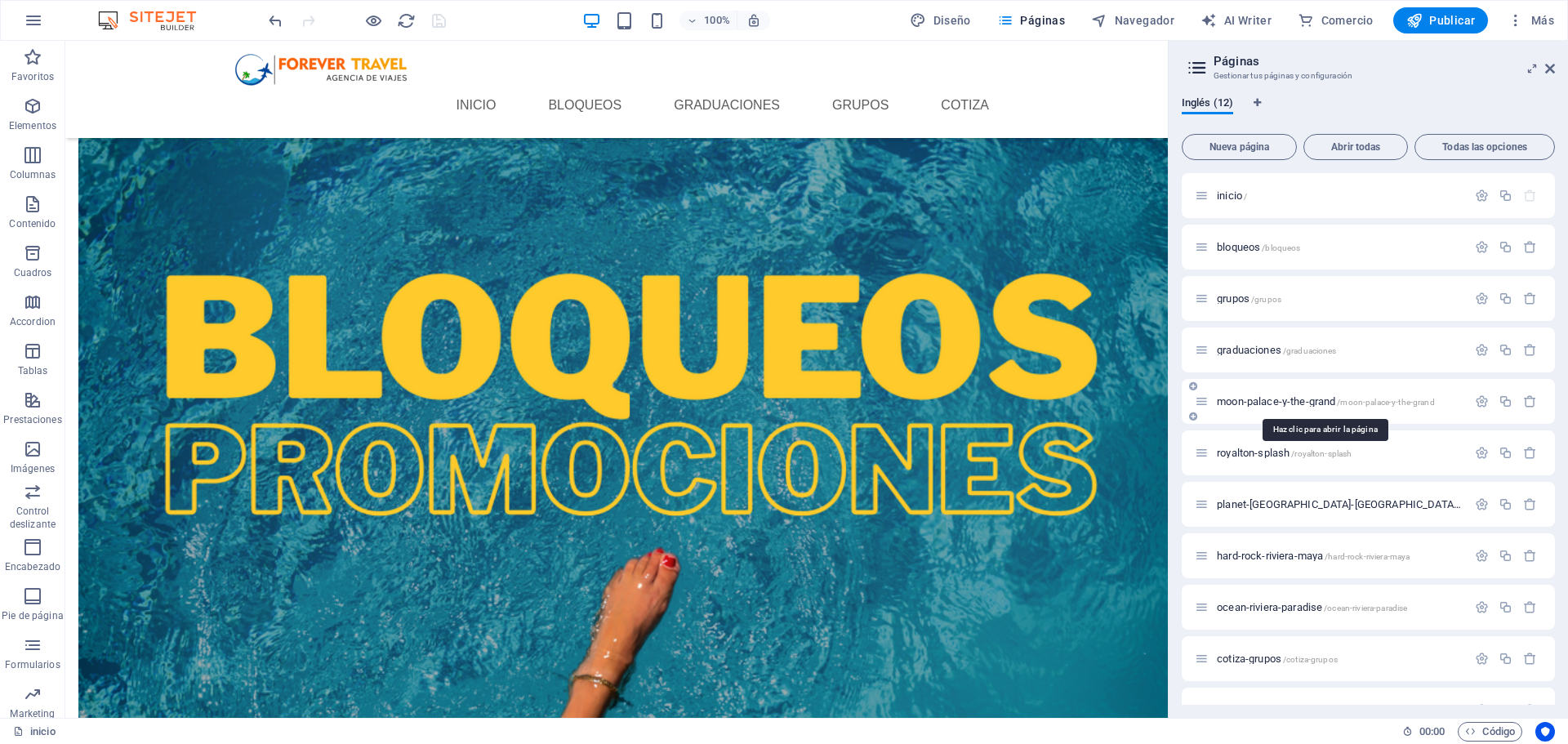
click at [1301, 402] on span "moon-palace-y-the-grand /moon-palace-[GEOGRAPHIC_DATA]" at bounding box center [1326, 401] width 218 height 13
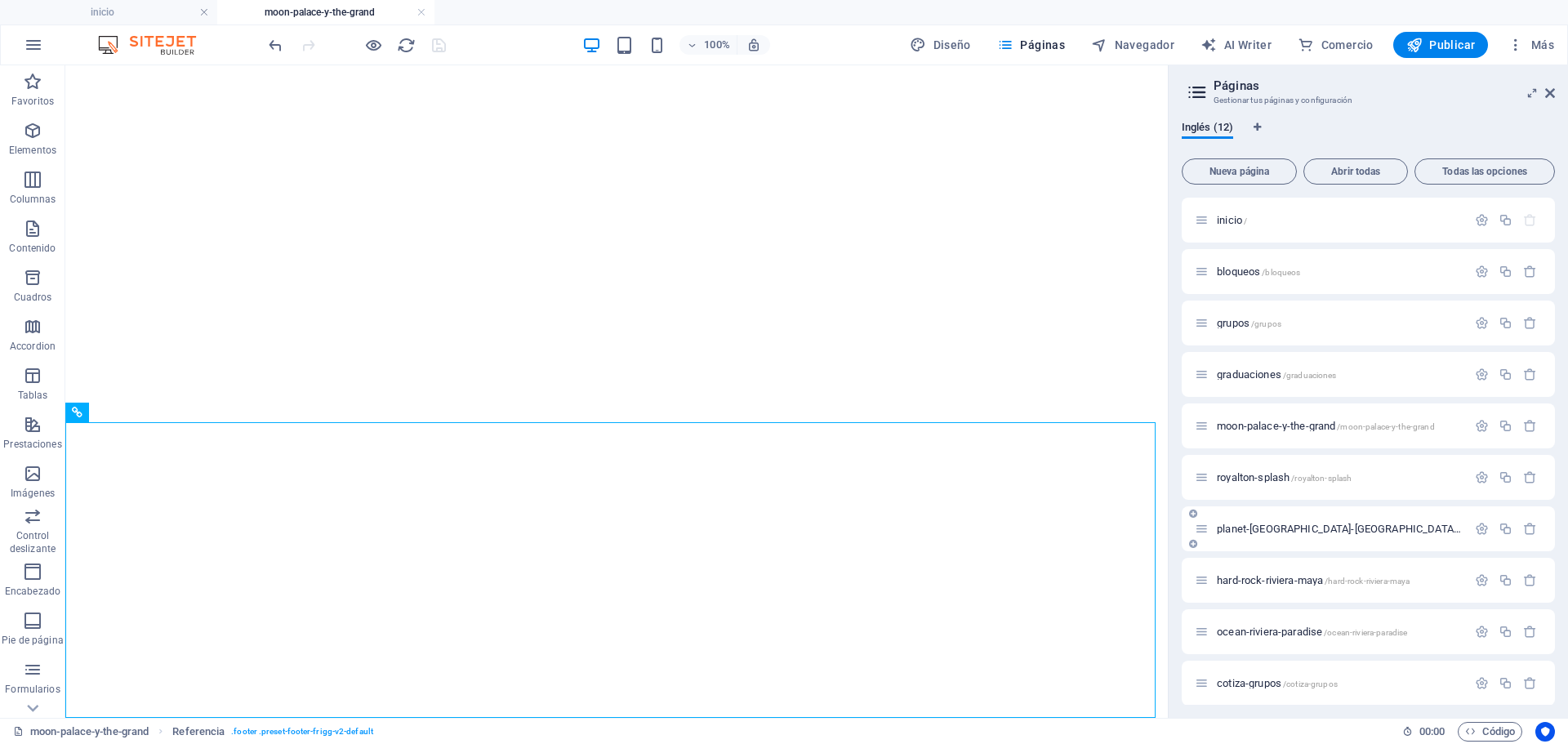
click at [1276, 479] on span "royalton-splash /[GEOGRAPHIC_DATA]-splash" at bounding box center [1284, 477] width 134 height 13
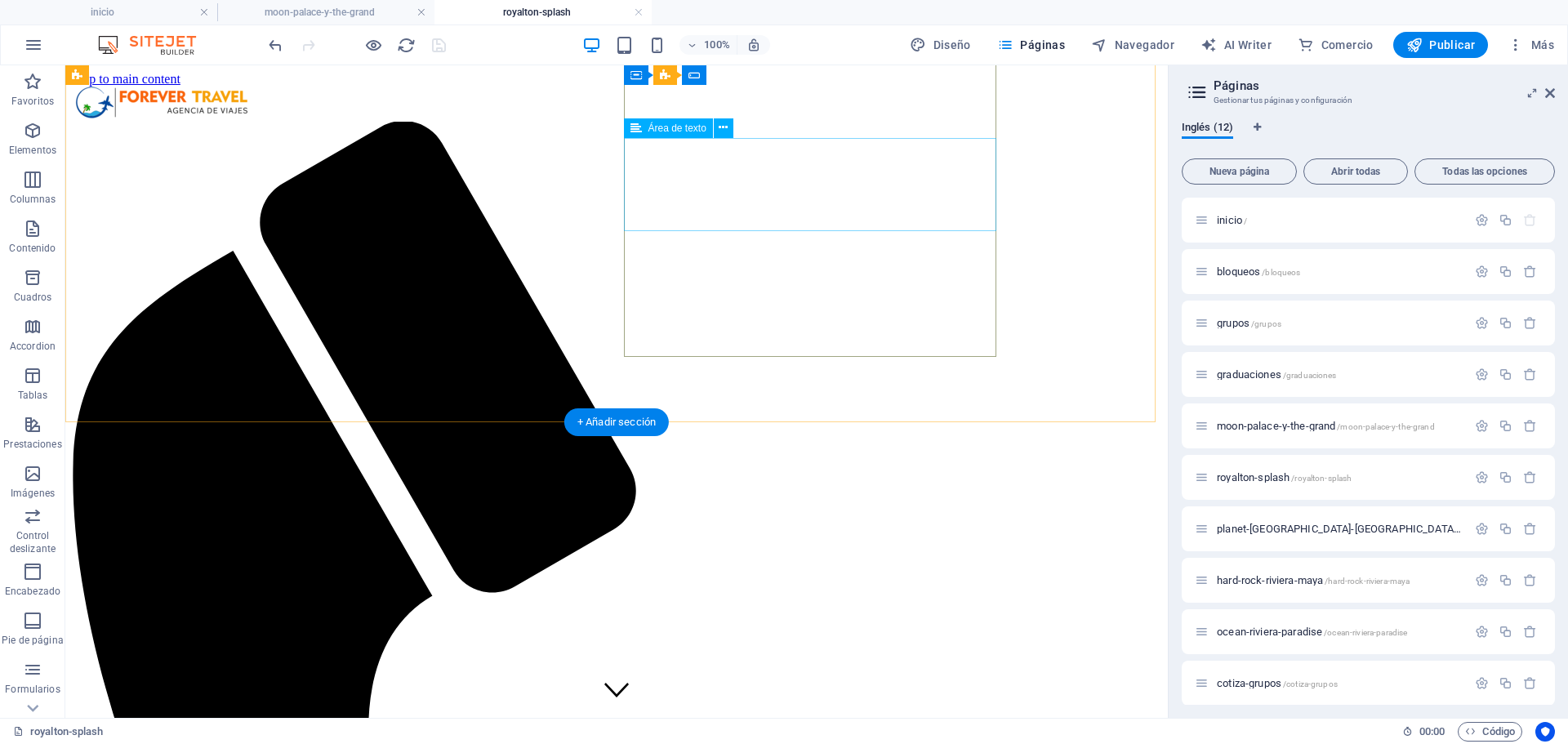
scroll to position [1410, 0]
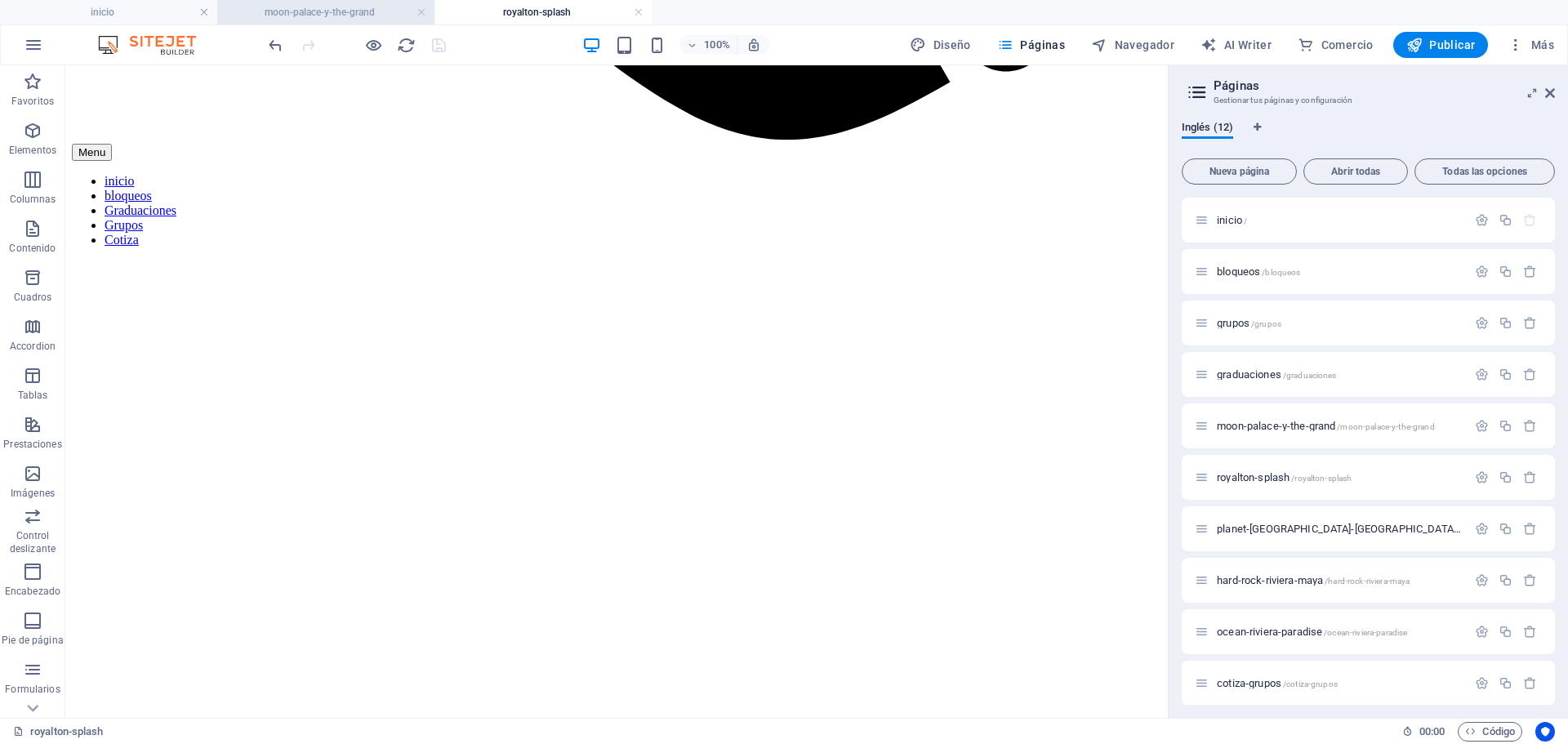
click at [327, 8] on h4 "moon-palace-y-the-grand" at bounding box center [326, 13] width 217 height 18
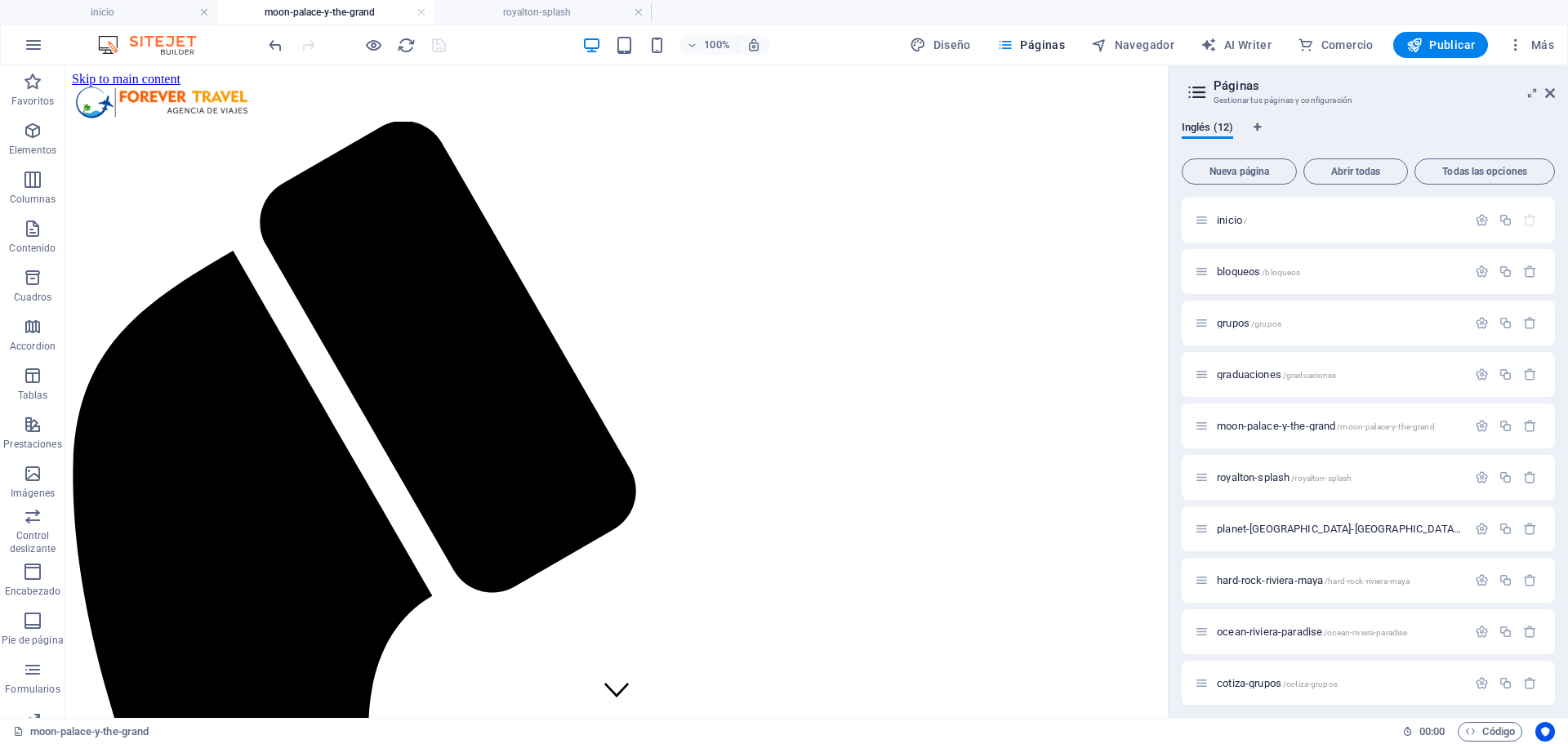
scroll to position [955, 0]
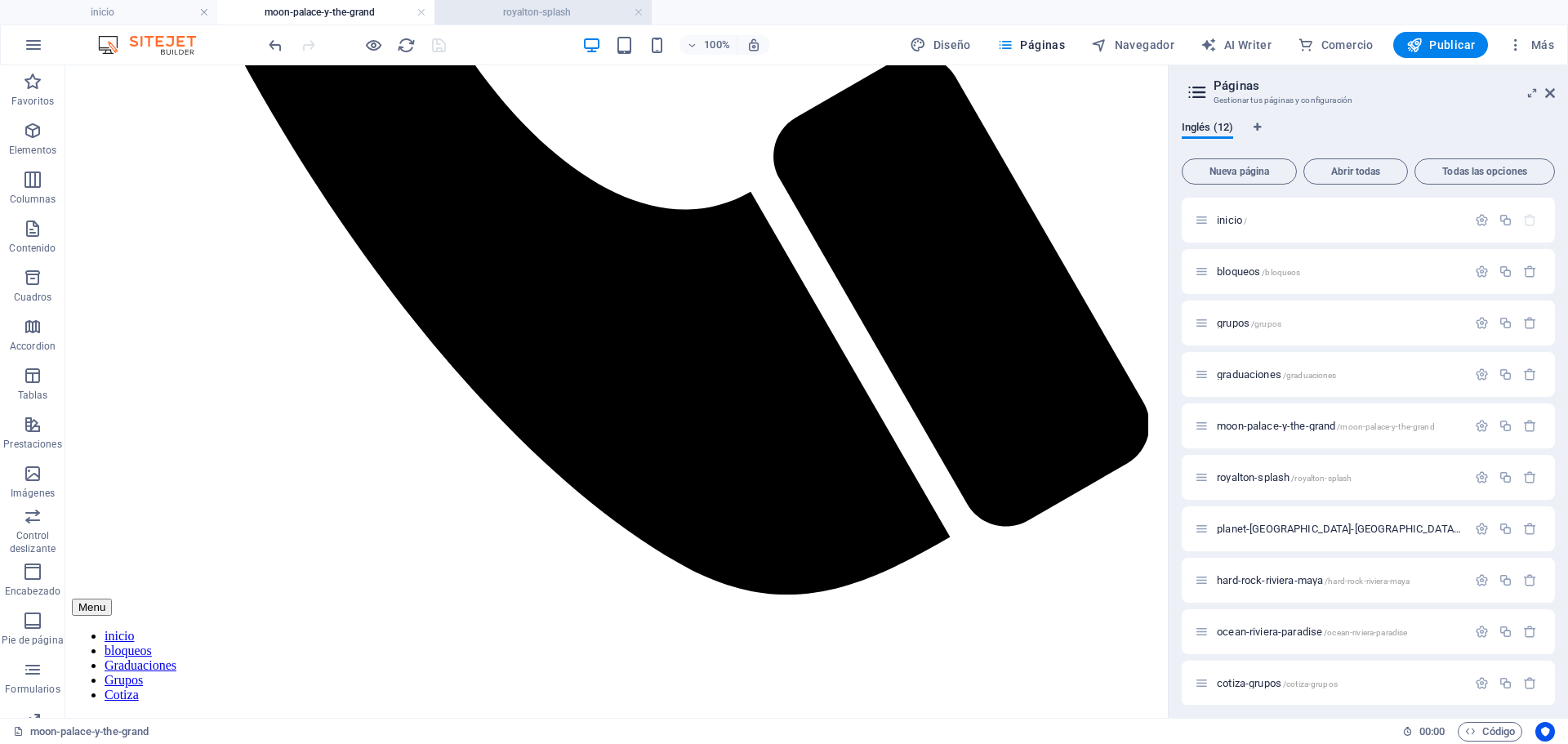
click at [501, 14] on h4 "royalton-splash" at bounding box center [543, 13] width 217 height 18
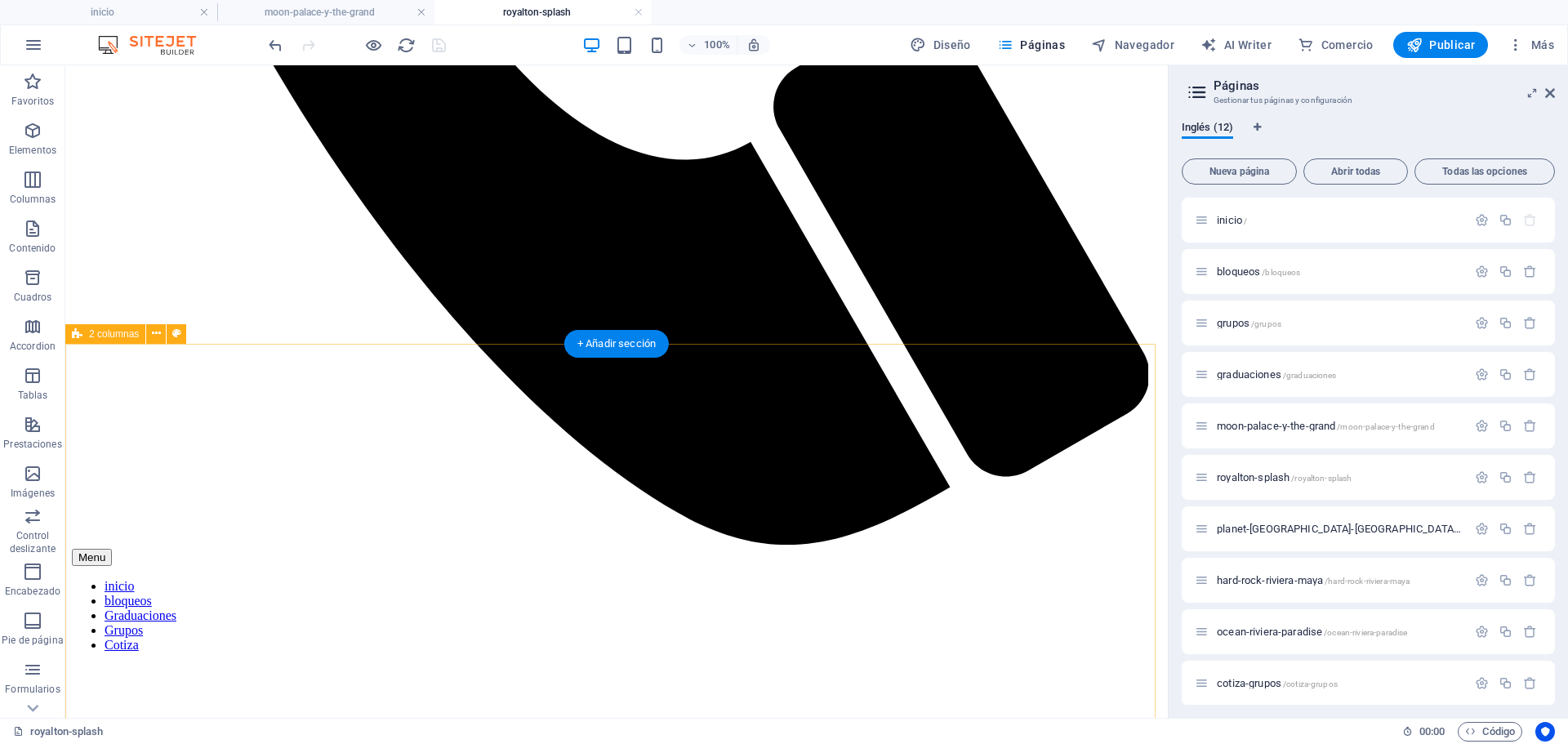
scroll to position [1002, 0]
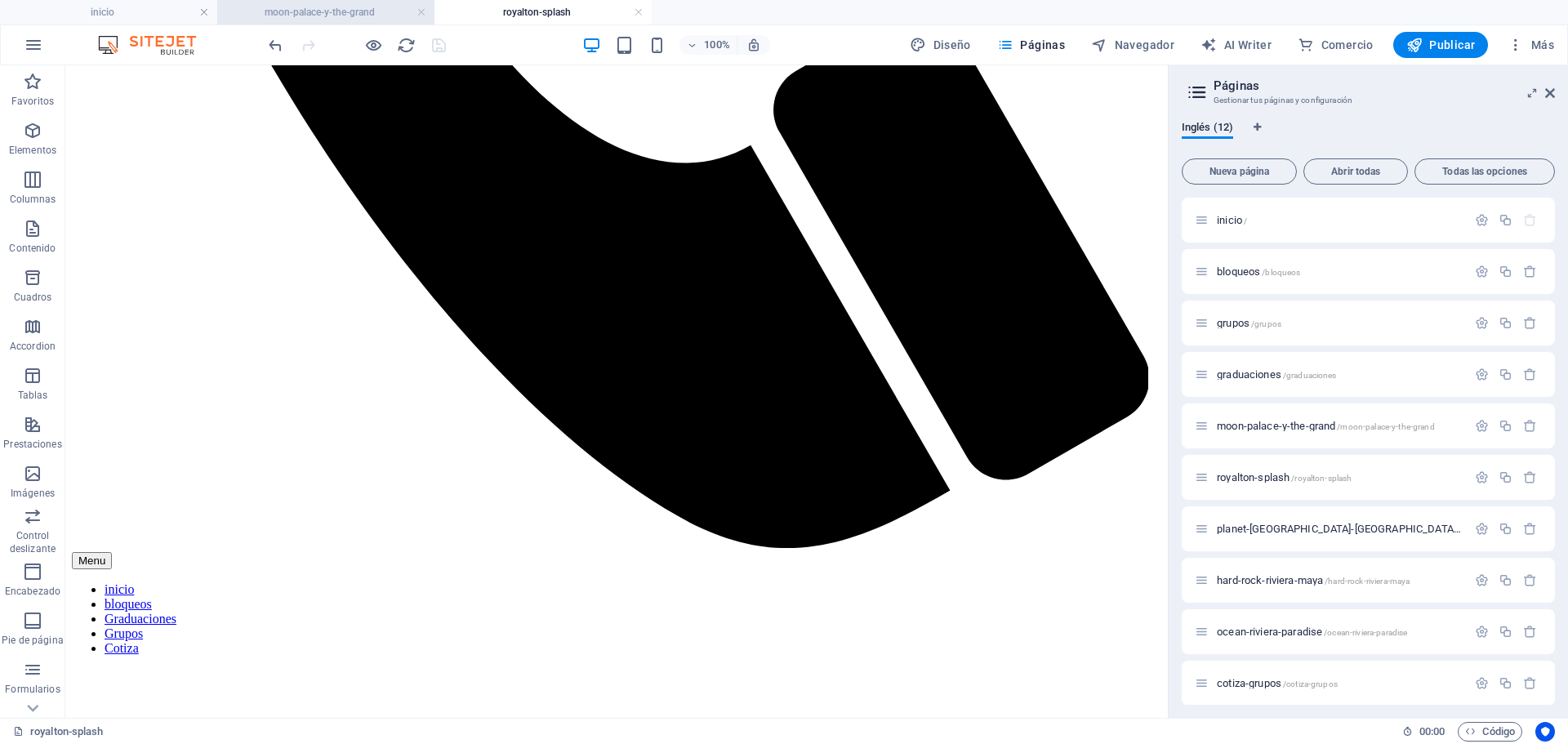
click at [351, 18] on h4 "moon-palace-y-the-grand" at bounding box center [326, 13] width 217 height 18
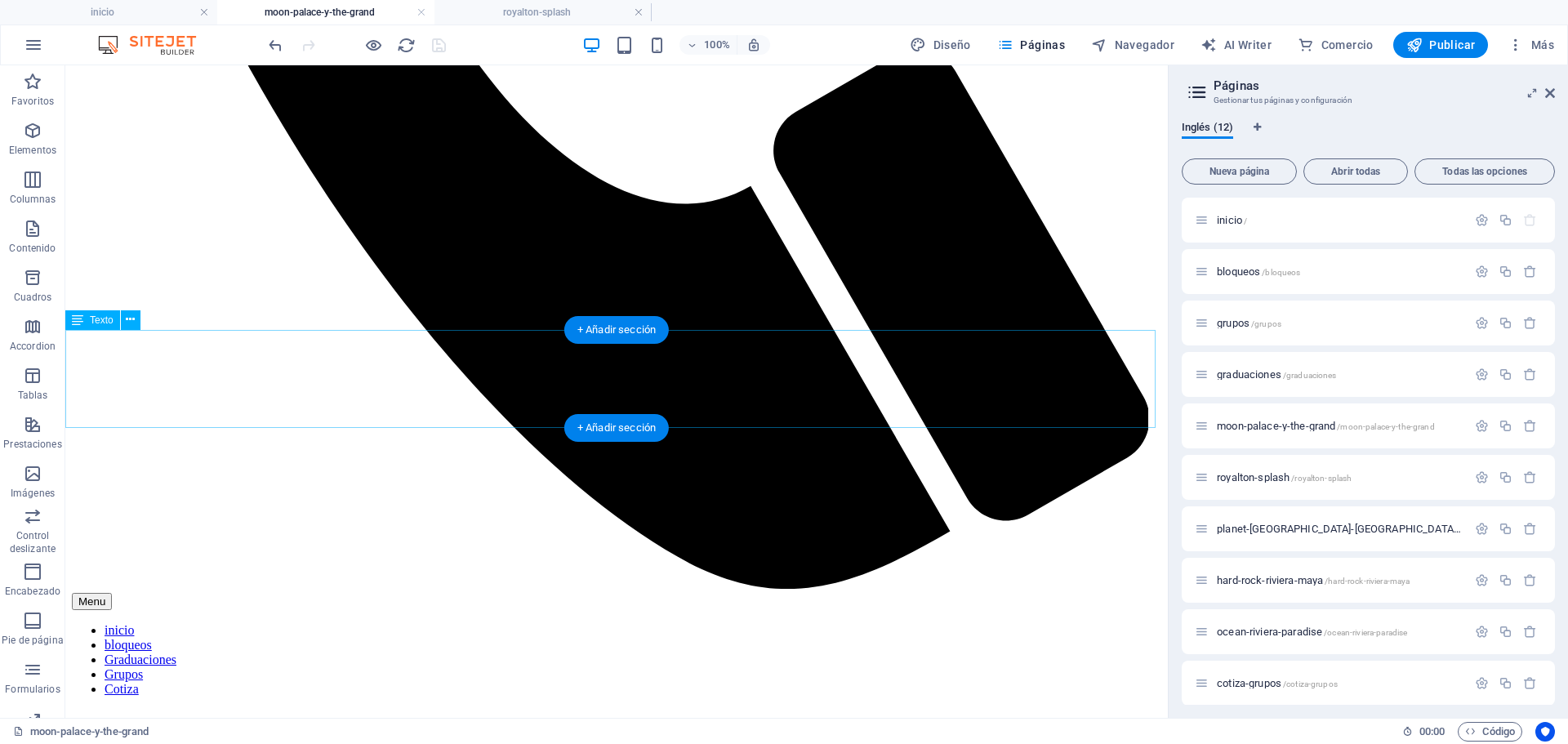
scroll to position [963, 0]
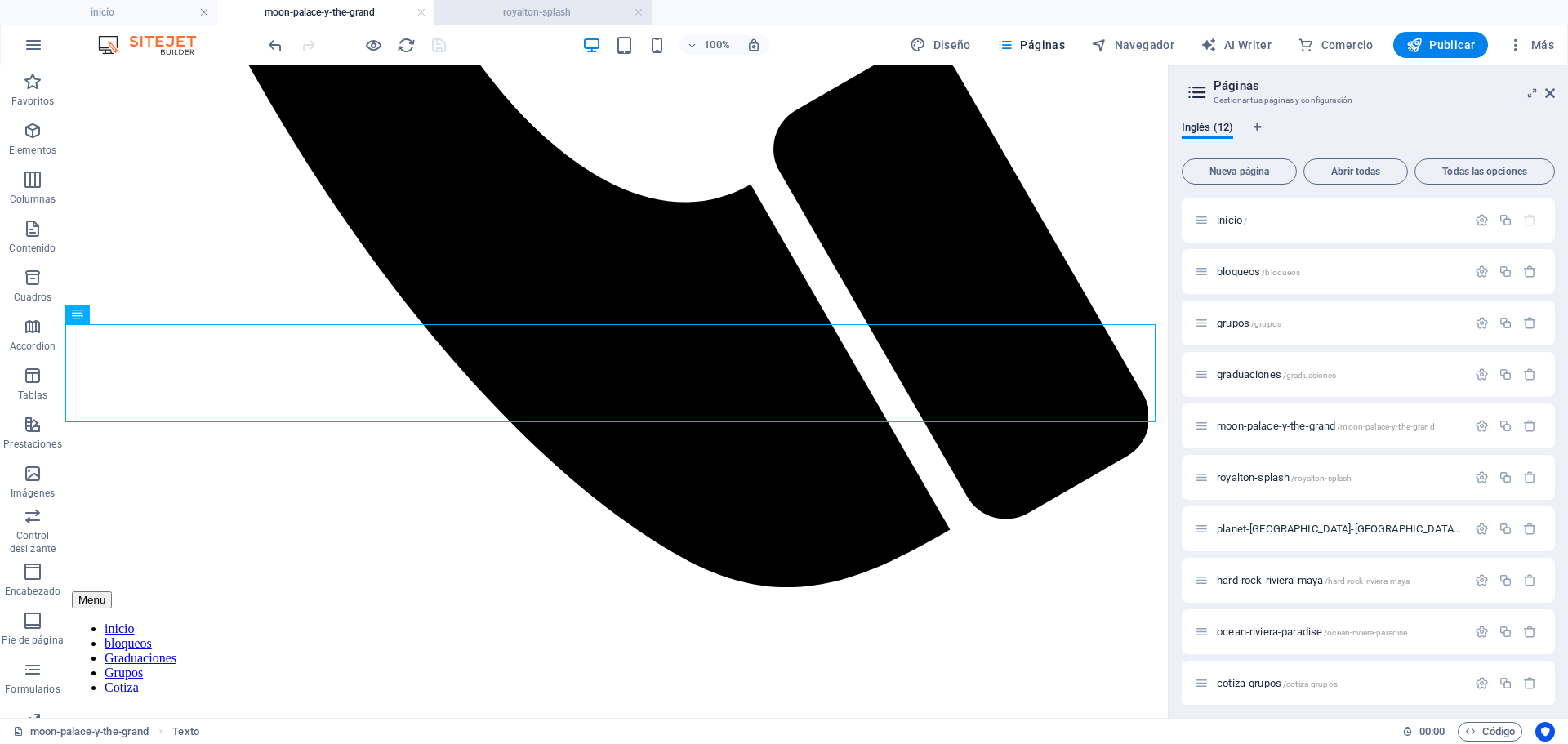
click at [524, 10] on h4 "royalton-splash" at bounding box center [543, 13] width 217 height 18
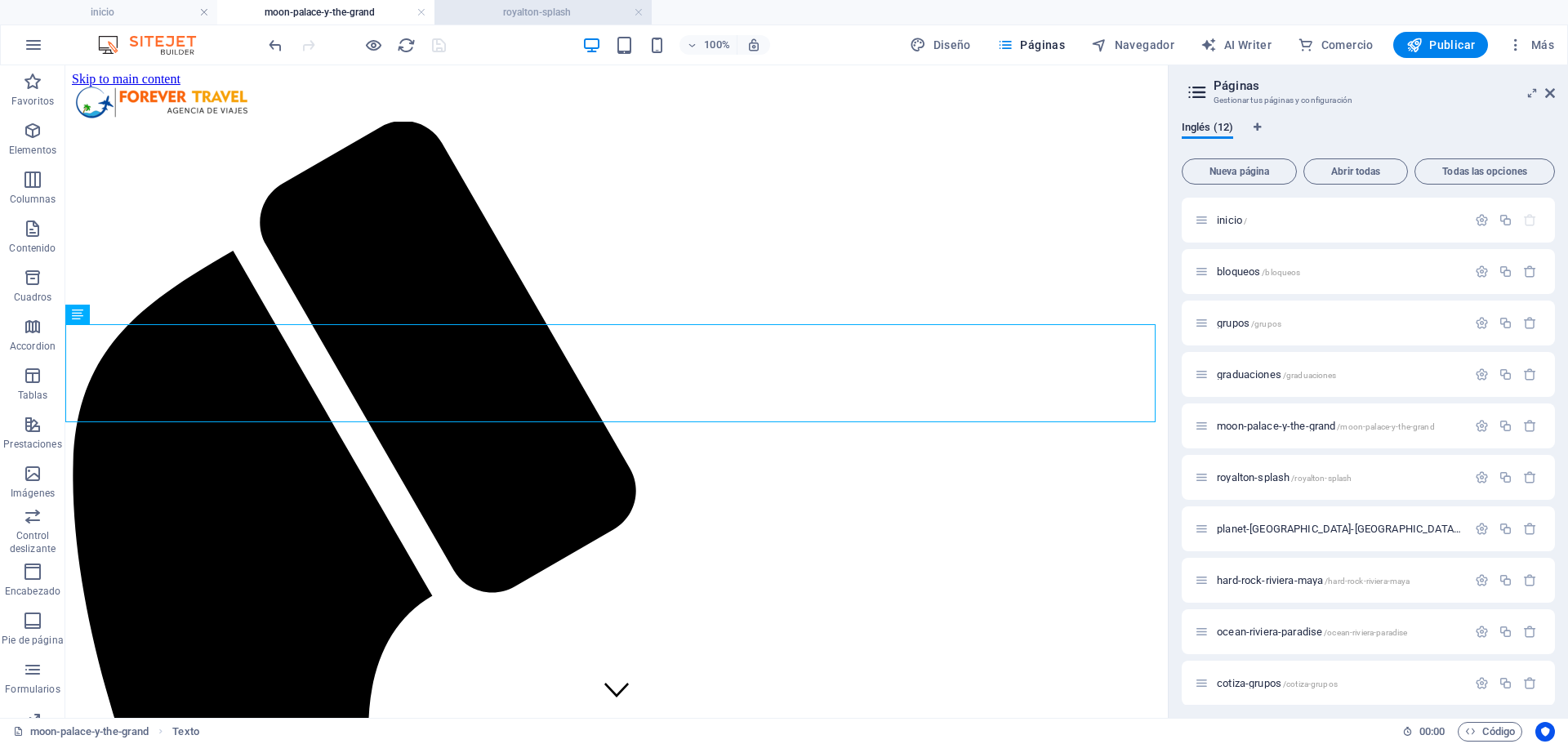
scroll to position [1002, 0]
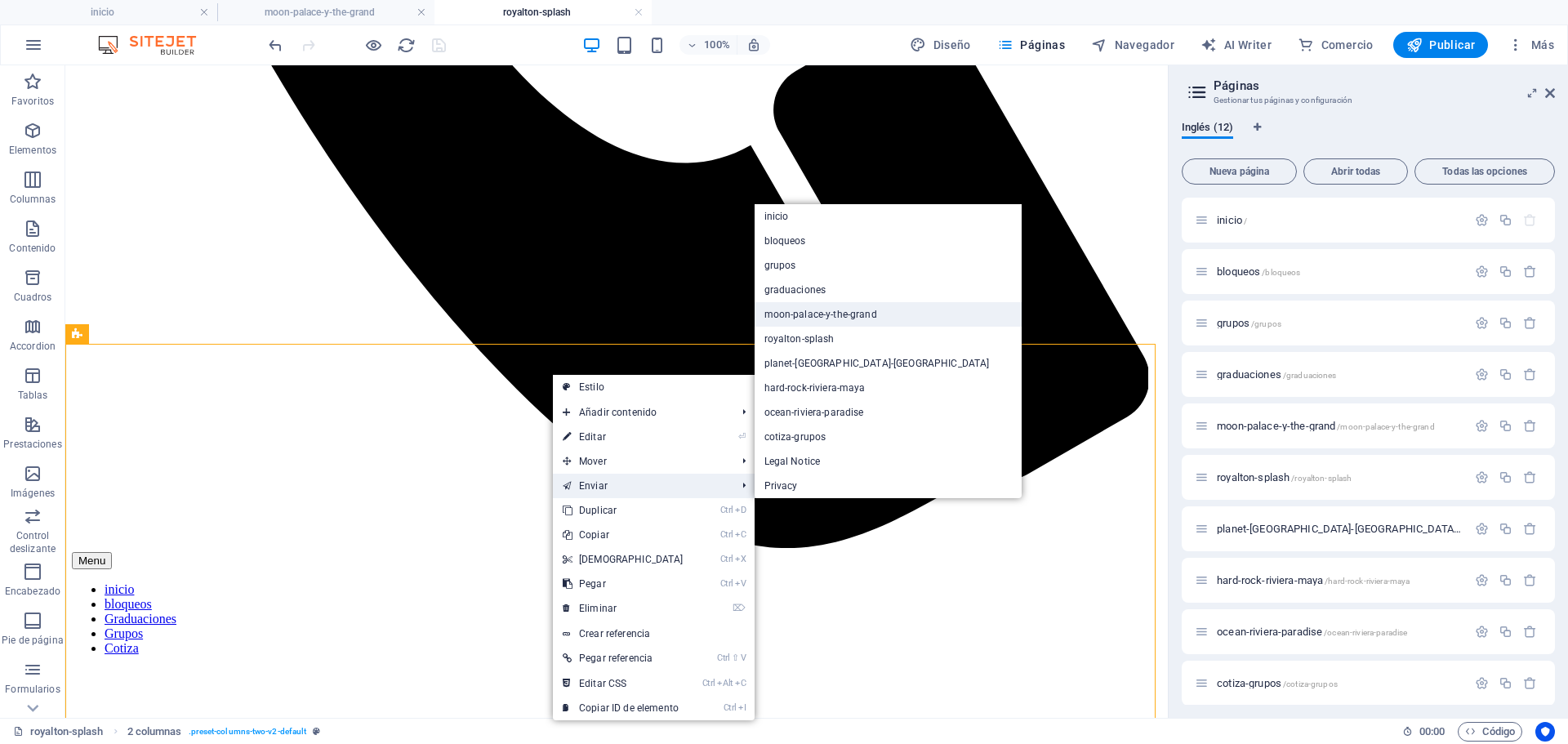
click at [824, 322] on link "moon-palace-y-the-grand" at bounding box center [889, 314] width 268 height 24
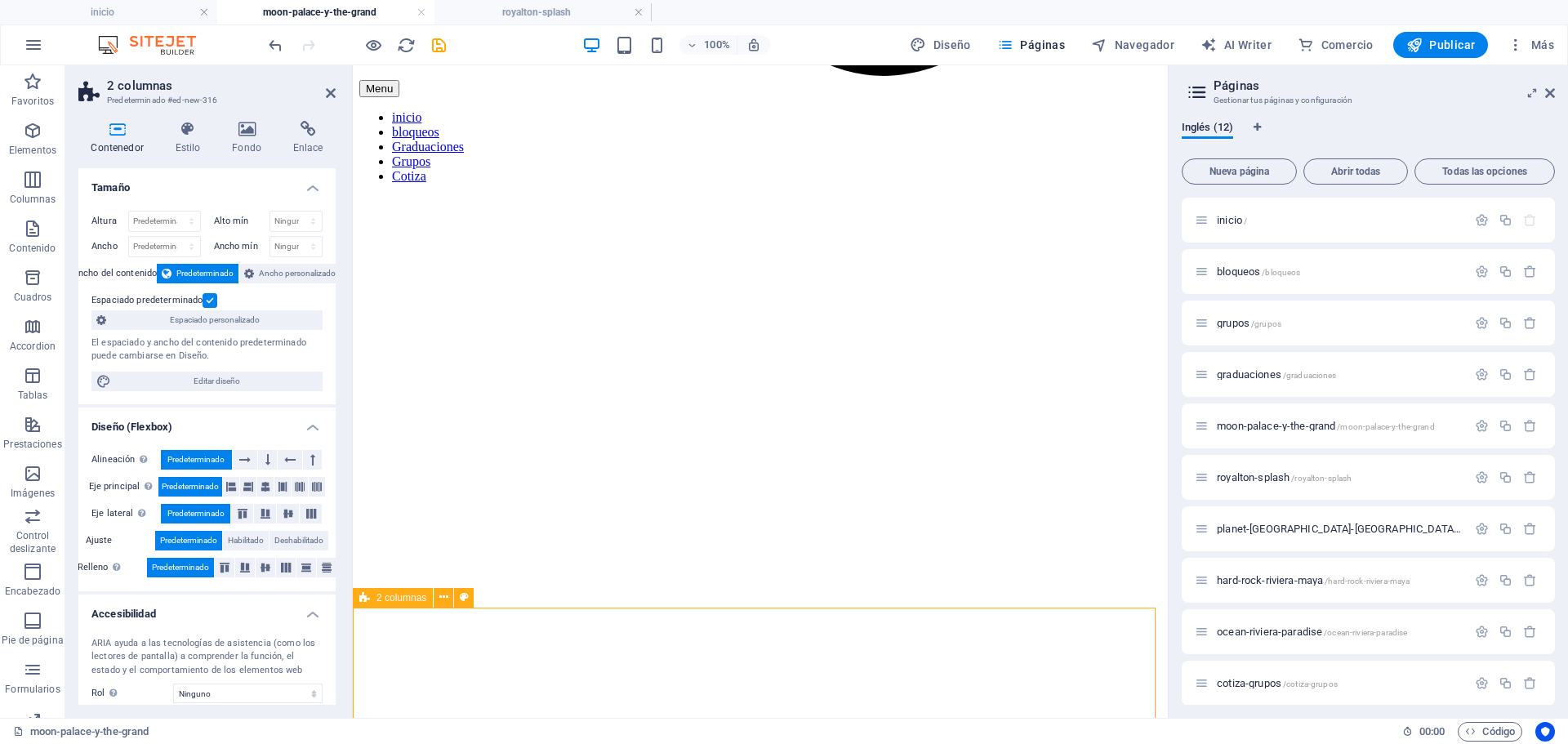
scroll to position [1107, 0]
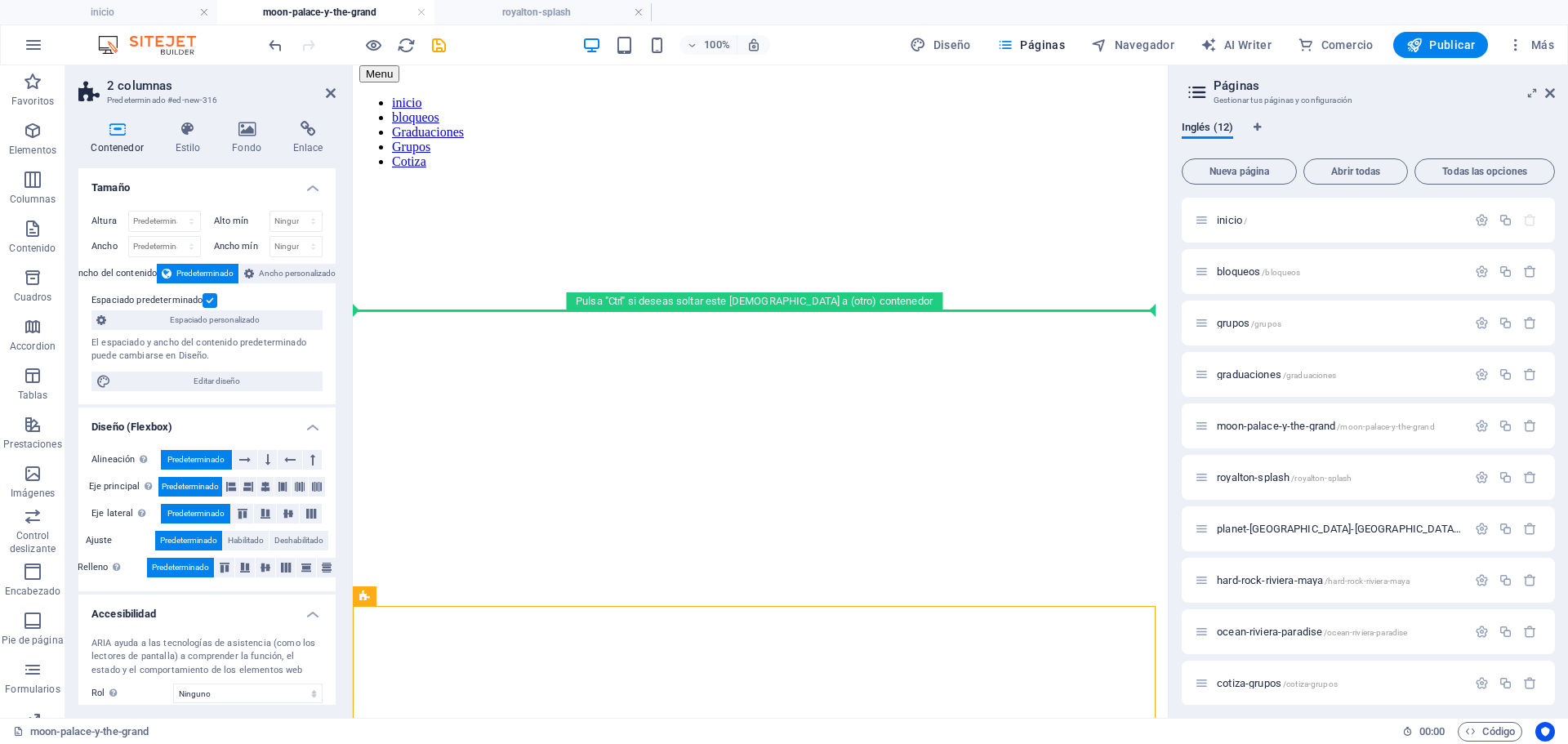
drag, startPoint x: 690, startPoint y: 691, endPoint x: 685, endPoint y: 295, distance: 396.0
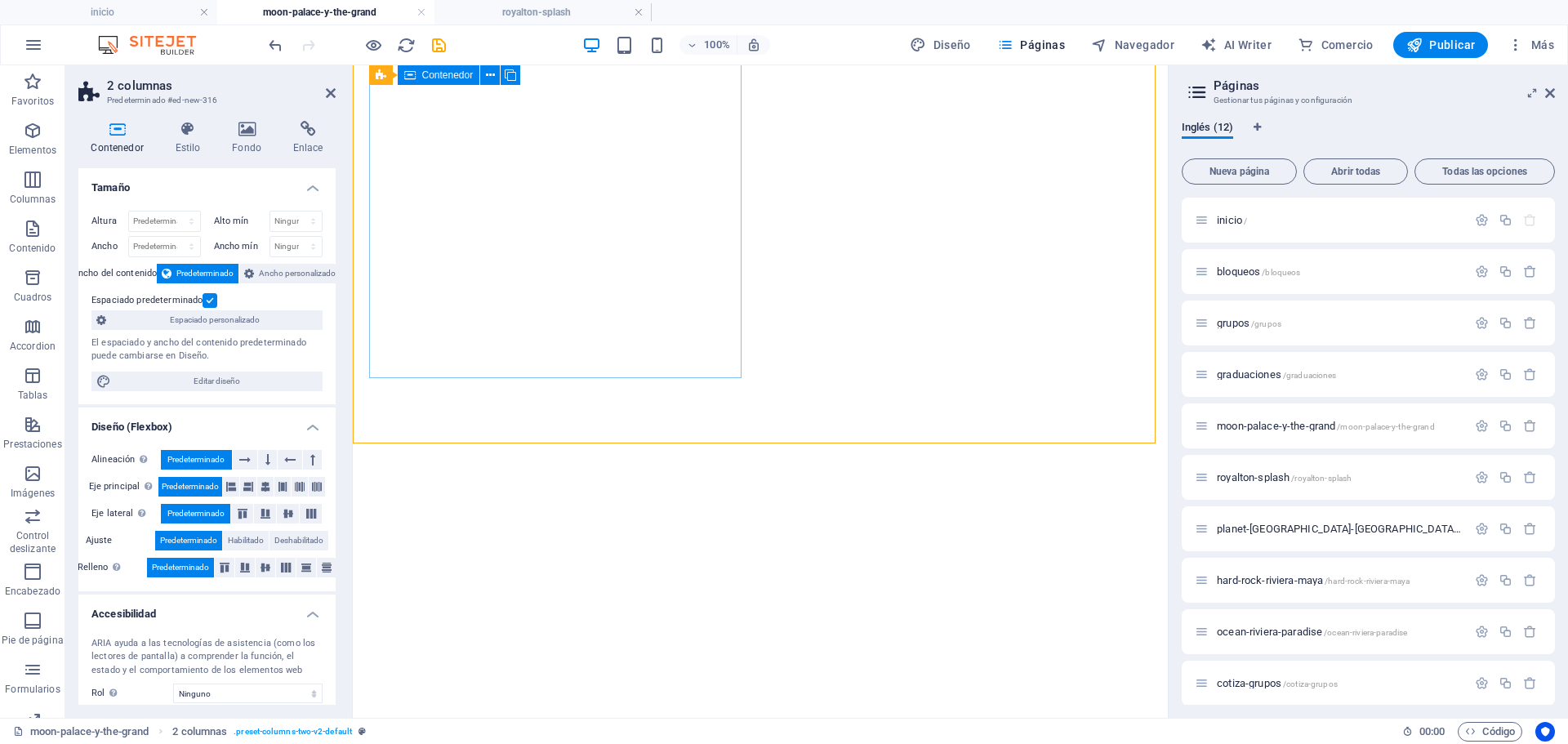
scroll to position [1482, 0]
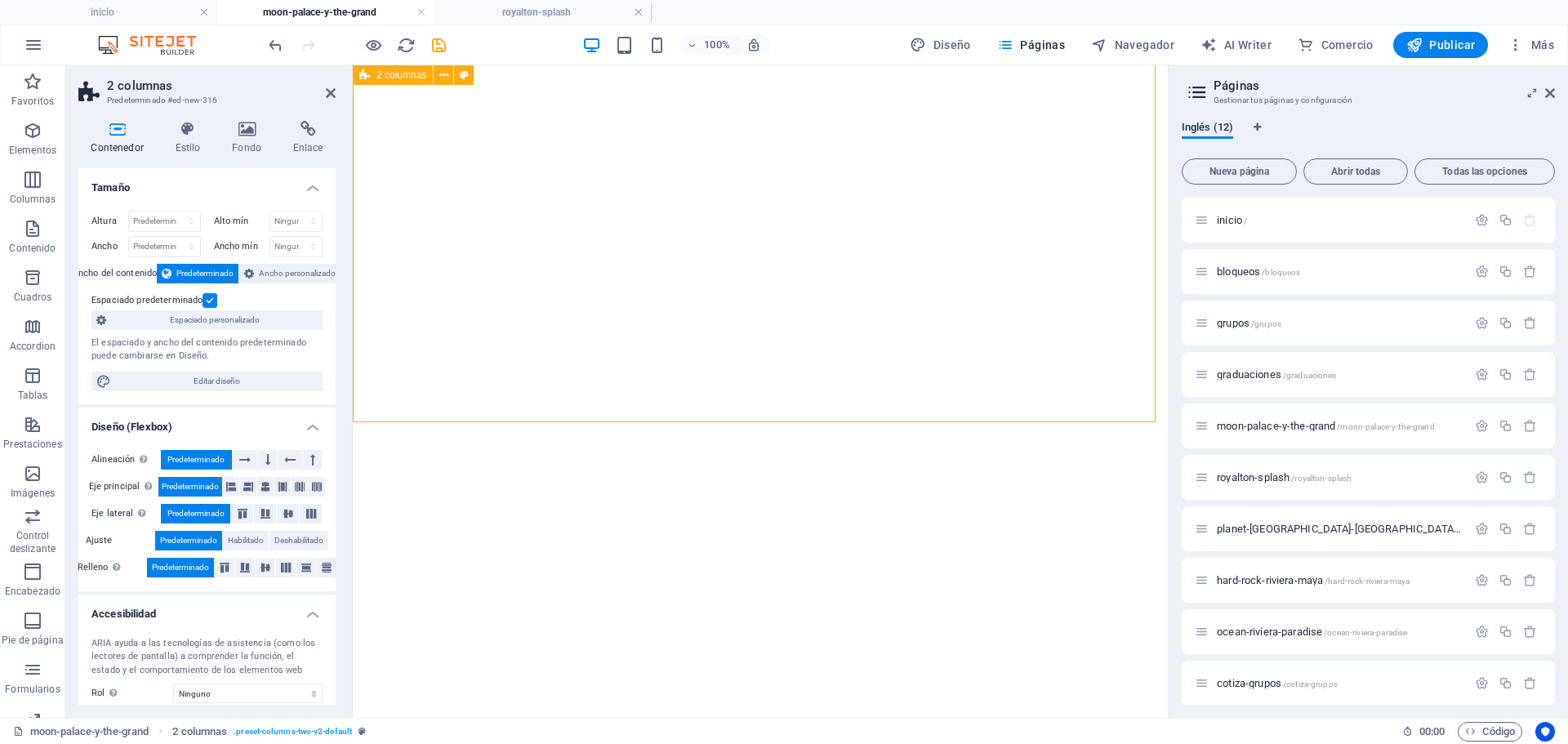
click at [211, 299] on label at bounding box center [210, 301] width 15 height 15
click at [0, 0] on input "Espaciado predeterminado" at bounding box center [0, 0] width 0 height 0
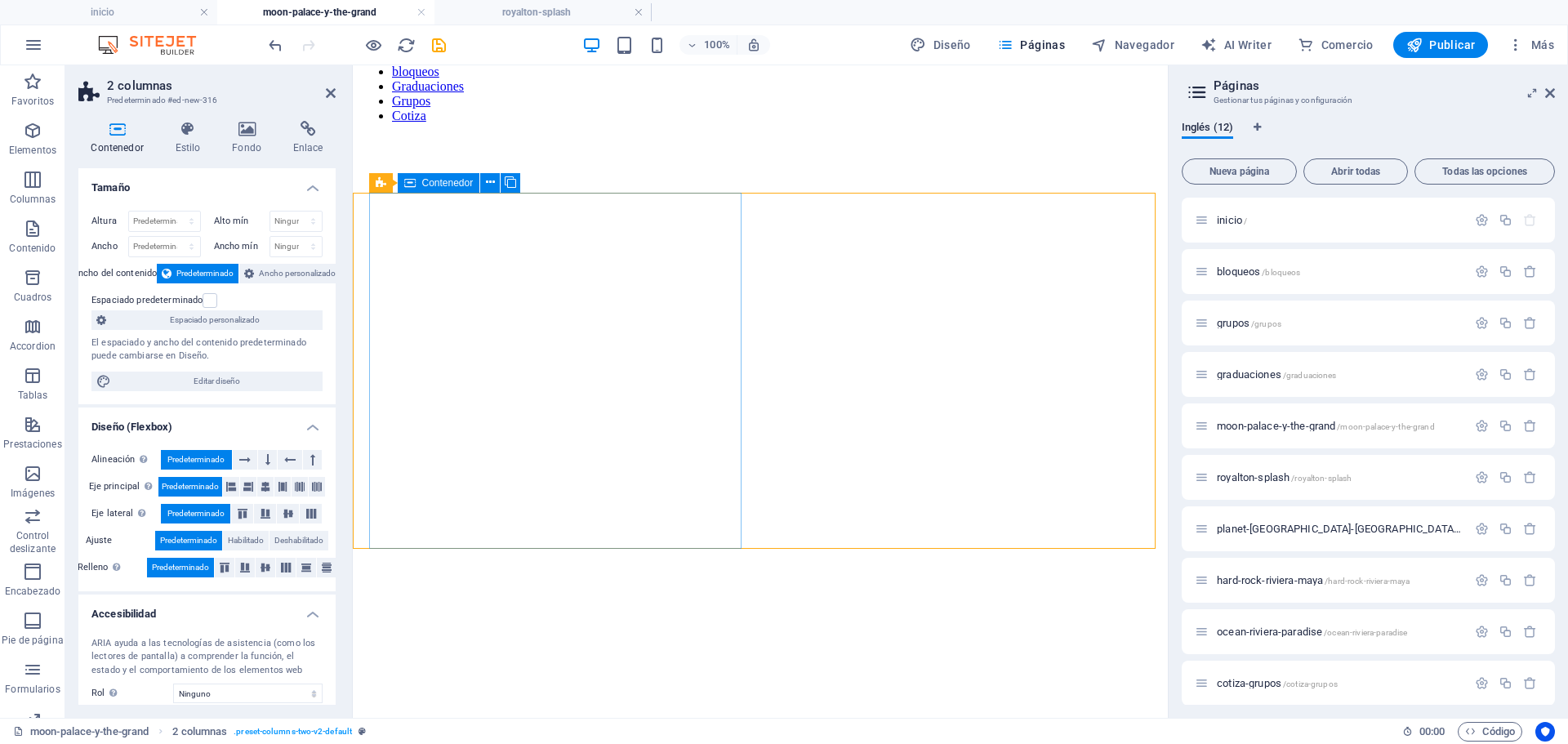
scroll to position [1074, 0]
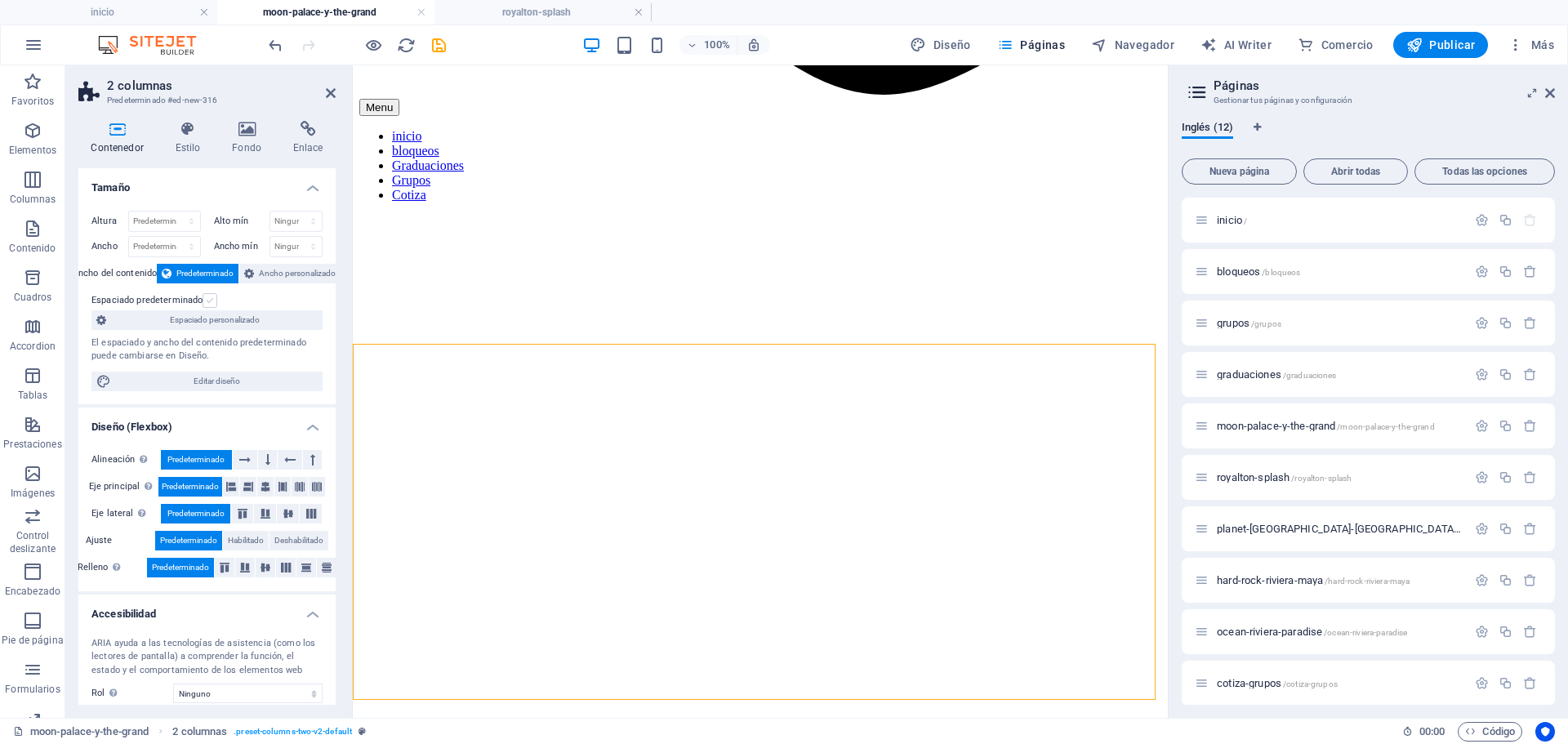
click at [209, 298] on label at bounding box center [210, 301] width 15 height 15
click at [0, 0] on input "Espaciado predeterminado" at bounding box center [0, 0] width 0 height 0
click at [363, 14] on h4 "moon-palace-y-the-grand" at bounding box center [326, 13] width 217 height 18
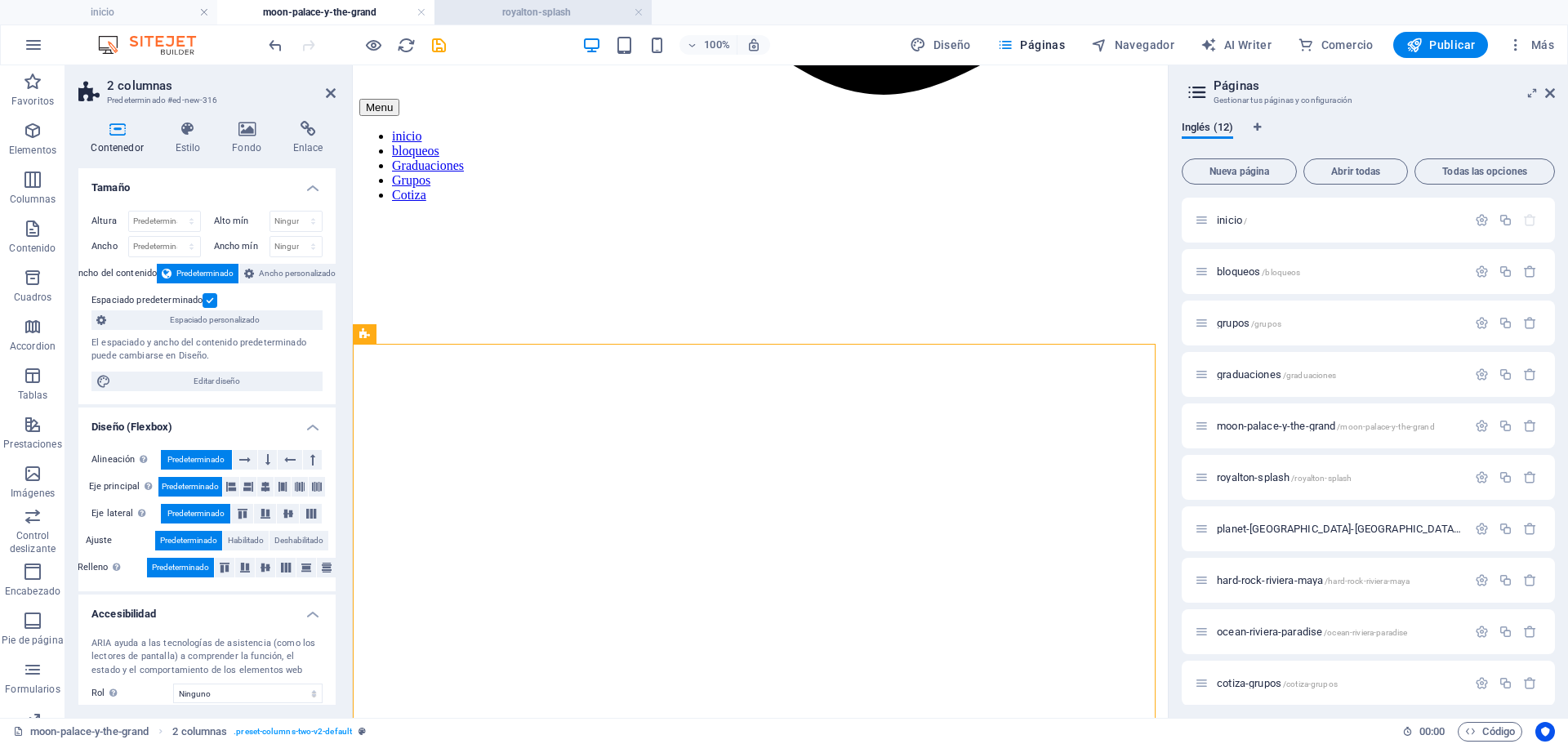
click at [487, 11] on h4 "royalton-splash" at bounding box center [543, 13] width 217 height 18
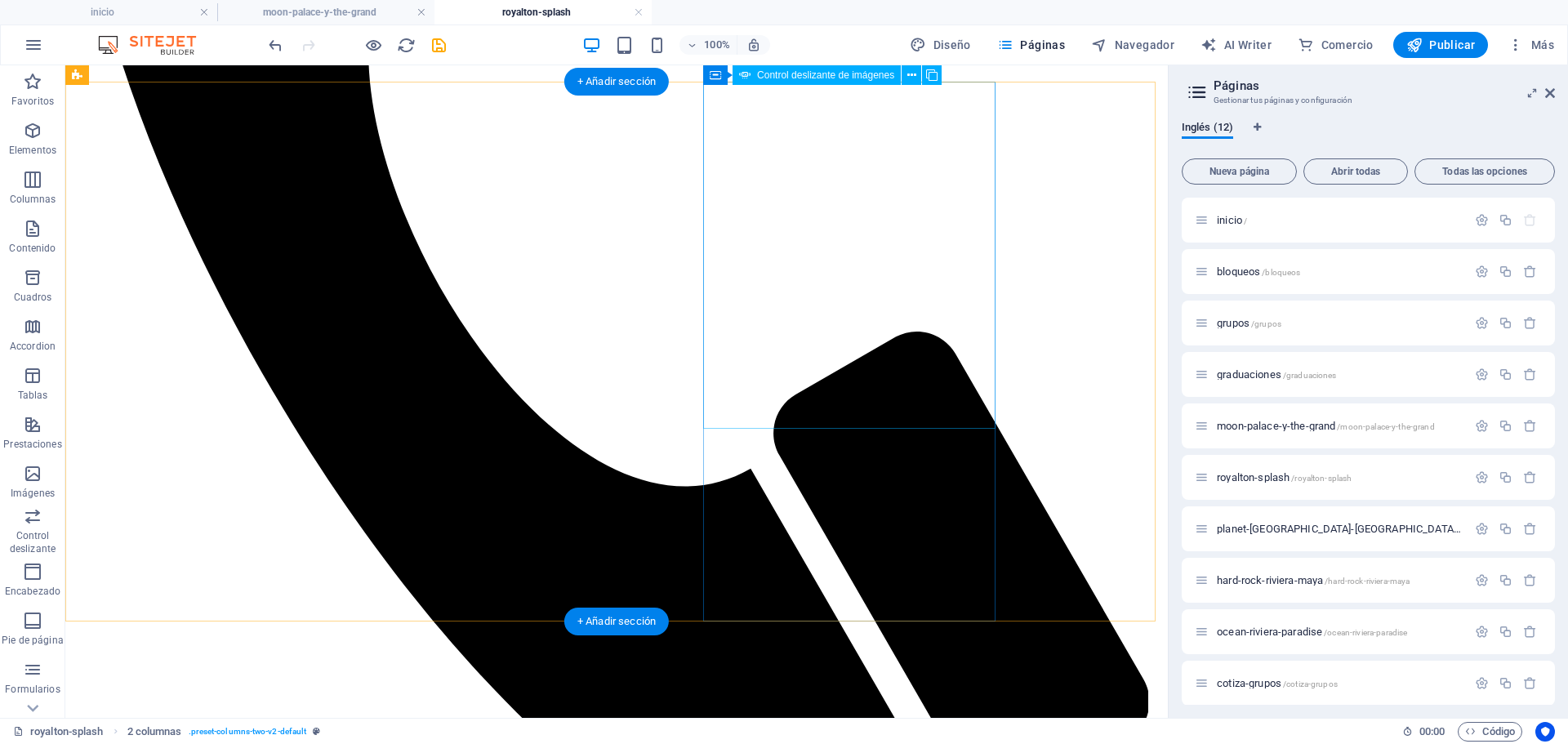
scroll to position [433, 0]
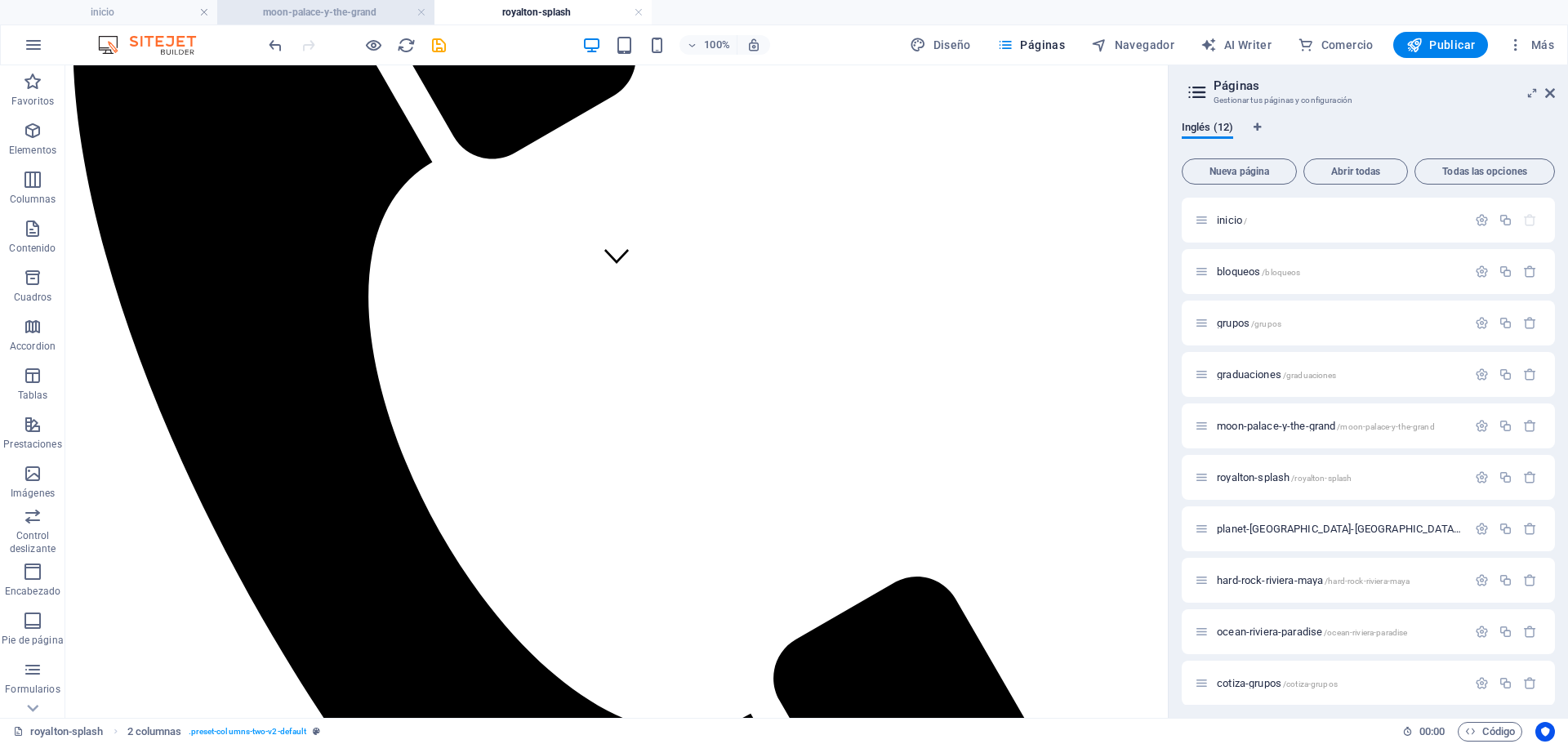
click at [352, 18] on h4 "moon-palace-y-the-grand" at bounding box center [326, 13] width 217 height 18
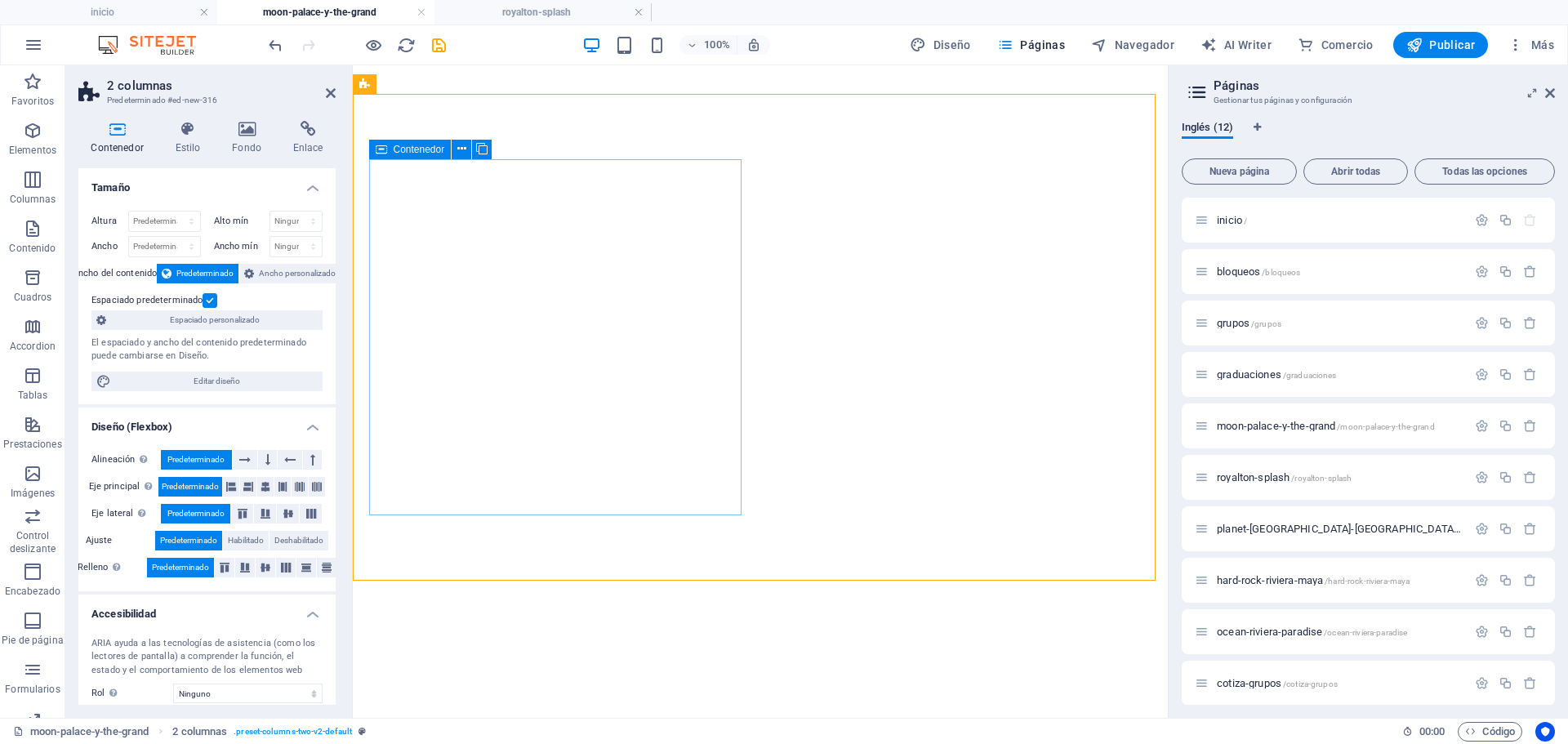
scroll to position [1482, 0]
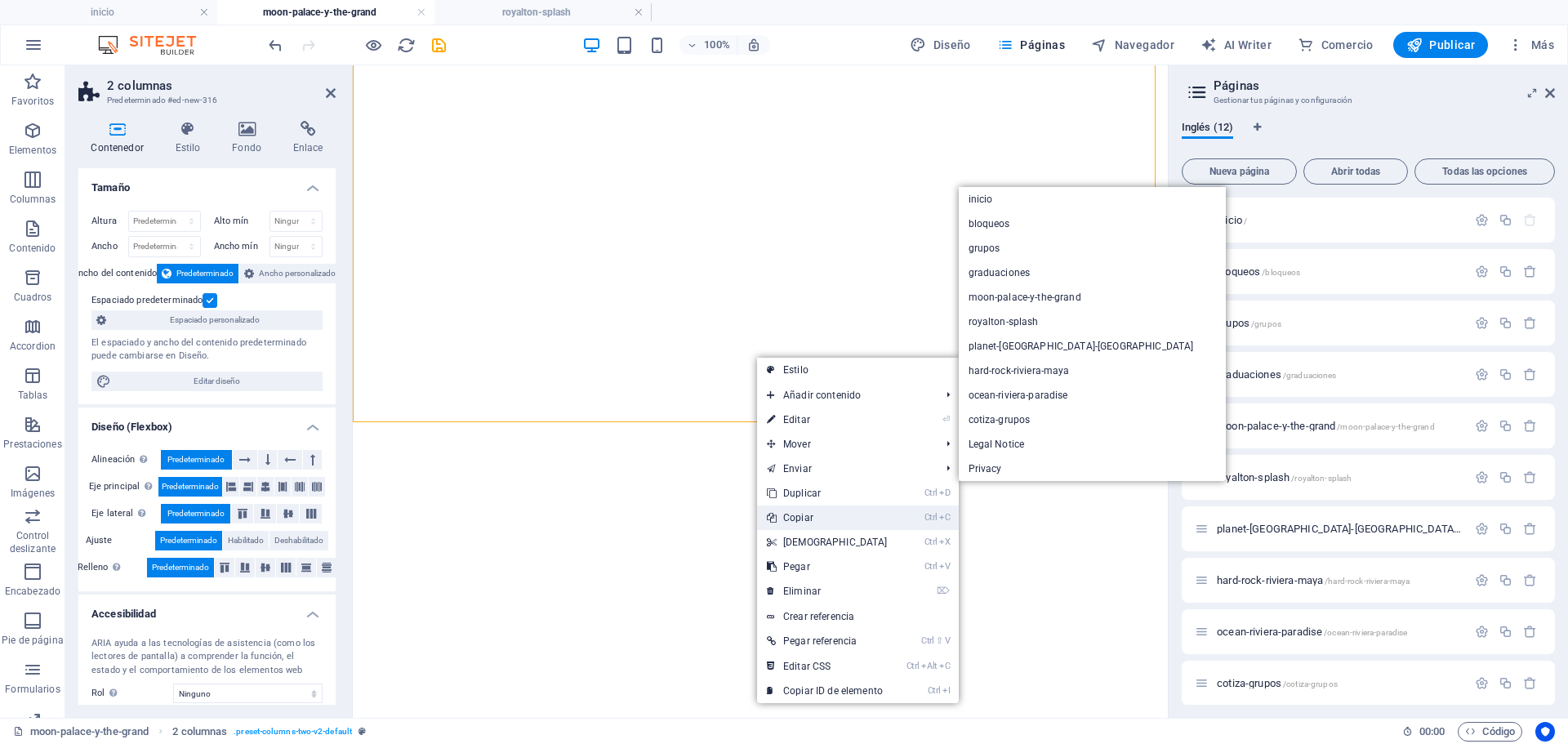
click at [824, 519] on link "Ctrl C Copiar" at bounding box center [827, 517] width 140 height 24
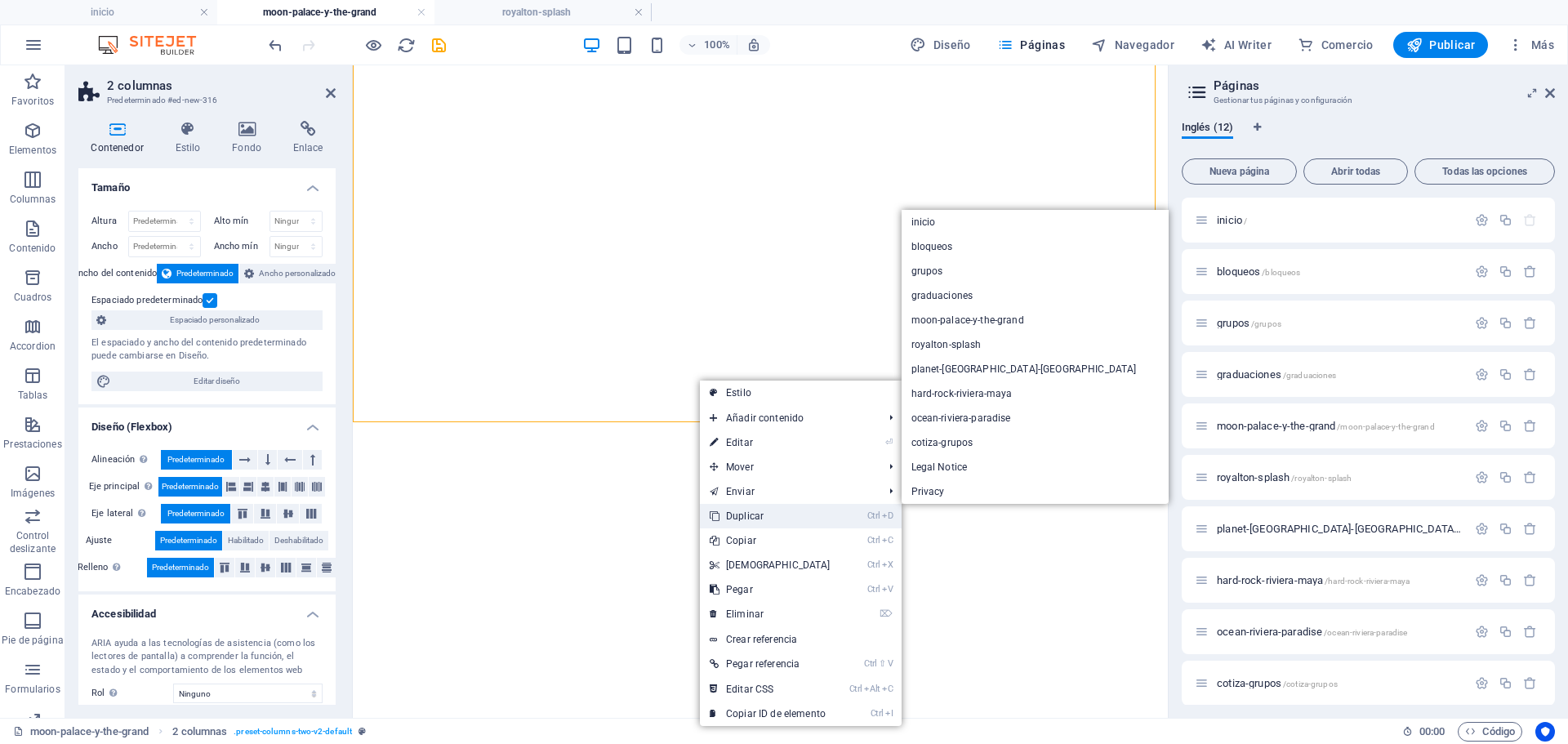
click at [756, 509] on link "Ctrl D Duplicar" at bounding box center [770, 515] width 140 height 24
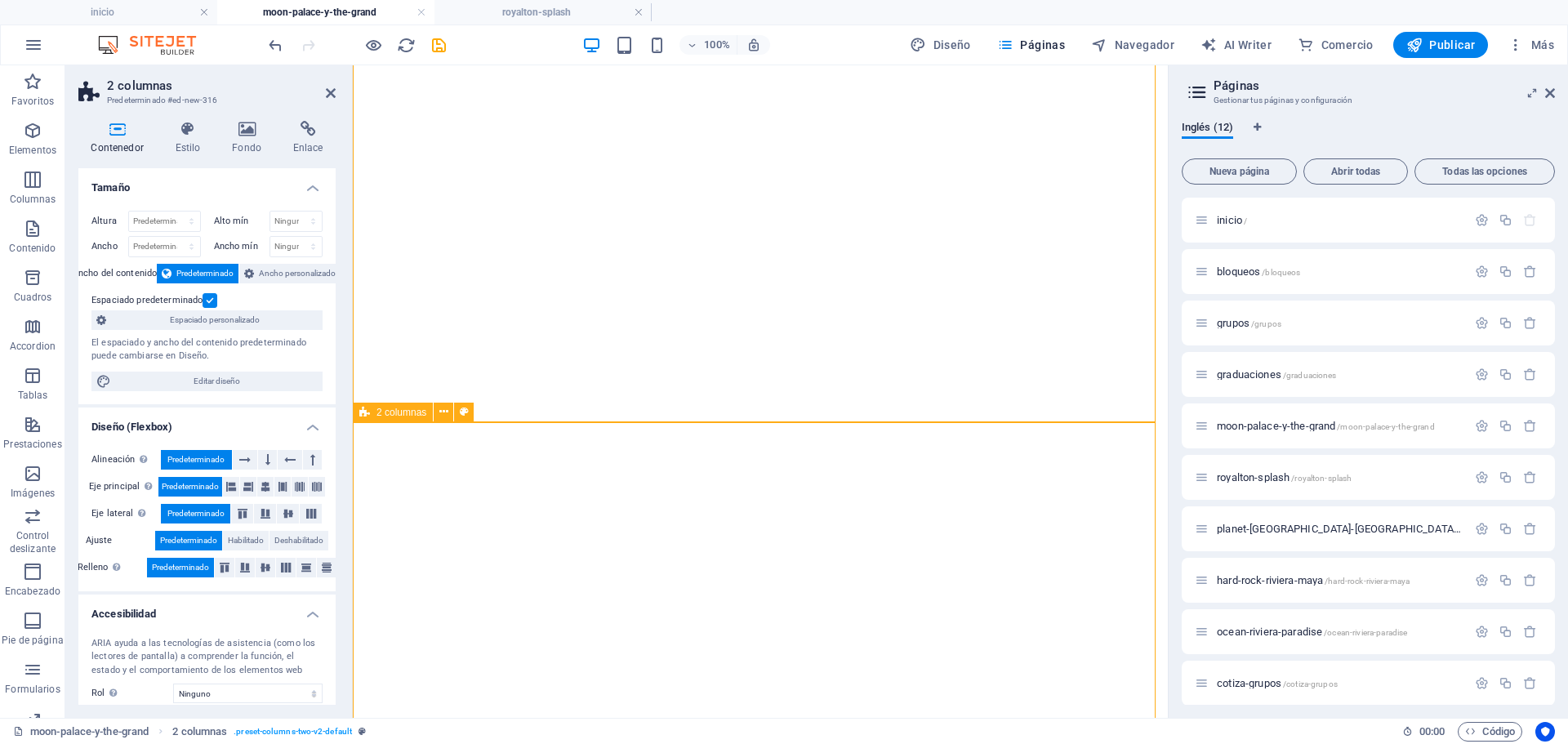
scroll to position [1450, 0]
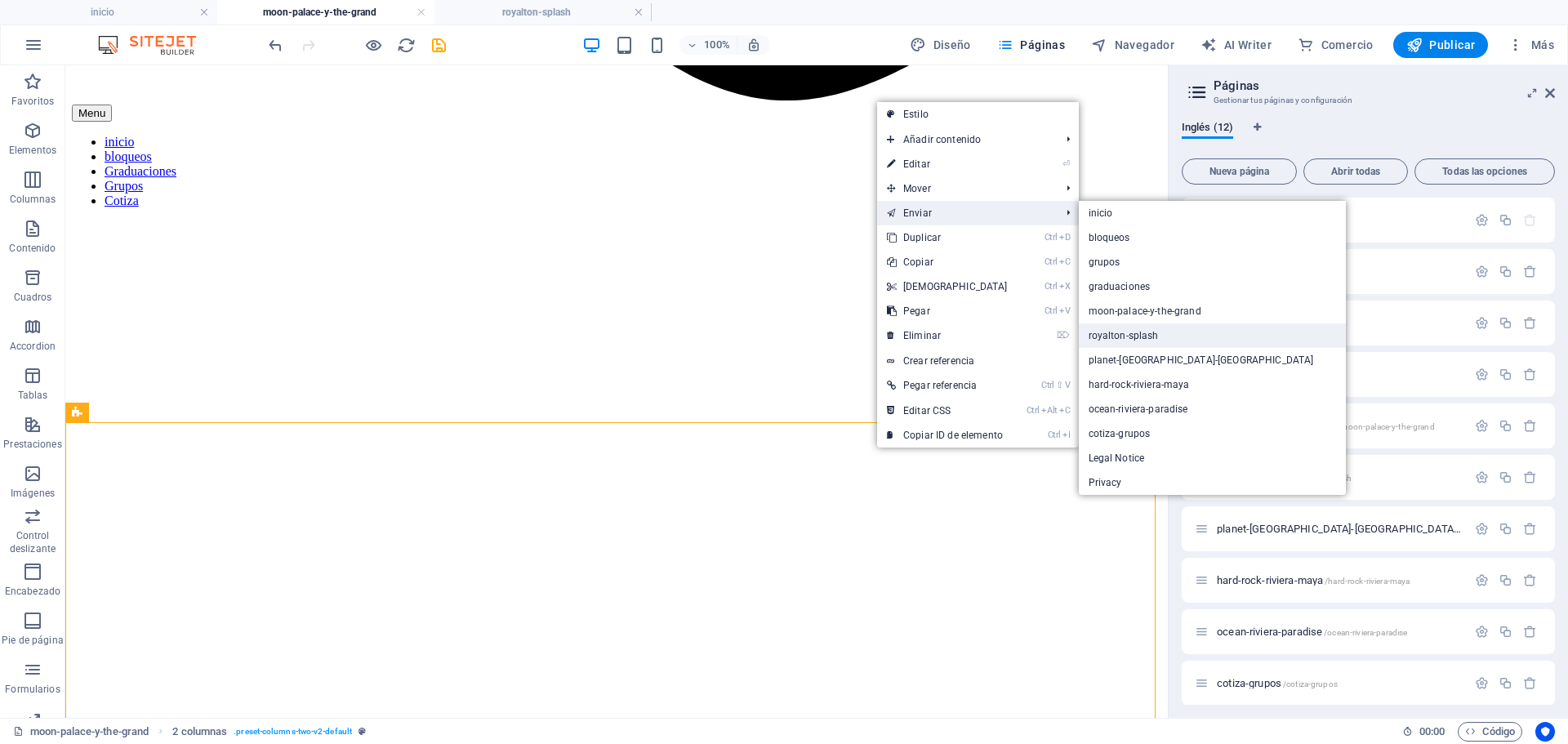
click at [1154, 338] on link "royalton-splash" at bounding box center [1213, 335] width 268 height 24
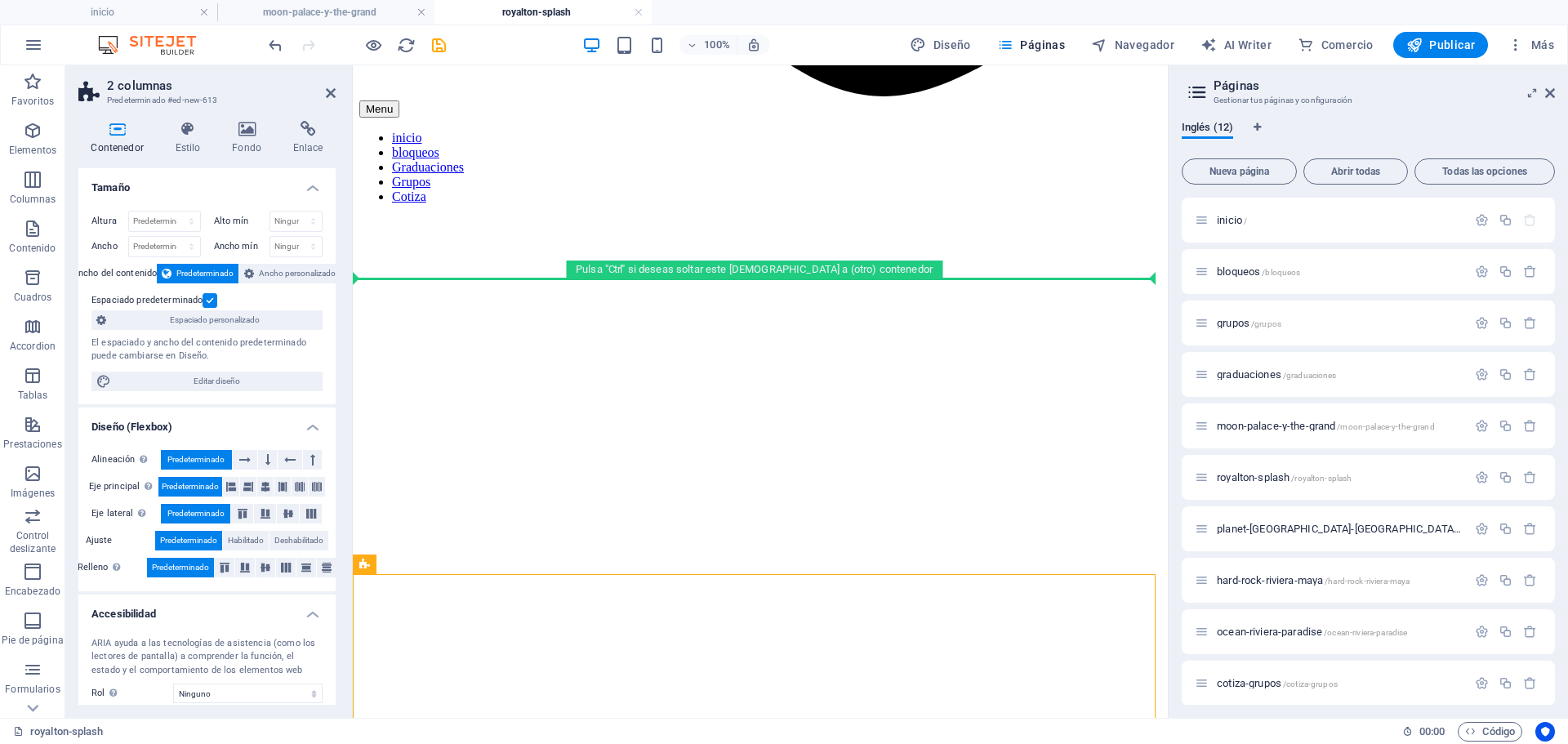
scroll to position [1054, 0]
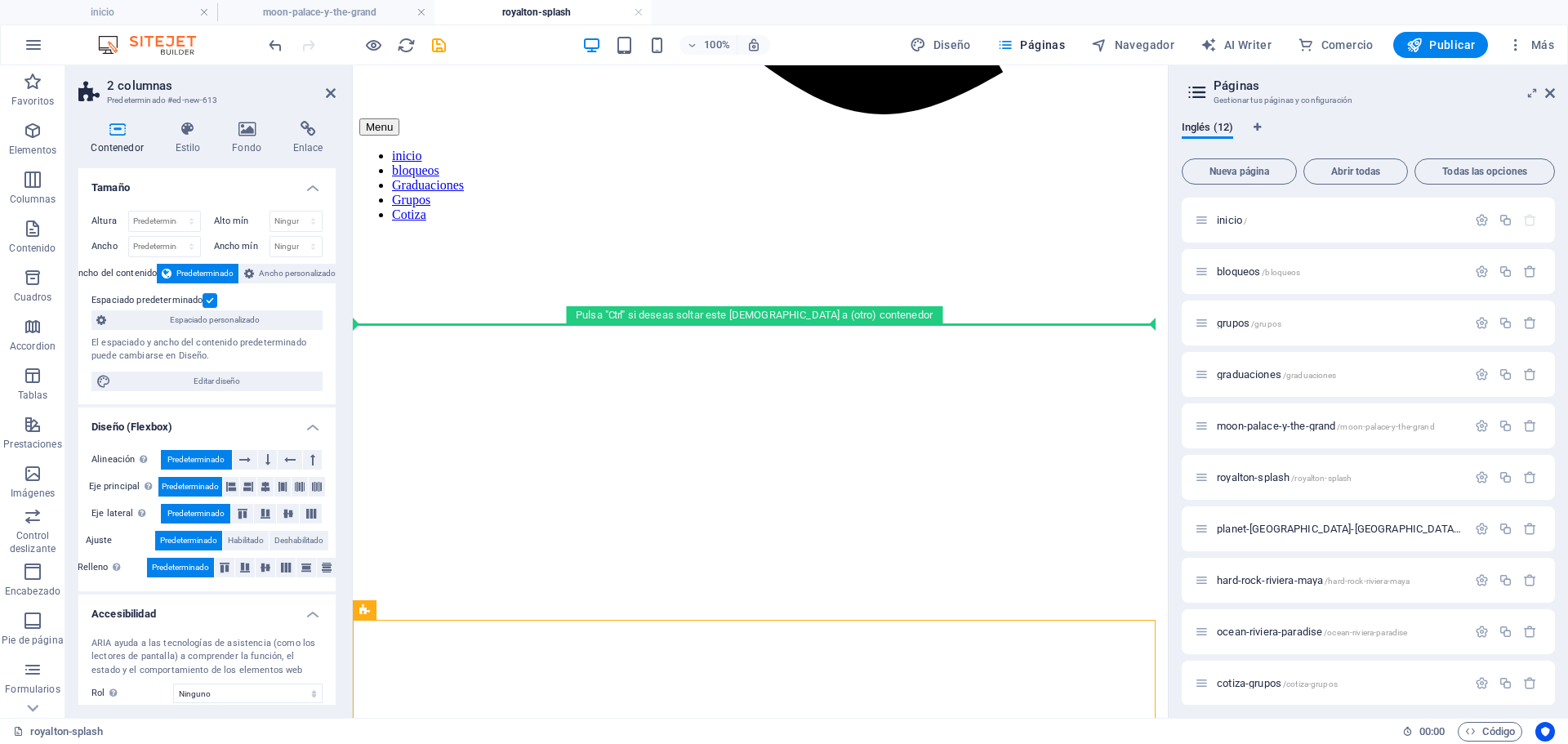
drag, startPoint x: 683, startPoint y: 505, endPoint x: 680, endPoint y: 297, distance: 208.0
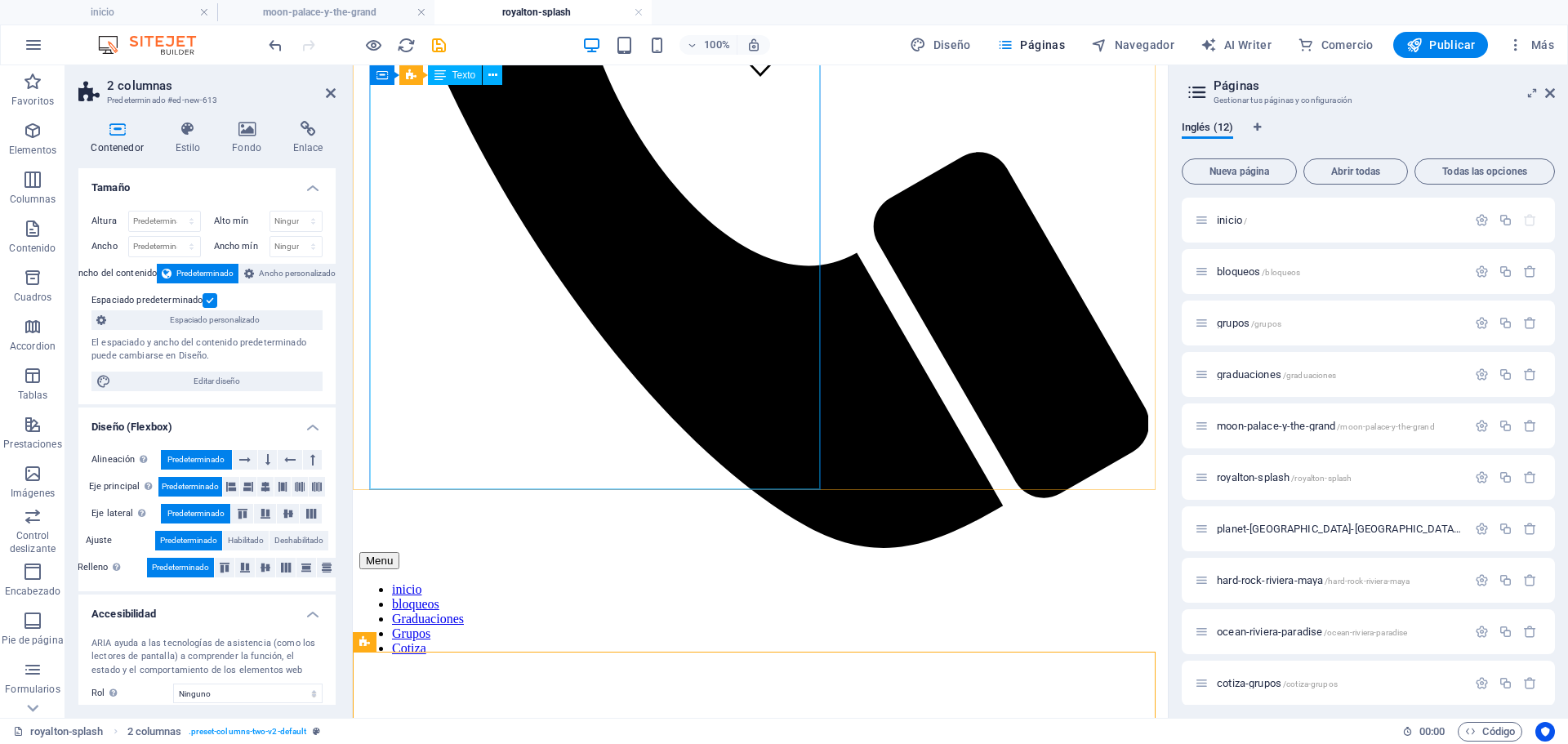
scroll to position [483, 0]
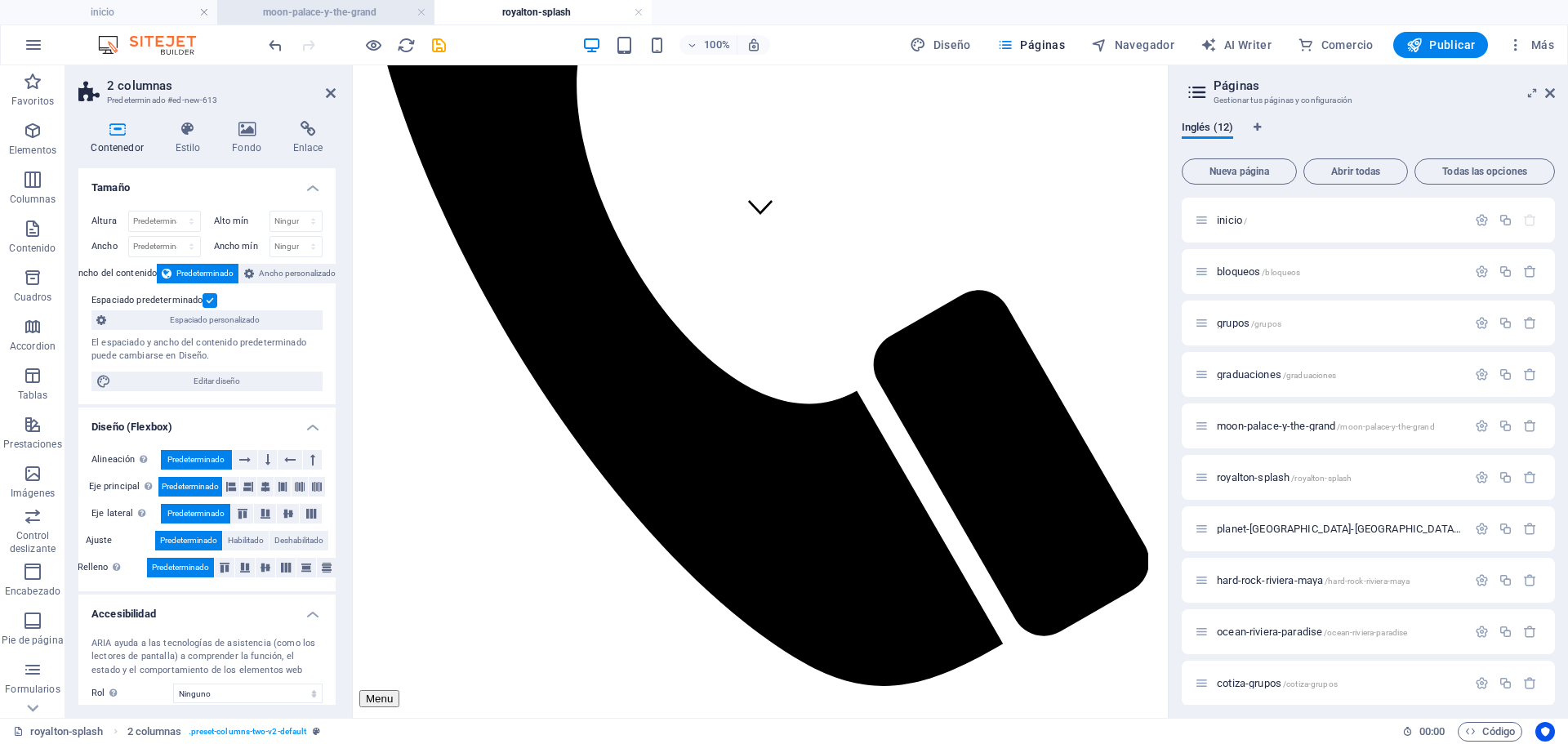
click at [332, 12] on h4 "moon-palace-y-the-grand" at bounding box center [326, 13] width 217 height 18
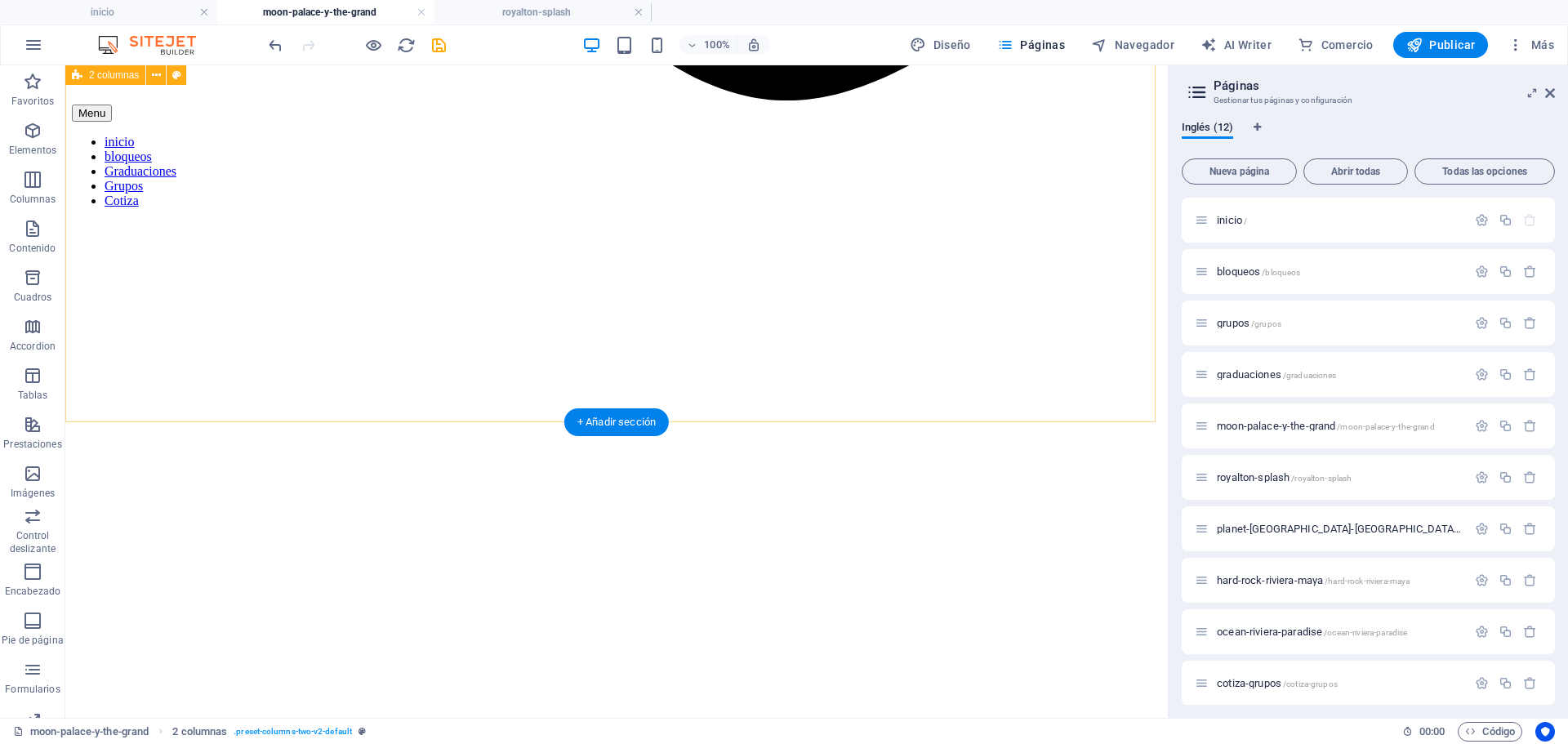
scroll to position [1204, 0]
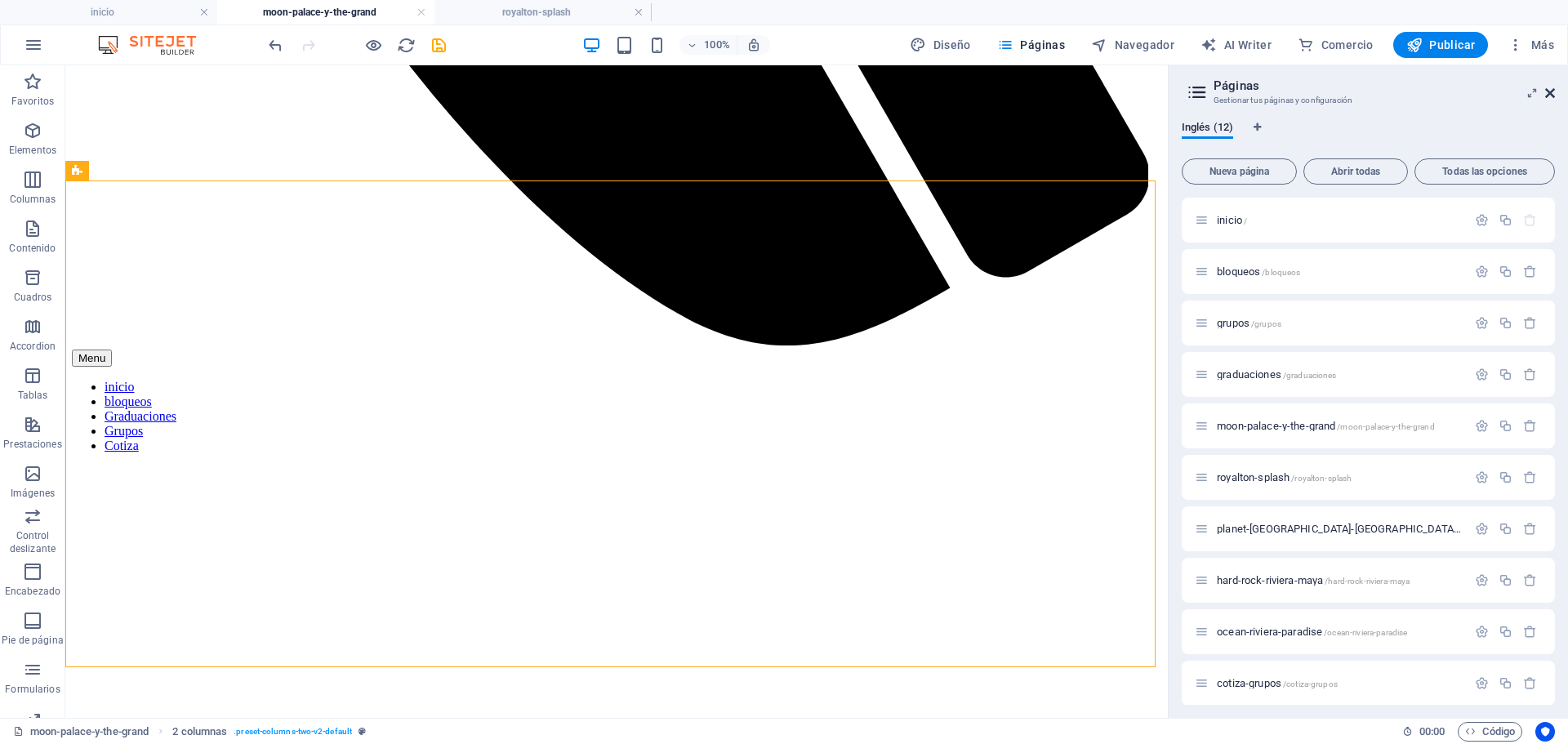
click at [1549, 93] on icon at bounding box center [1550, 94] width 10 height 13
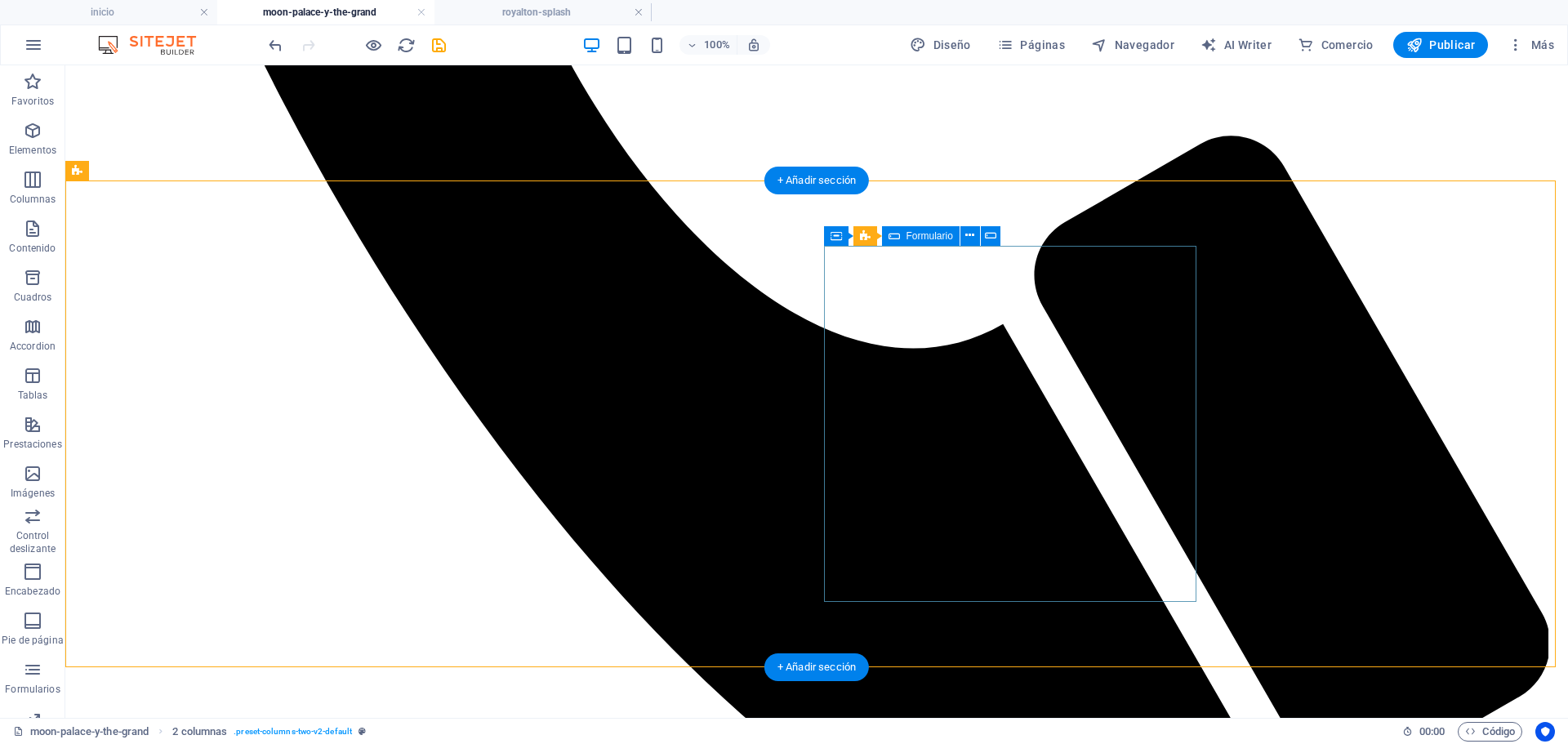
scroll to position [1041, 0]
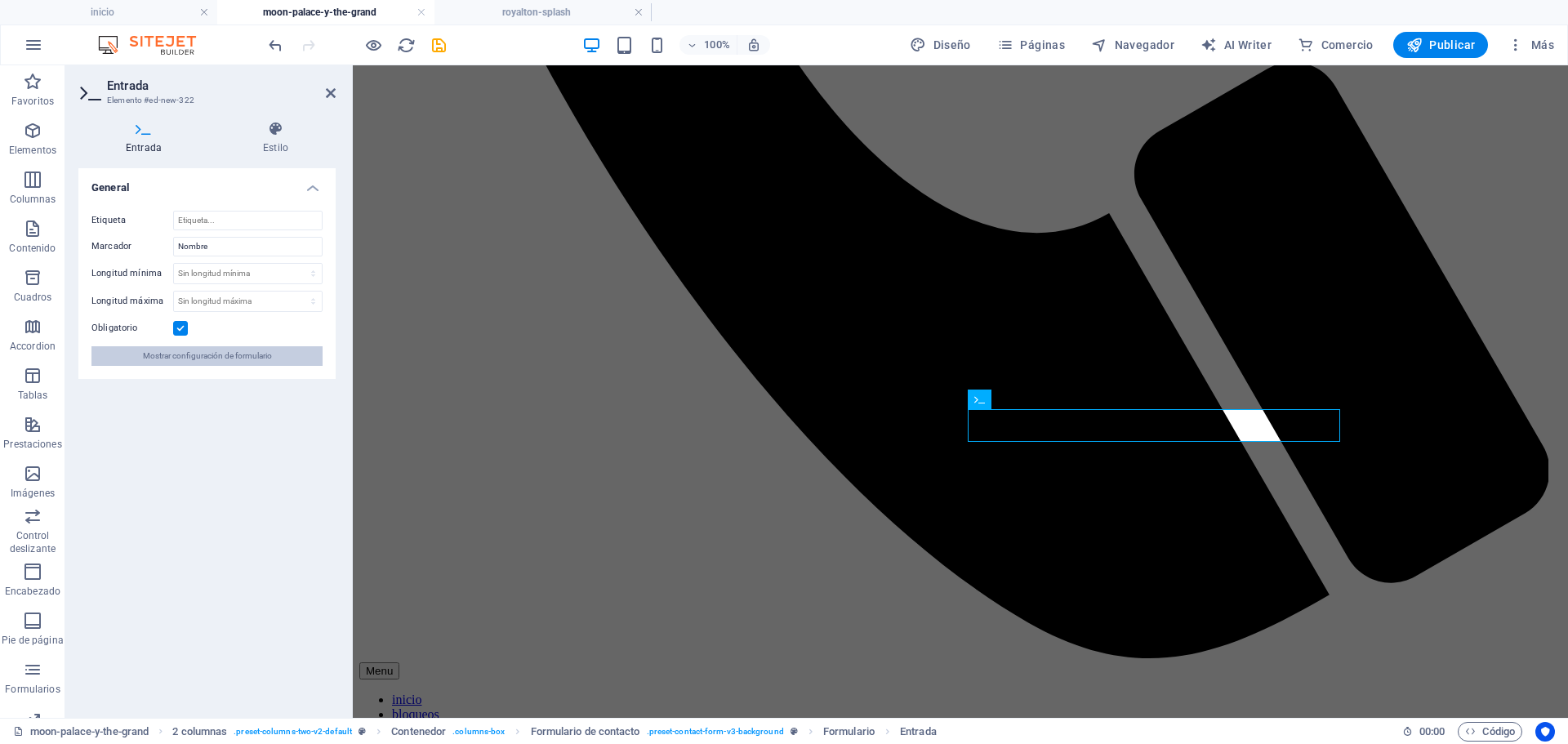
click at [275, 360] on button "Mostrar configuración de formulario" at bounding box center [207, 356] width 231 height 19
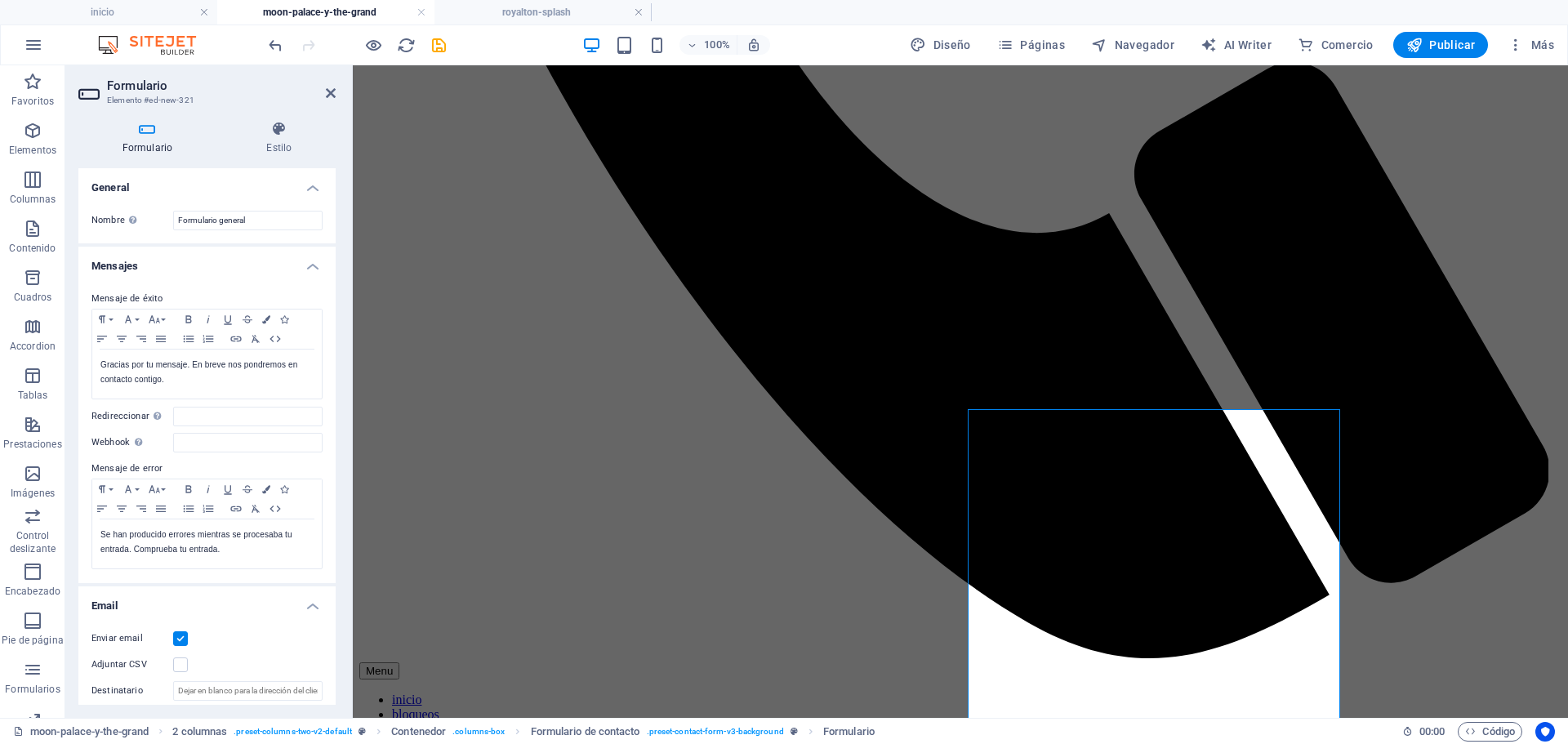
click at [233, 431] on div "Mensaje de éxito Paragraph Format Normal Heading 1 Heading 2 Heading 3 Heading …" at bounding box center [207, 430] width 257 height 307
click at [243, 446] on input "Webhook Un webhook es una notificación push de este formulario a otro servidor.…" at bounding box center [247, 442] width 150 height 19
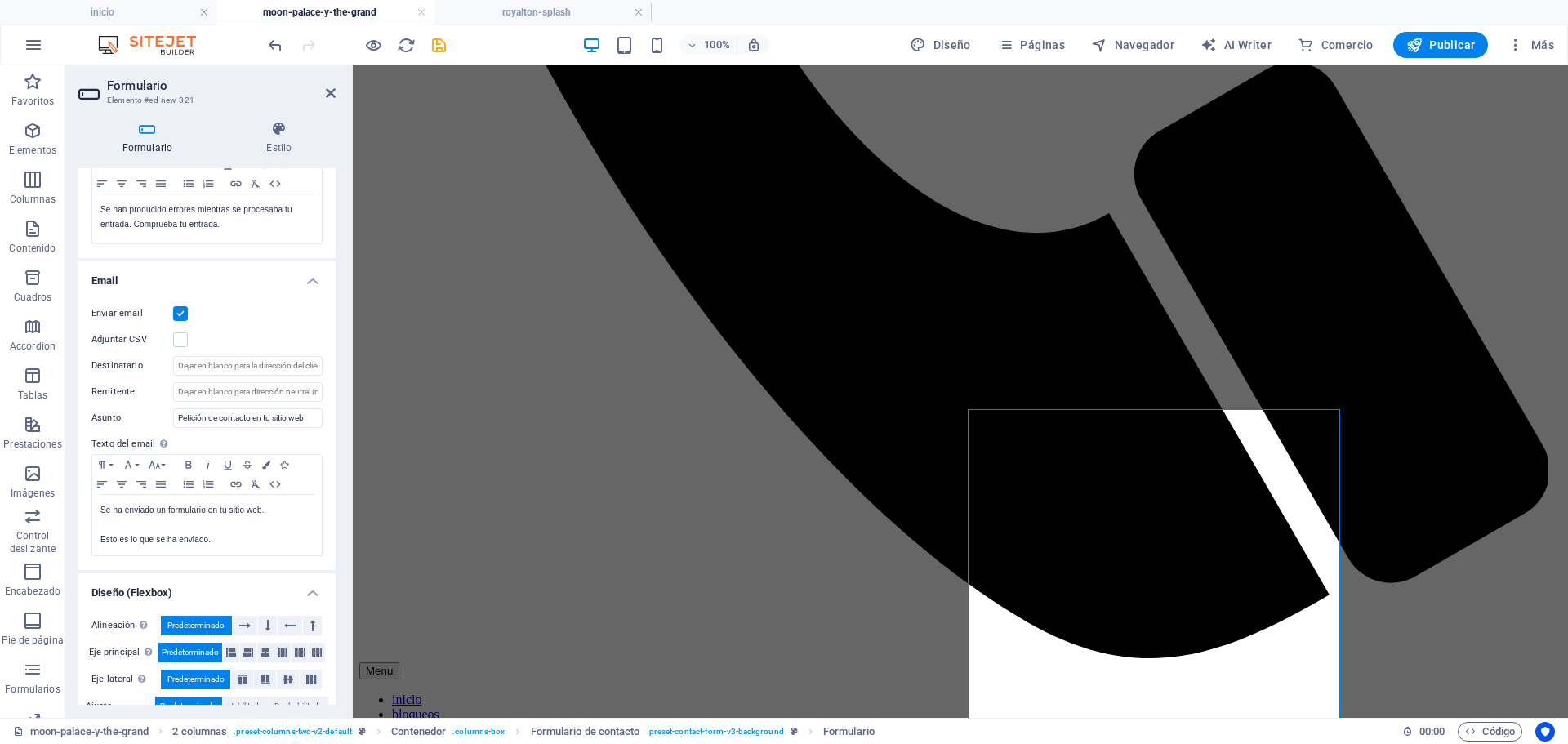
scroll to position [326, 0]
click at [201, 363] on input "Destinatario" at bounding box center [247, 363] width 150 height 19
type input "[PERSON_NAME][EMAIL_ADDRESS][PERSON_NAME][DOMAIN_NAME]"
click at [241, 539] on p "Esto es lo que se ha enviado." at bounding box center [206, 539] width 213 height 15
click at [246, 514] on p "Se ha enviado un formulario en tu sitio web." at bounding box center [206, 509] width 213 height 15
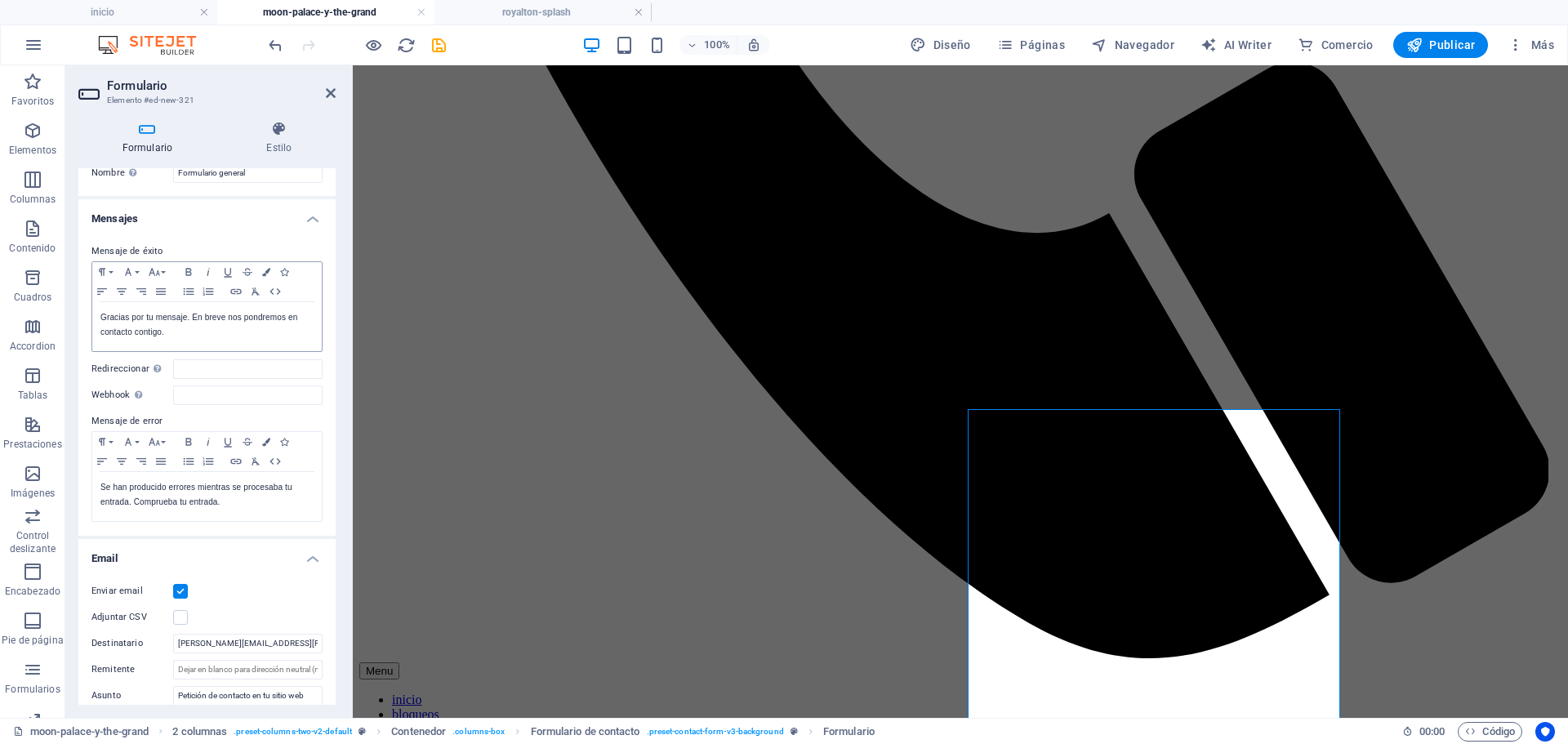
scroll to position [0, 0]
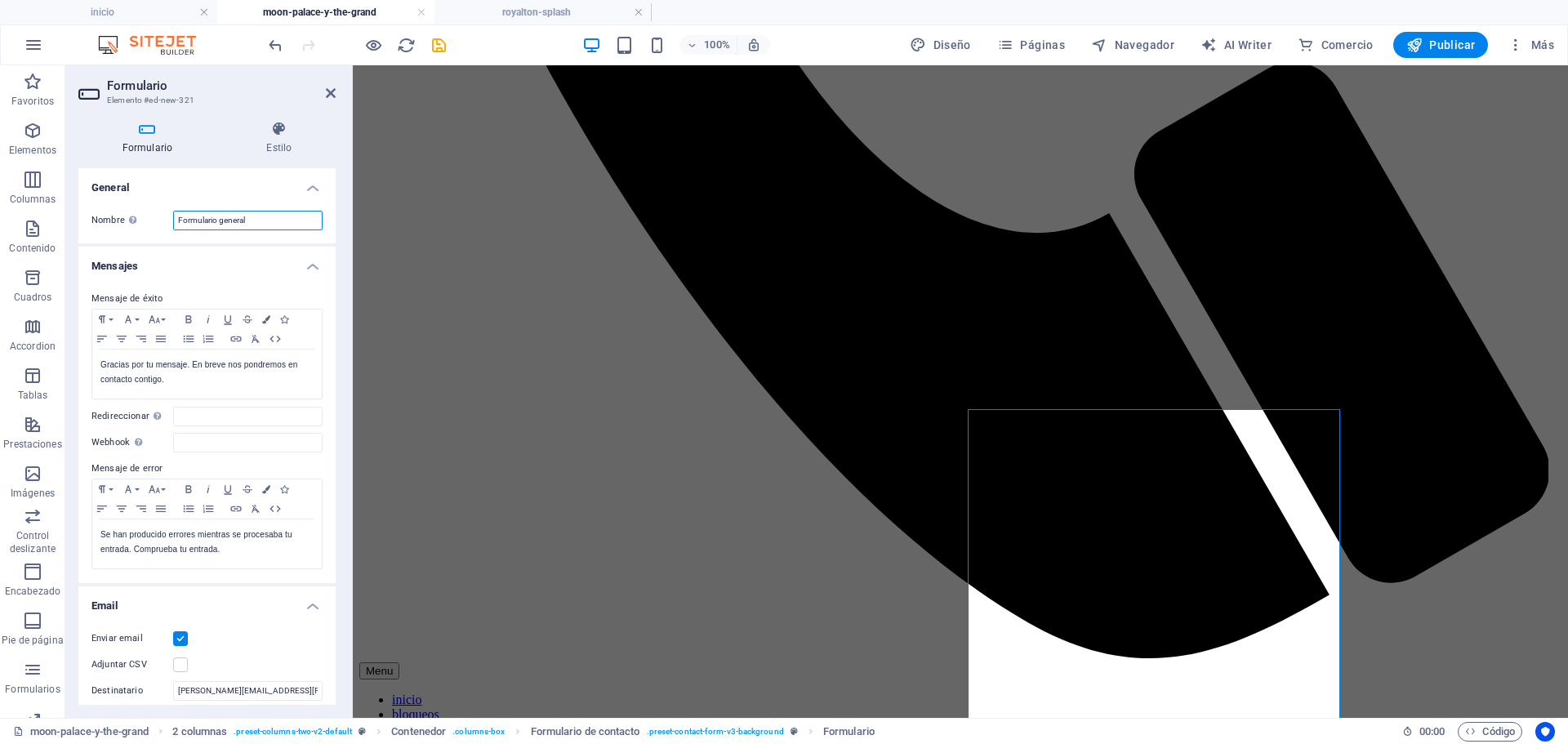
click at [241, 219] on input "Formulario general" at bounding box center [247, 220] width 150 height 19
type input "moon palace y the grand"
click at [343, 196] on div "Formulario Estilo General Nombre Define un nombre para el formulario. moon pala…" at bounding box center [206, 412] width 283 height 610
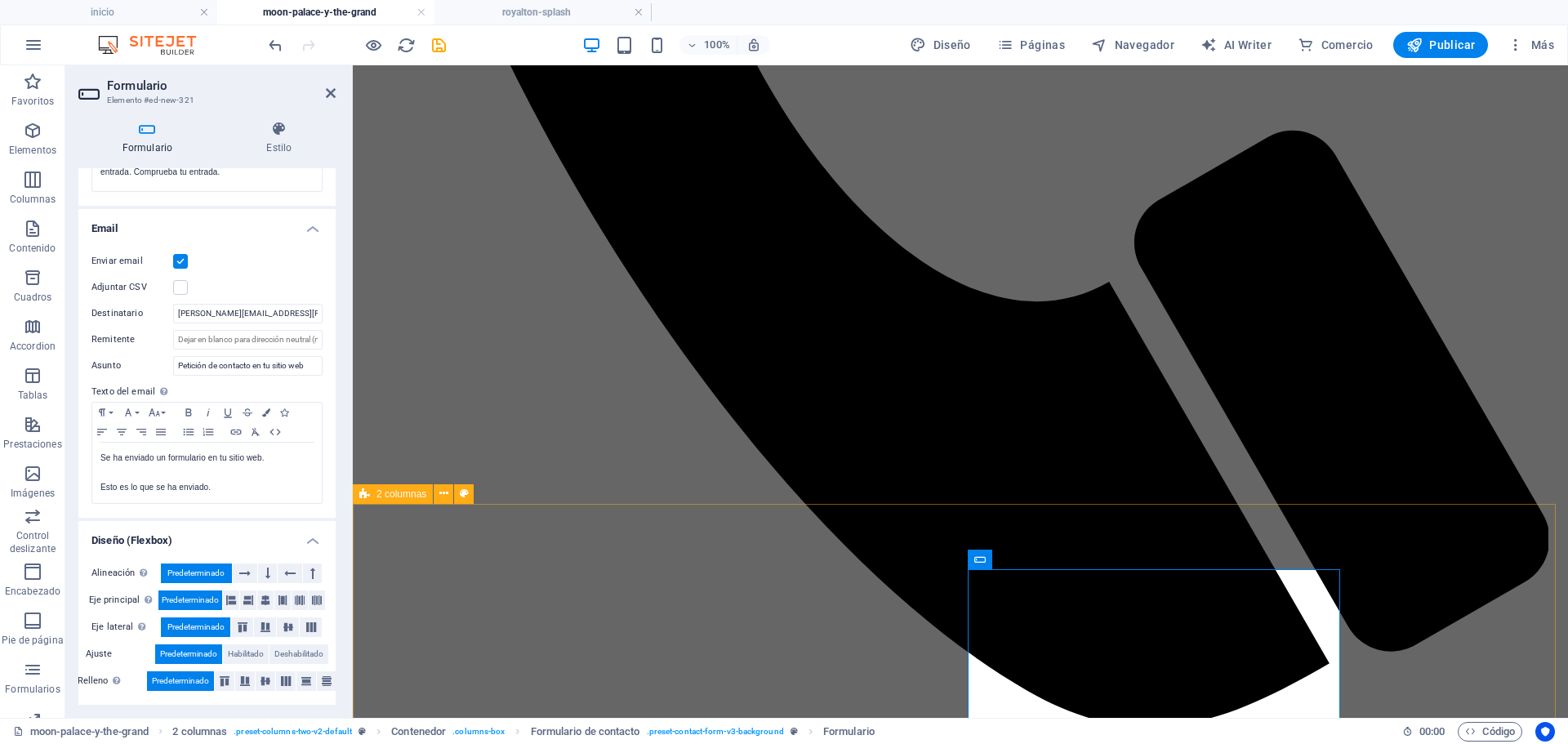
scroll to position [1122, 0]
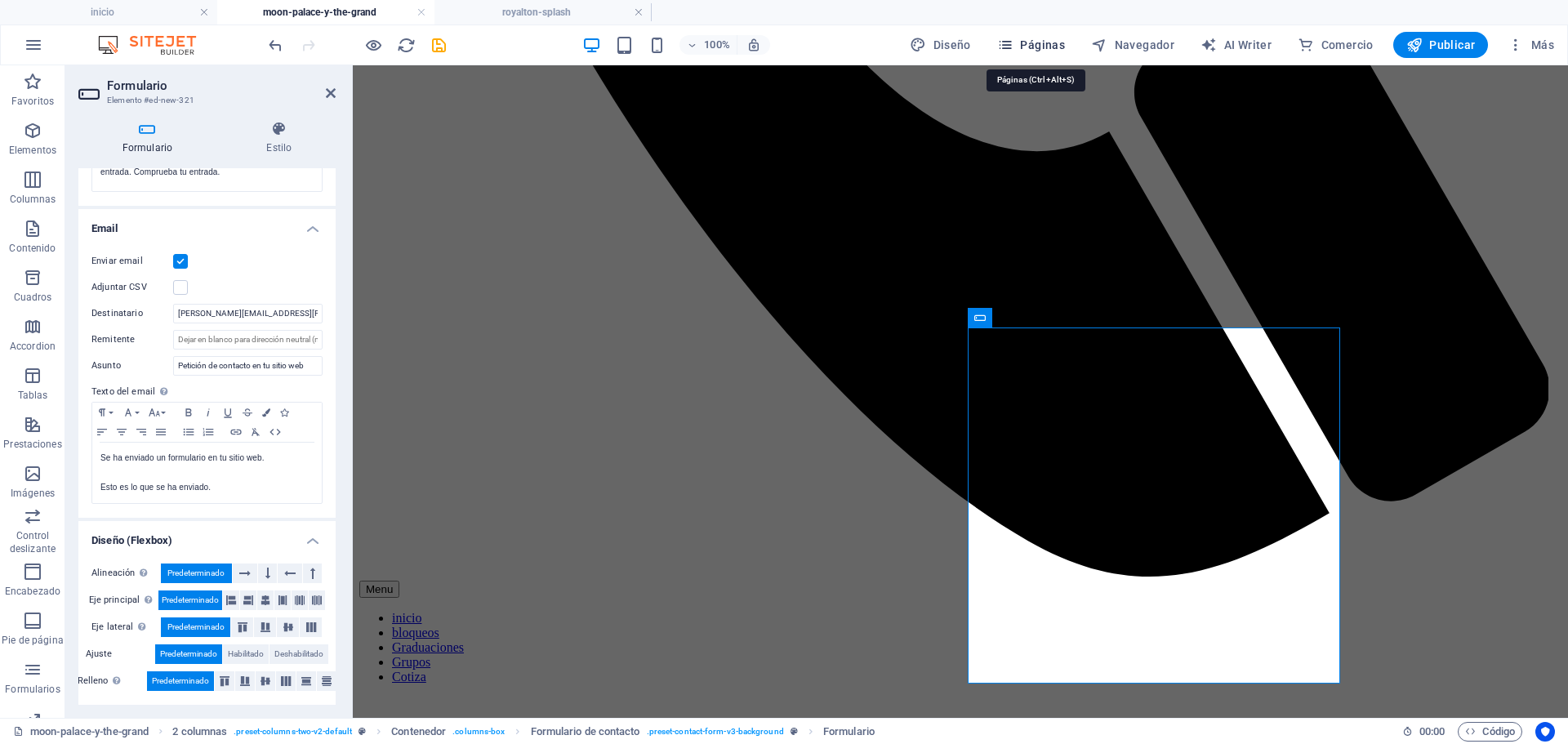
click at [1062, 45] on span "Páginas" at bounding box center [1031, 45] width 68 height 17
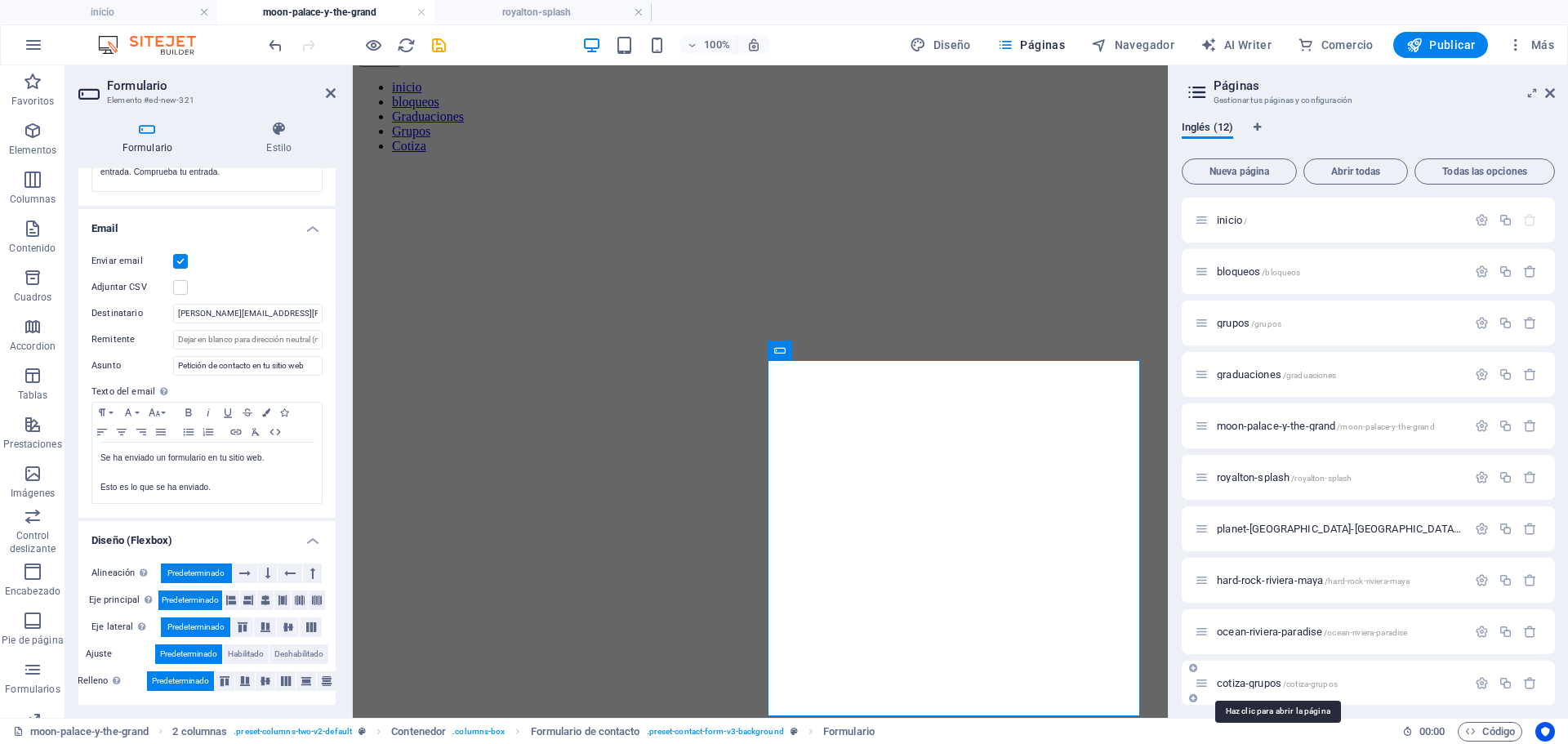
click at [1298, 680] on span "/cotiza-grupos" at bounding box center [1311, 684] width 55 height 9
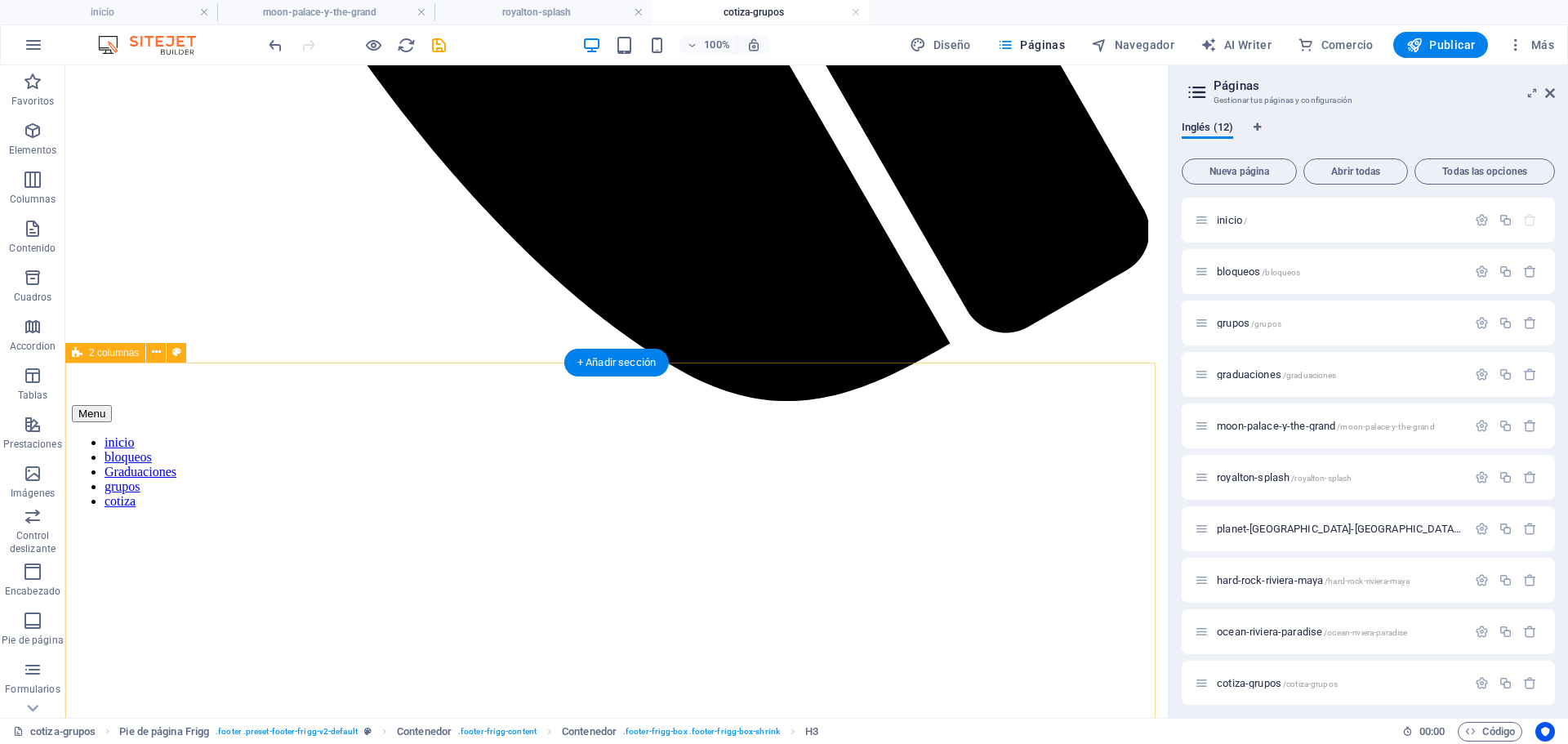
scroll to position [1135, 0]
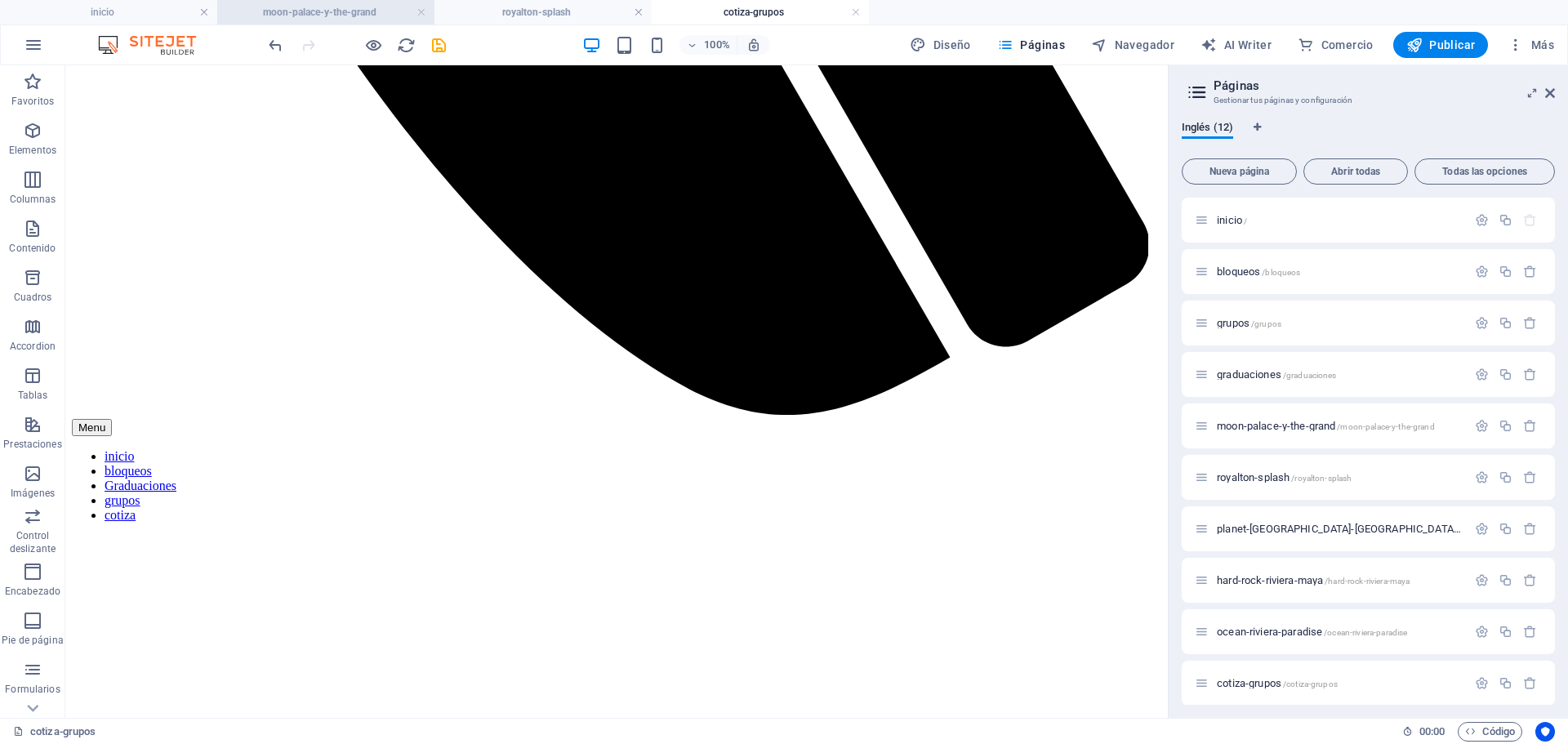
click at [336, 20] on h4 "moon-palace-y-the-grand" at bounding box center [326, 13] width 217 height 18
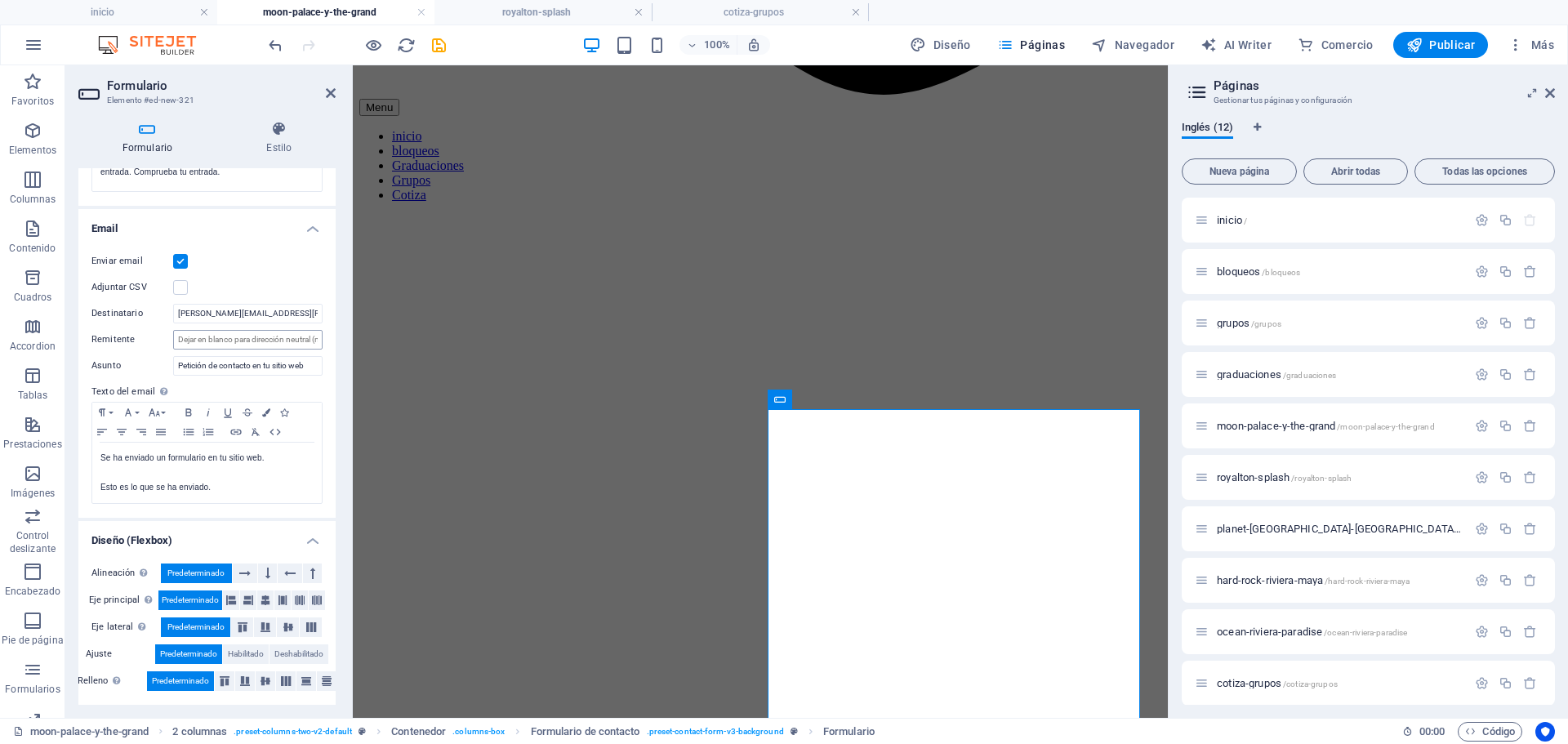
scroll to position [51, 0]
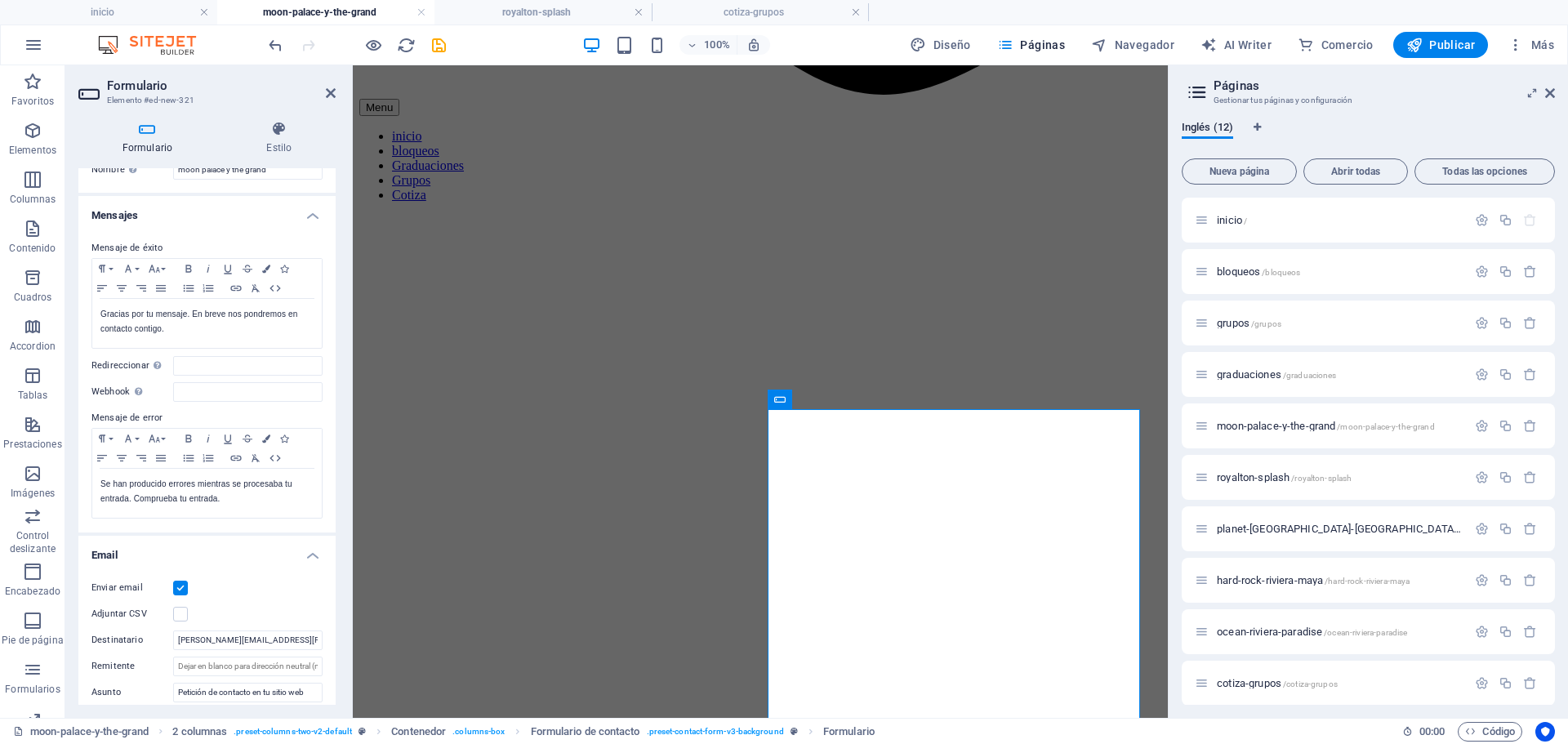
click at [187, 591] on label at bounding box center [180, 588] width 15 height 15
click at [0, 0] on input "Enviar email" at bounding box center [0, 0] width 0 height 0
click at [187, 591] on label at bounding box center [180, 588] width 15 height 15
click at [0, 0] on input "Enviar email" at bounding box center [0, 0] width 0 height 0
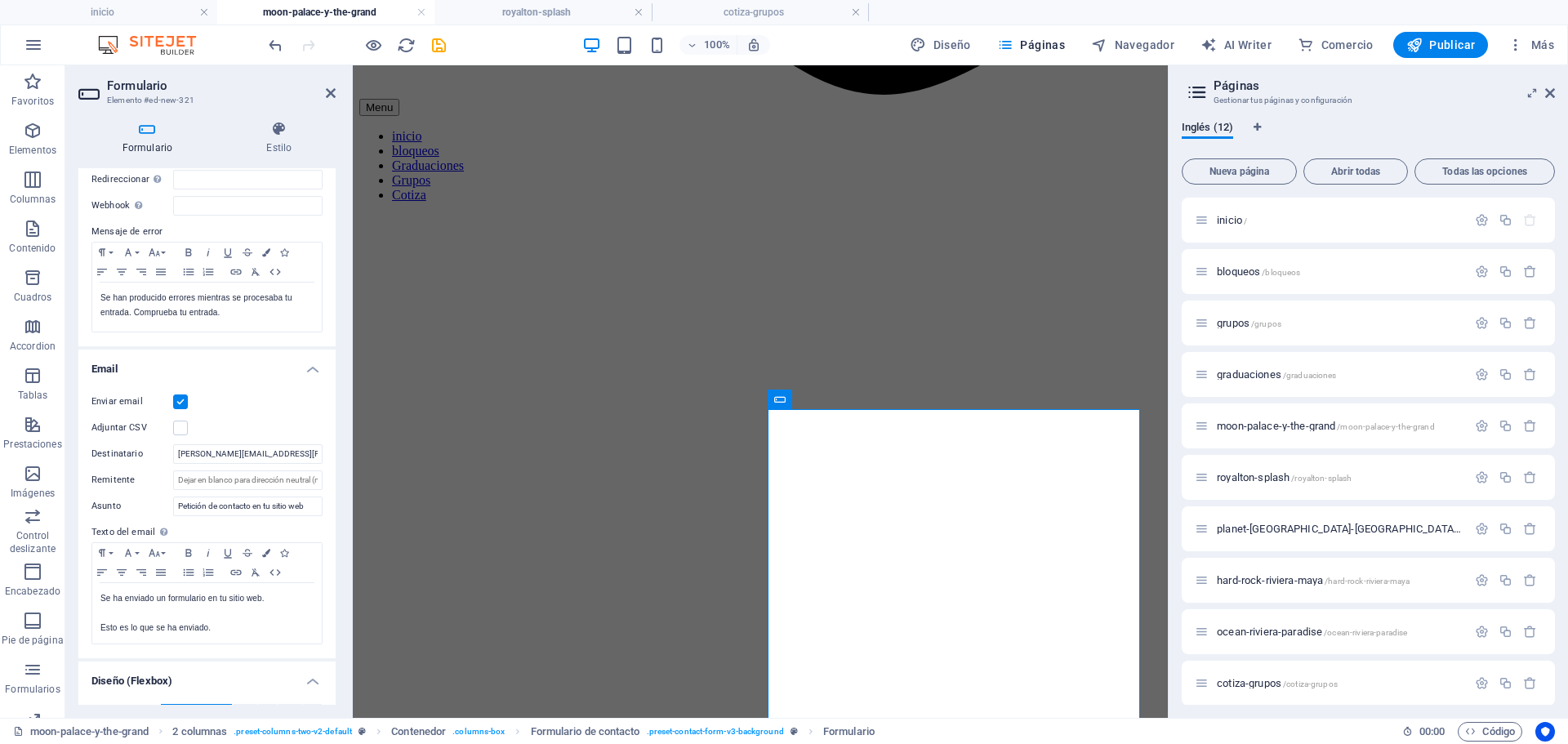
scroll to position [245, 0]
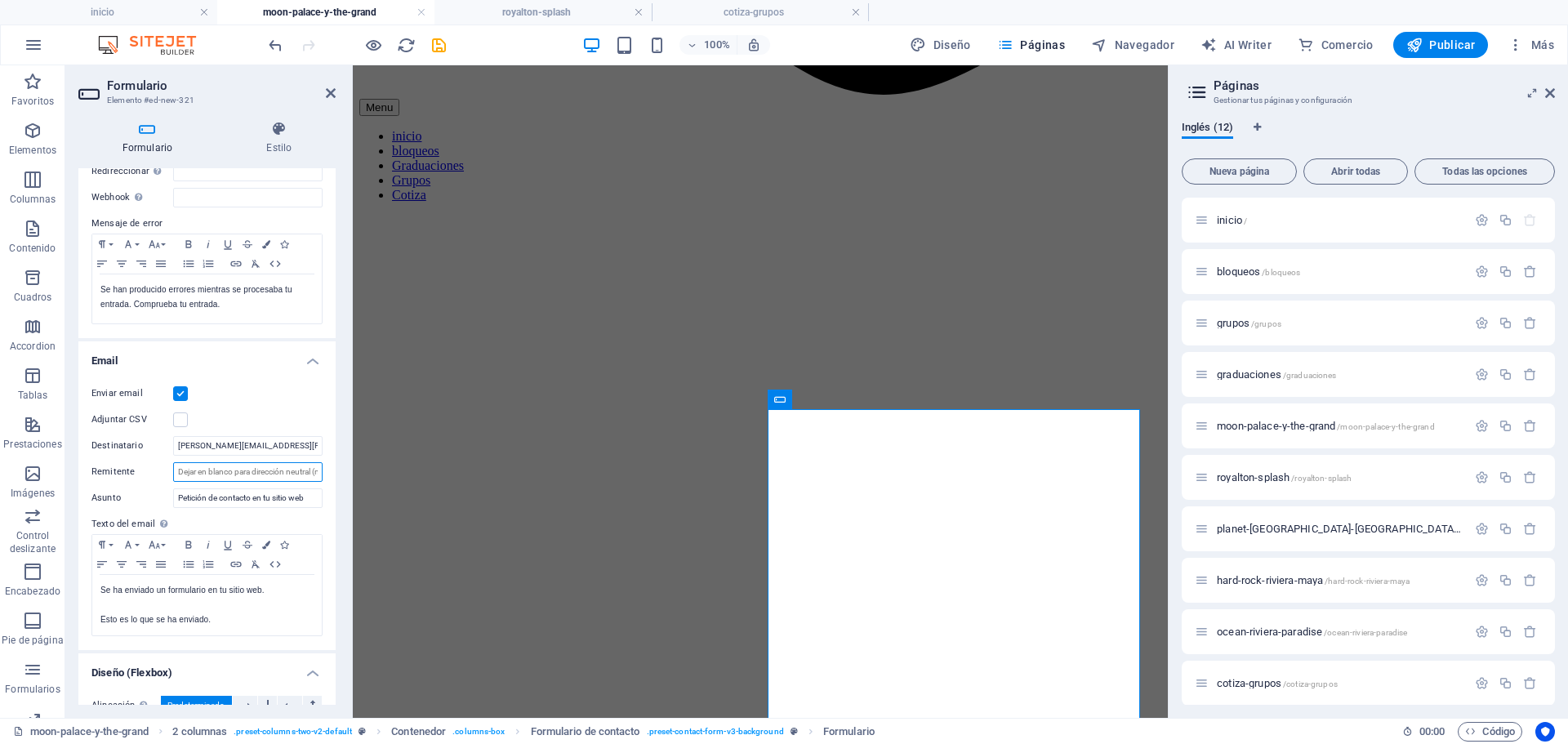
click at [279, 476] on input "Remitente" at bounding box center [247, 471] width 150 height 19
drag, startPoint x: 310, startPoint y: 445, endPoint x: 165, endPoint y: 447, distance: 145.0
click at [165, 447] on div "Destinatario [PERSON_NAME][EMAIL_ADDRESS][PERSON_NAME][DOMAIN_NAME]" at bounding box center [207, 445] width 231 height 19
click at [213, 474] on input "Remitente" at bounding box center [247, 471] width 150 height 19
paste input "[PERSON_NAME][EMAIL_ADDRESS][PERSON_NAME][DOMAIN_NAME]"
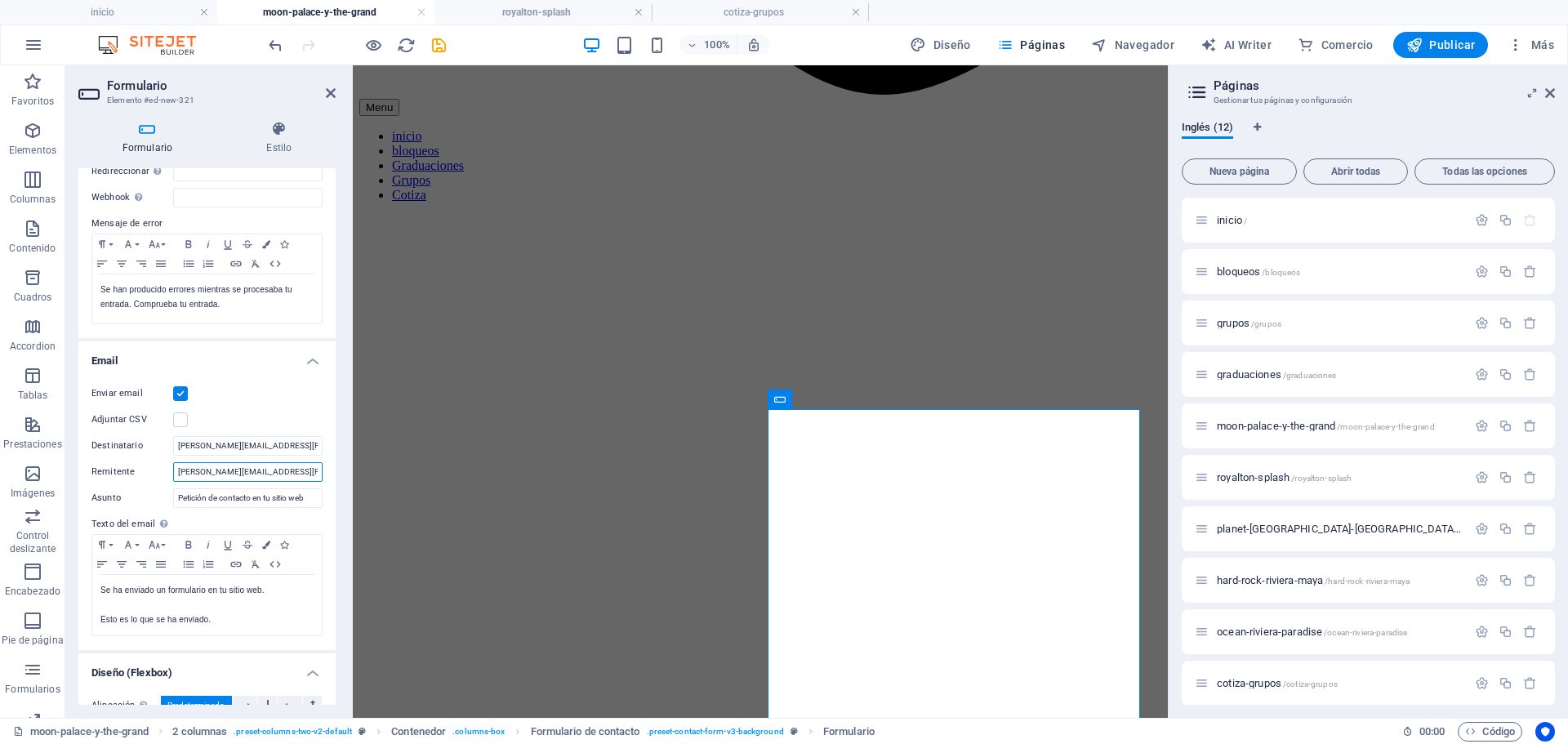
type input "[PERSON_NAME][EMAIL_ADDRESS][PERSON_NAME][DOMAIN_NAME]"
click at [270, 411] on div "Adjuntar CSV" at bounding box center [207, 419] width 231 height 19
drag, startPoint x: 243, startPoint y: 443, endPoint x: 147, endPoint y: 445, distance: 96.0
click at [147, 445] on div "Destinatario [PERSON_NAME][EMAIL_ADDRESS][PERSON_NAME][DOMAIN_NAME]" at bounding box center [207, 445] width 231 height 19
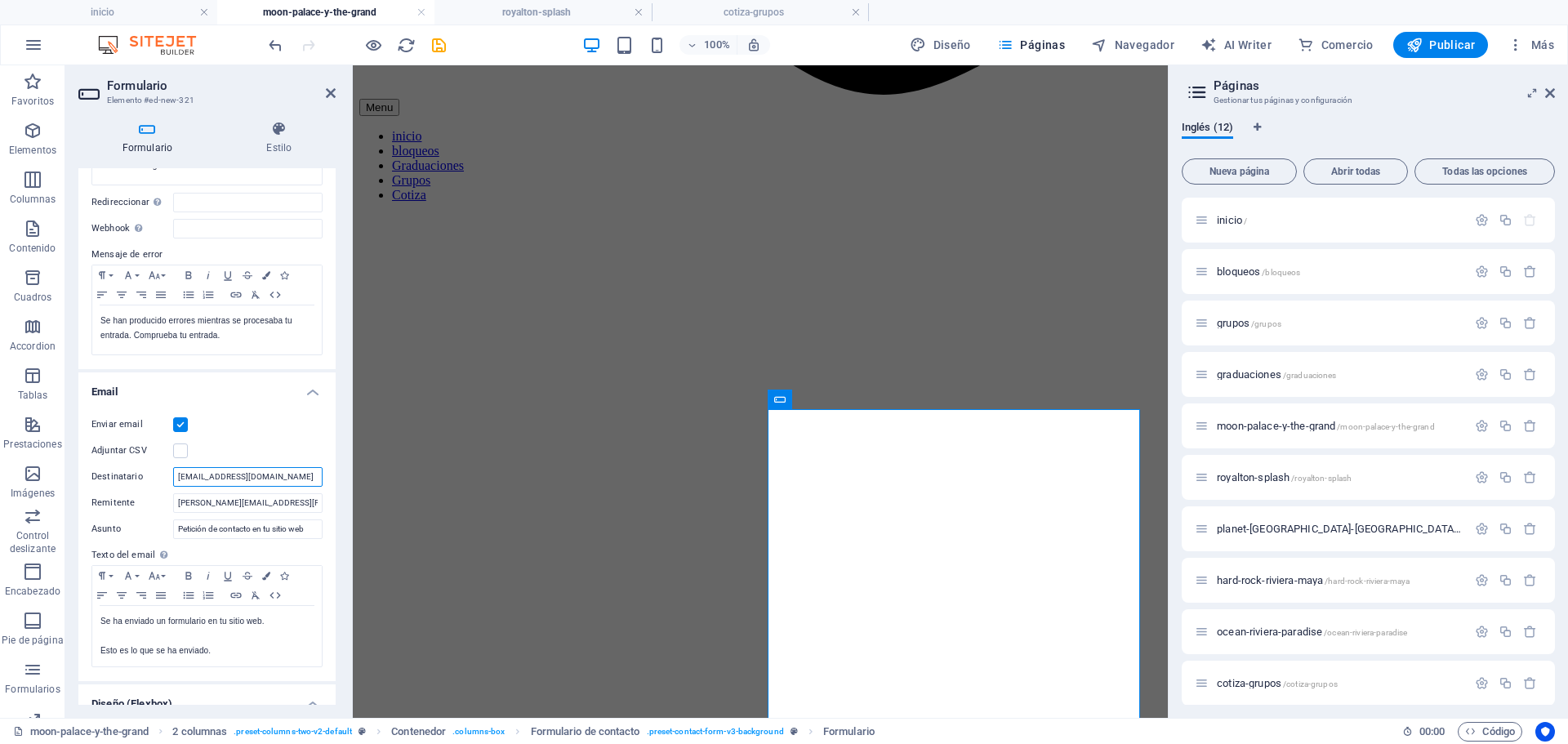
scroll to position [0, 0]
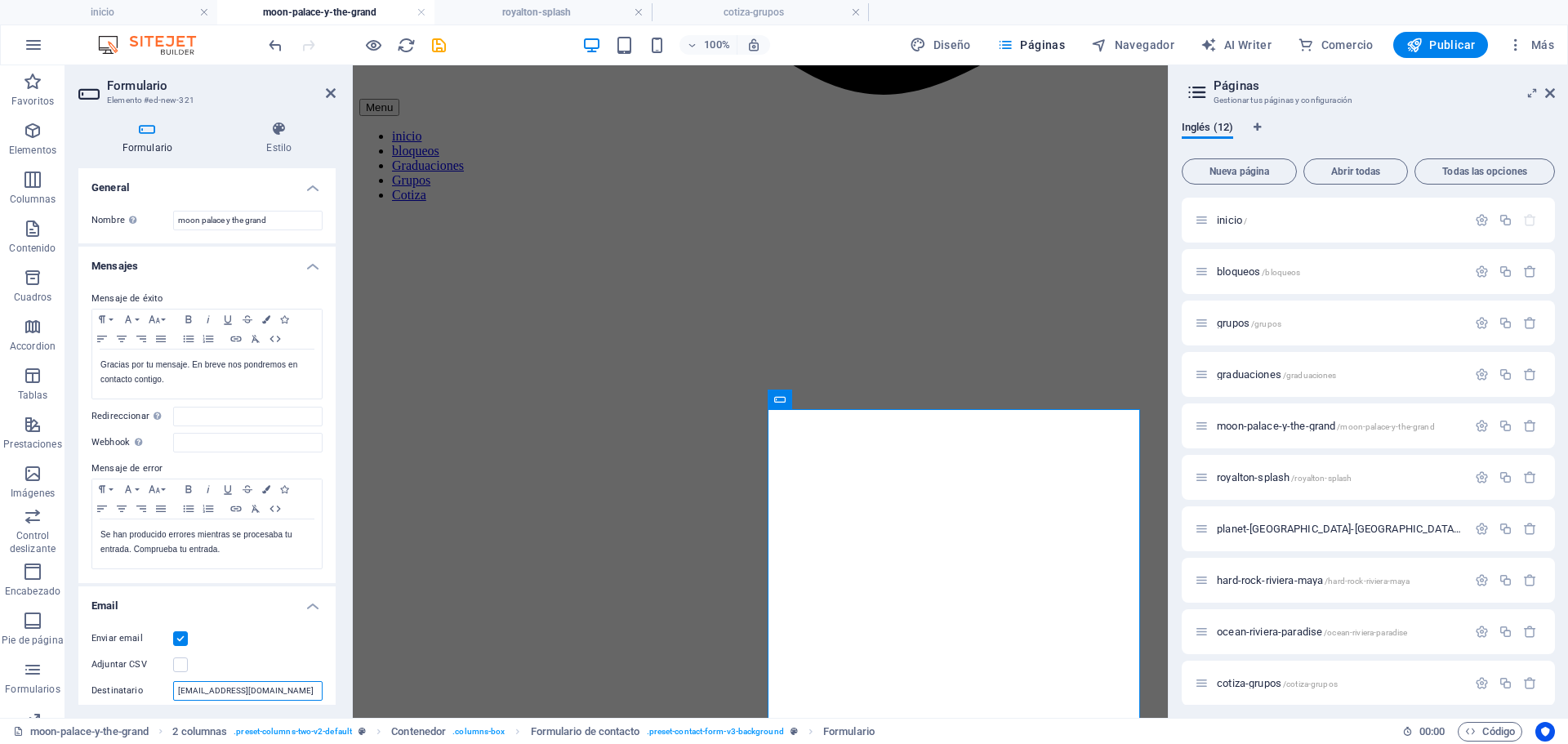
type input "[EMAIL_ADDRESS][DOMAIN_NAME]"
drag, startPoint x: 129, startPoint y: 444, endPoint x: 82, endPoint y: 443, distance: 47.0
click at [82, 443] on div "Mensaje de éxito Paragraph Format Normal Heading 1 Heading 2 Heading 3 Heading …" at bounding box center [207, 430] width 257 height 307
